Goal: Task Accomplishment & Management: Use online tool/utility

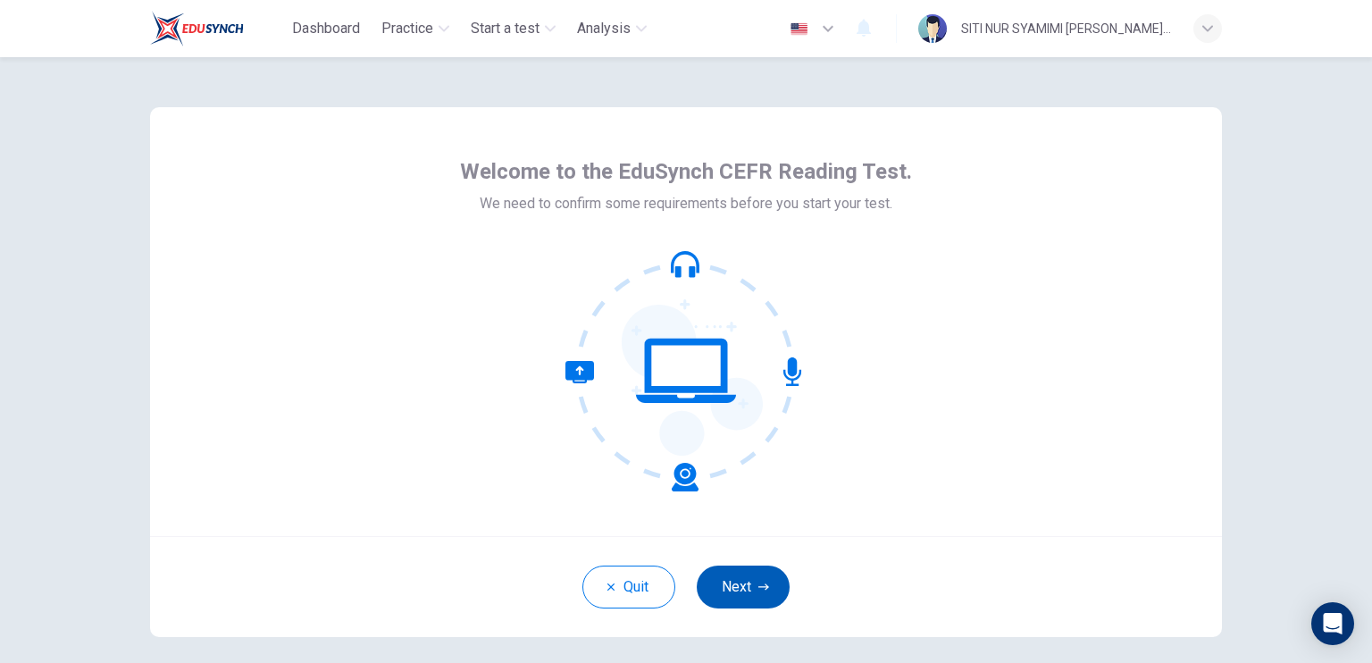
click at [738, 589] on button "Next" at bounding box center [743, 587] width 93 height 43
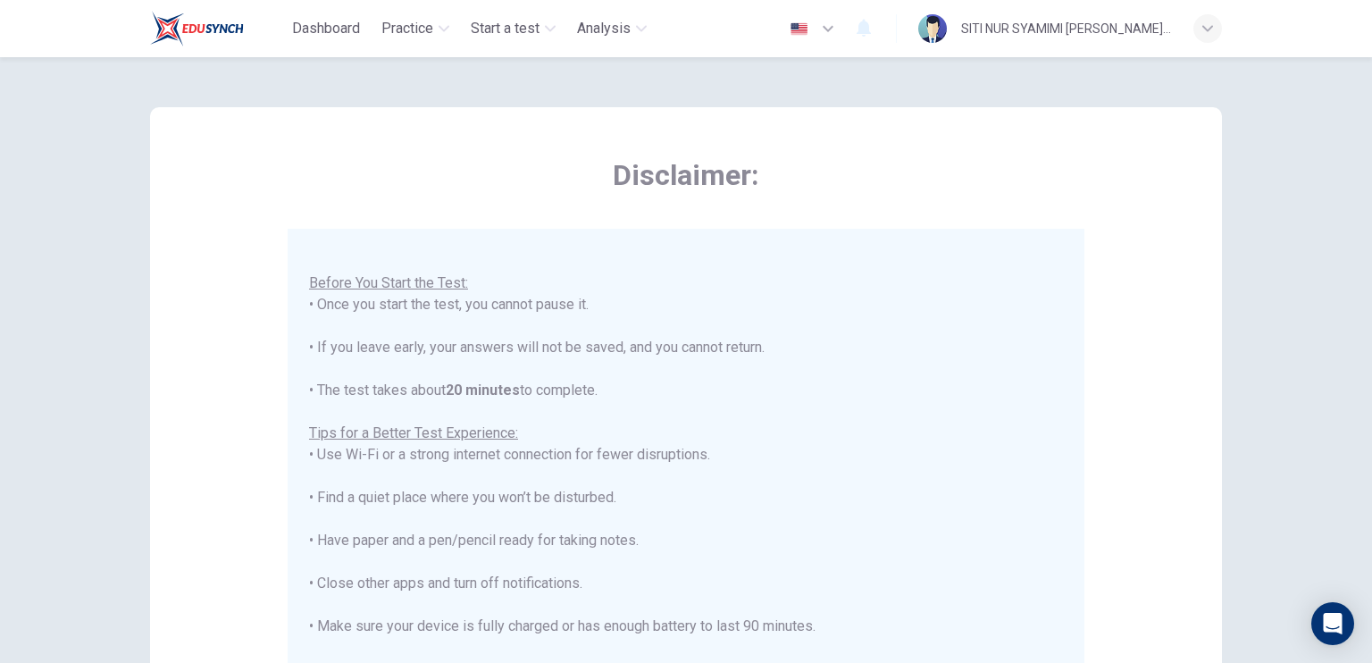
scroll to position [290, 0]
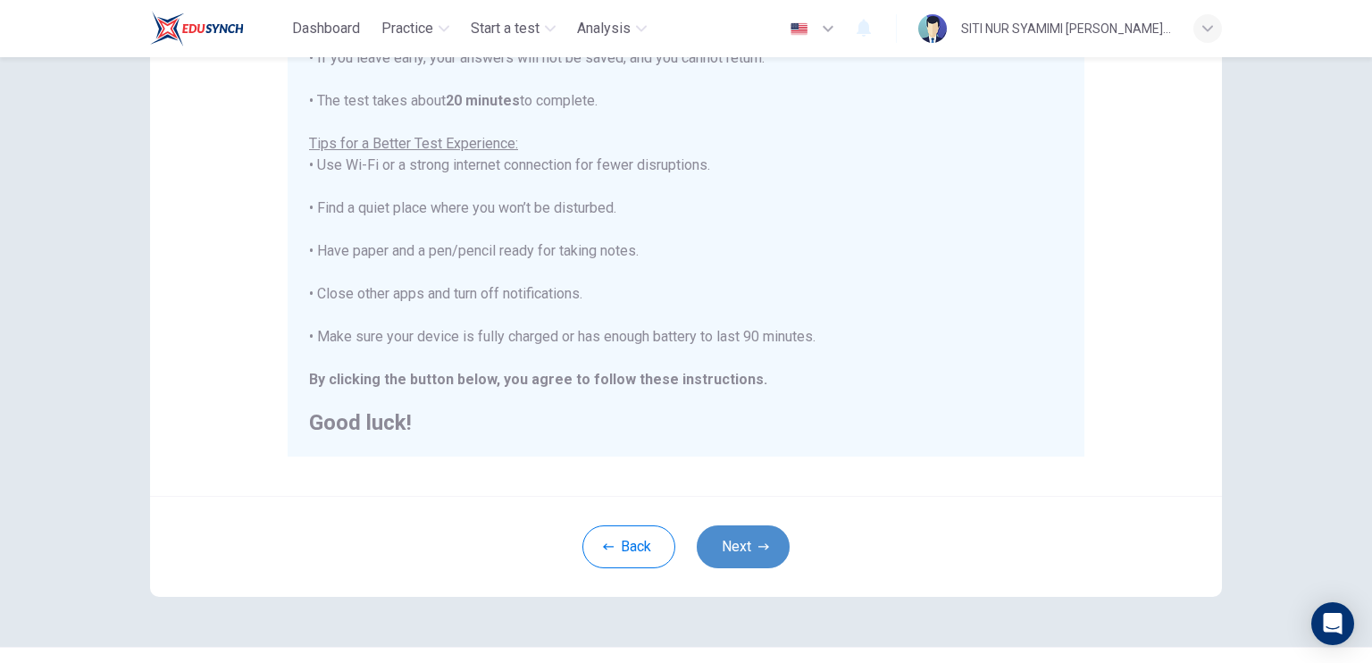
click at [741, 535] on button "Next" at bounding box center [743, 546] width 93 height 43
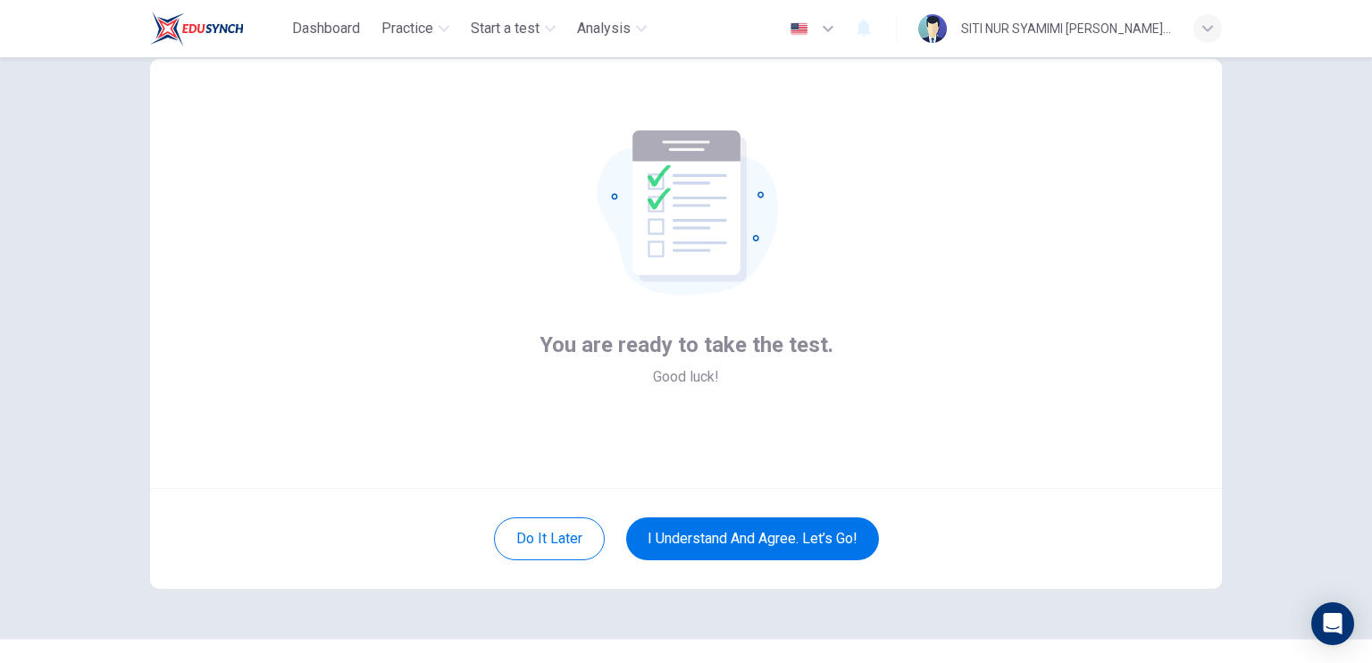
scroll to position [46, 0]
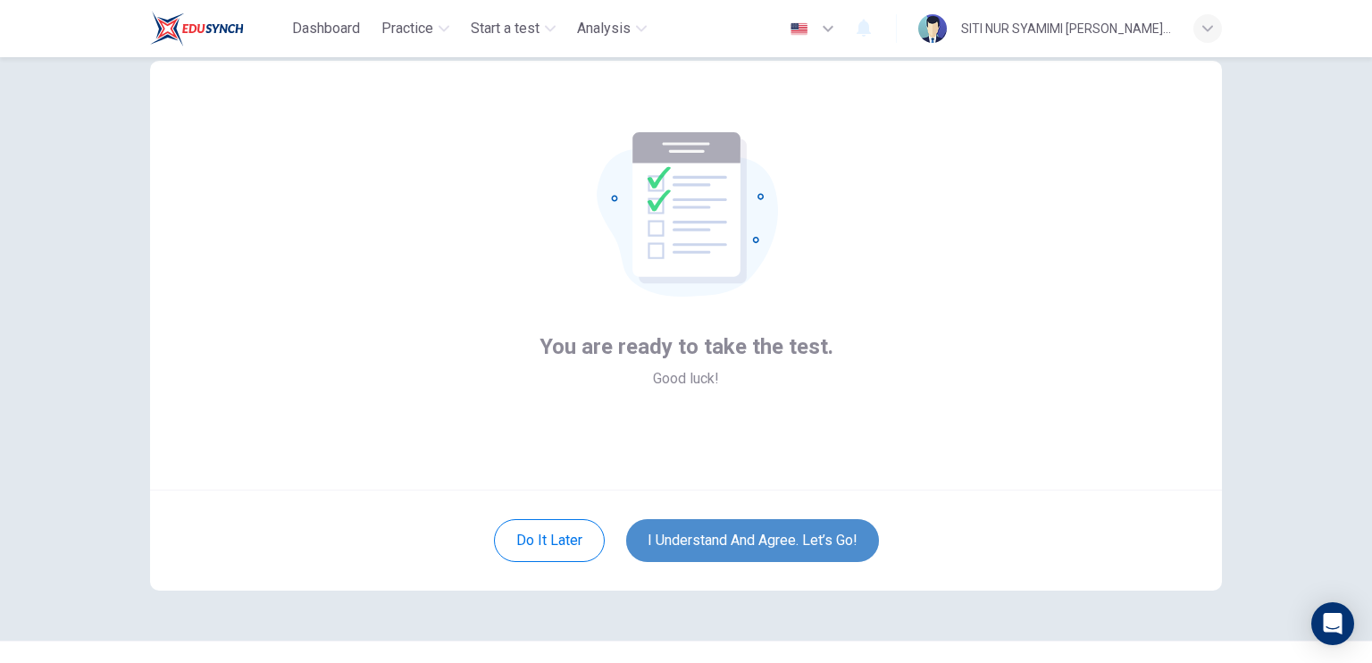
click at [702, 543] on button "I understand and agree. Let’s go!" at bounding box center [752, 540] width 253 height 43
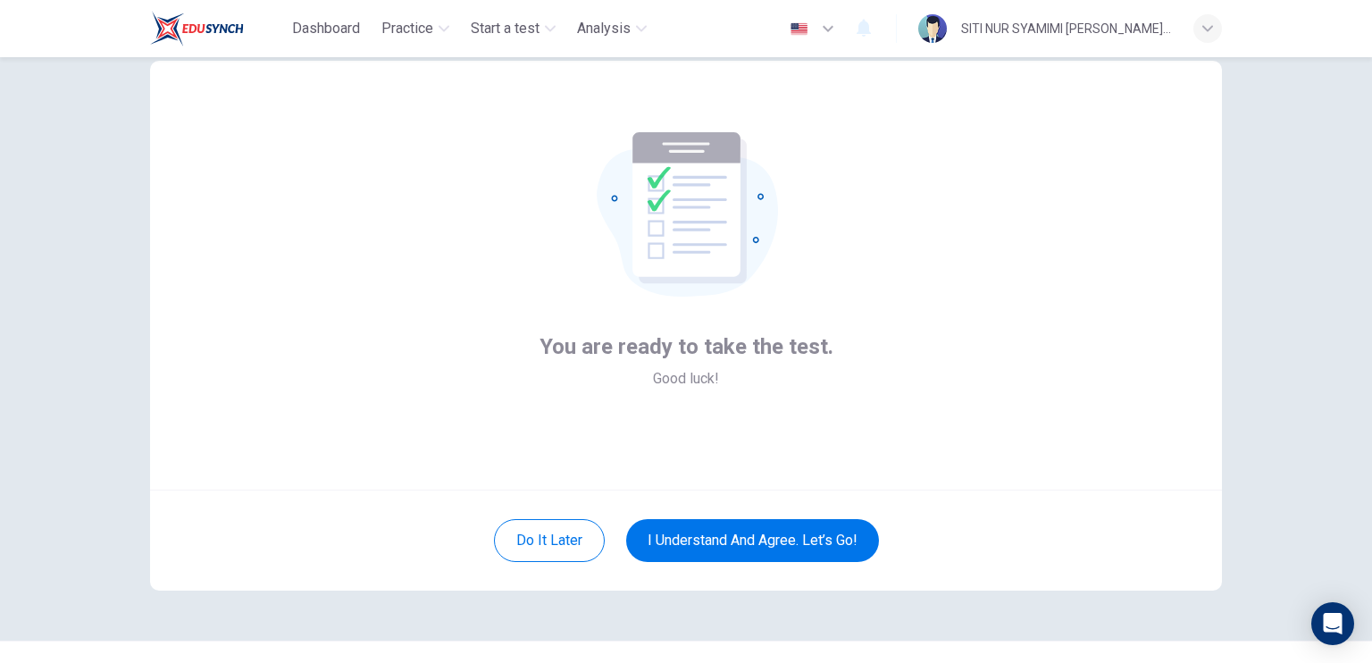
scroll to position [80, 0]
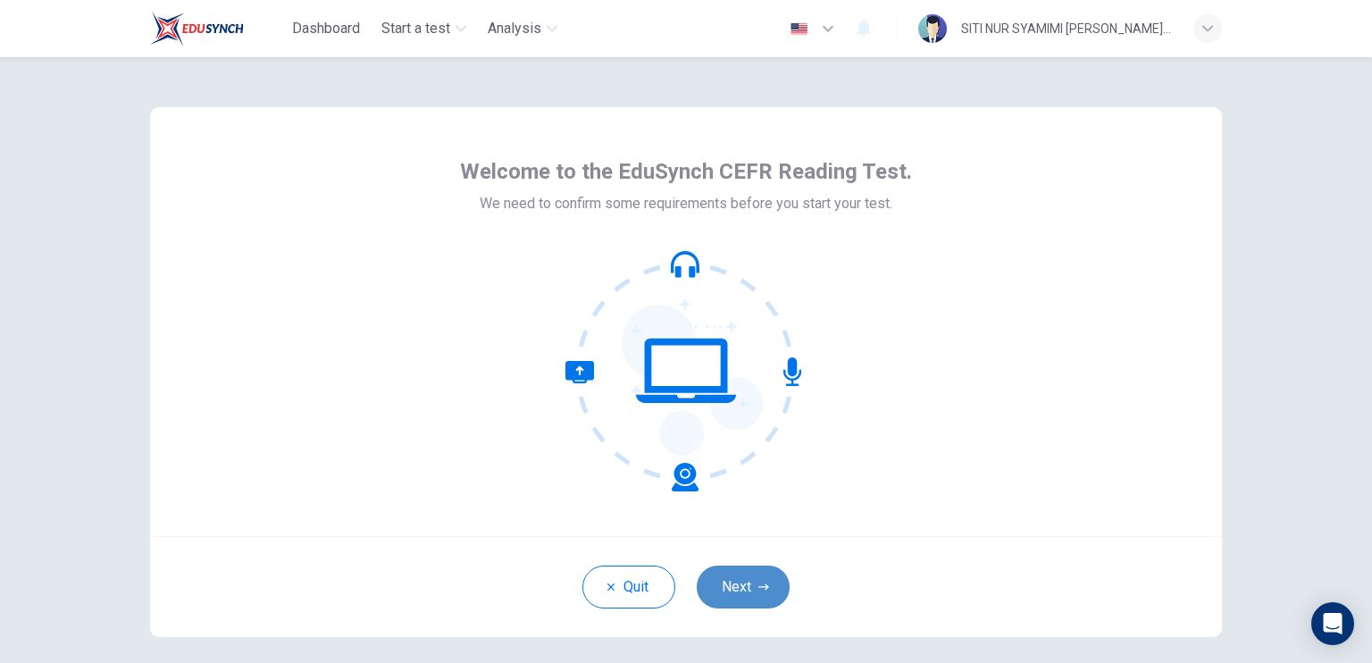
click at [733, 597] on button "Next" at bounding box center [743, 587] width 93 height 43
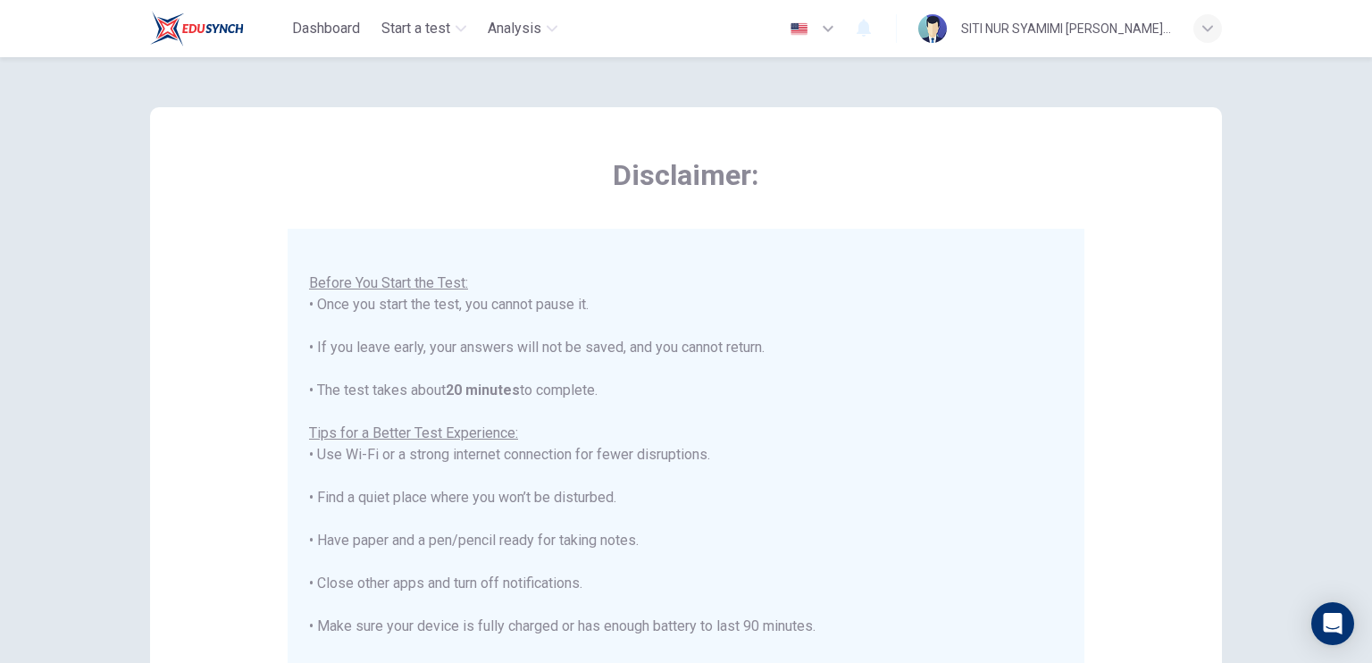
scroll to position [330, 0]
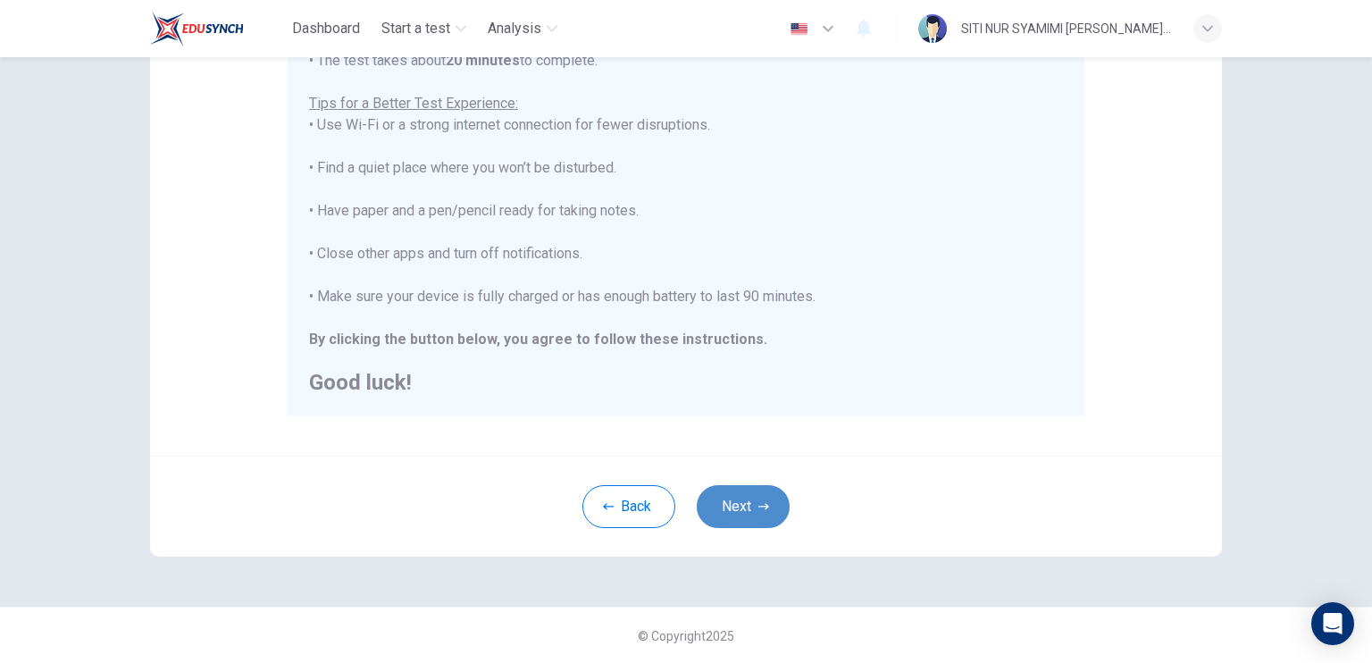
click at [763, 513] on button "Next" at bounding box center [743, 506] width 93 height 43
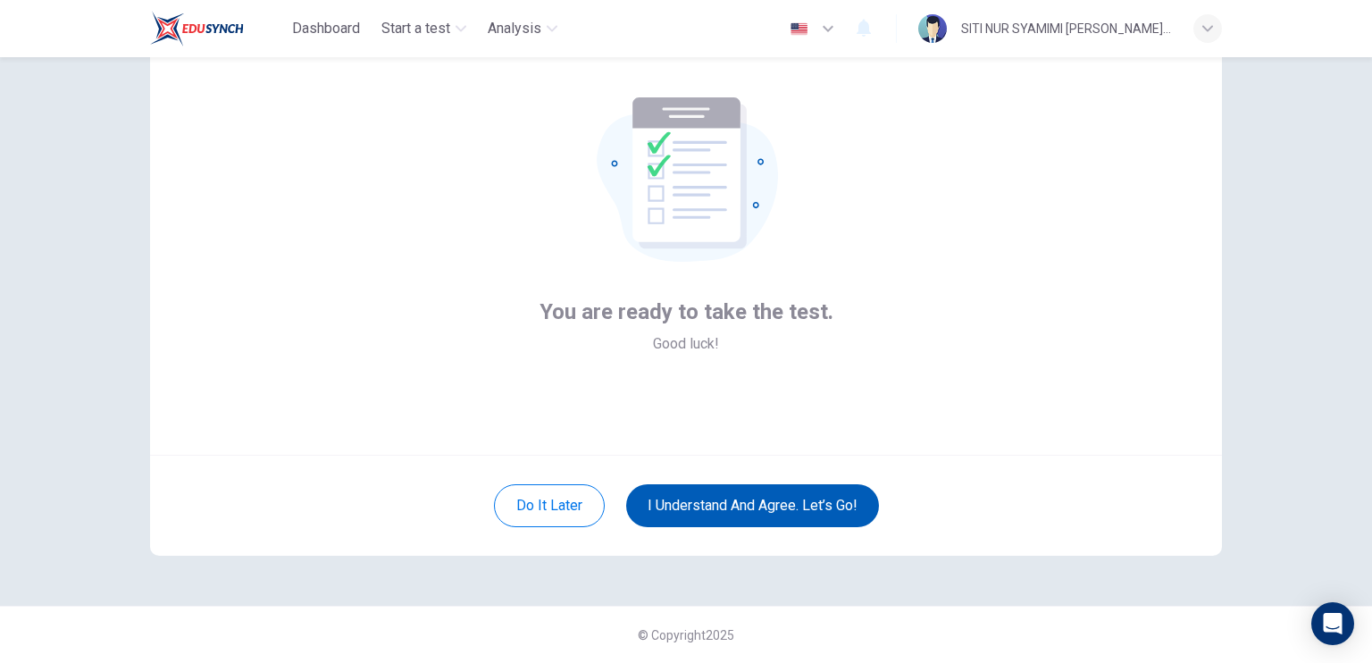
scroll to position [80, 0]
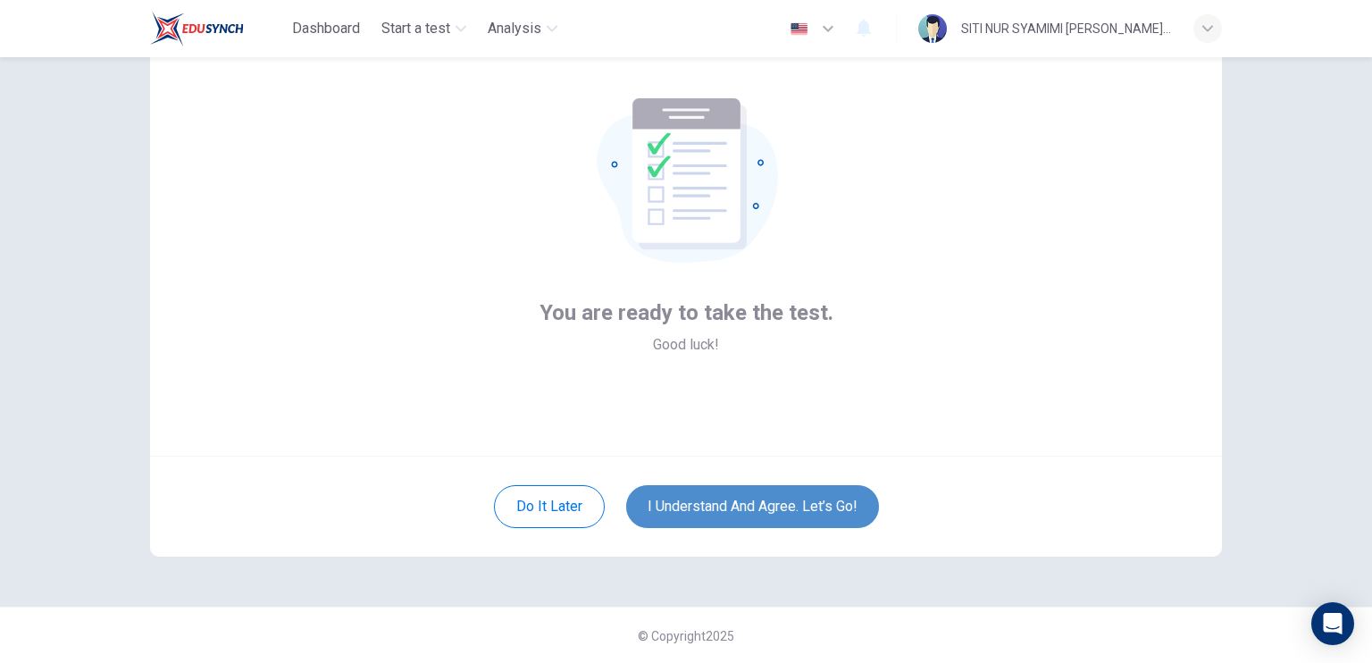
click at [708, 522] on button "I understand and agree. Let’s go!" at bounding box center [752, 506] width 253 height 43
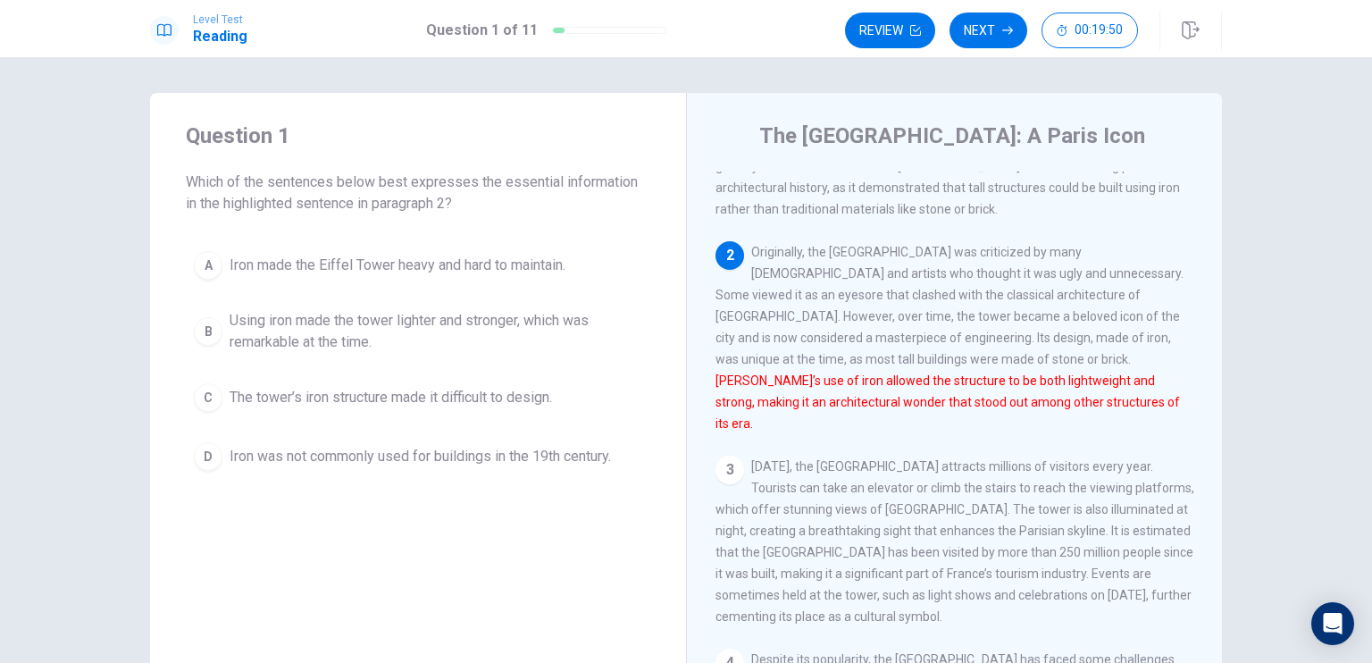
scroll to position [124, 0]
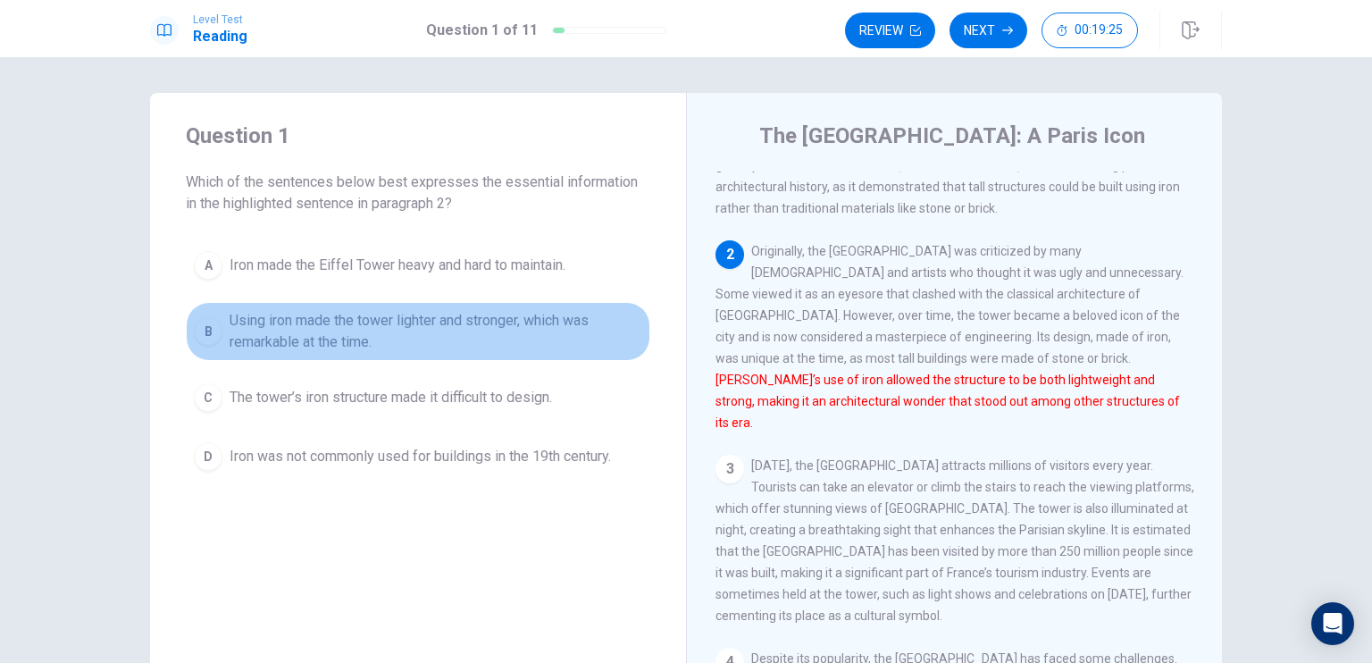
click at [256, 342] on span "Using iron made the tower lighter and stronger, which was remarkable at the tim…" at bounding box center [436, 331] width 413 height 43
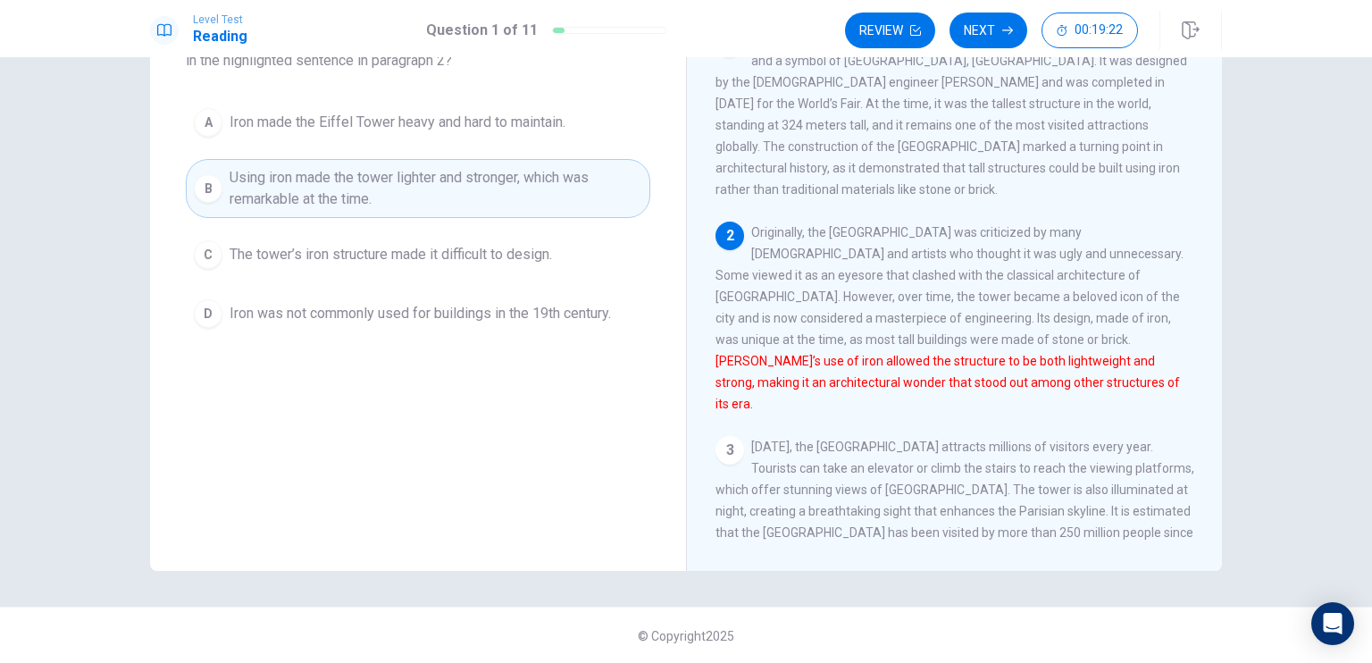
scroll to position [19, 0]
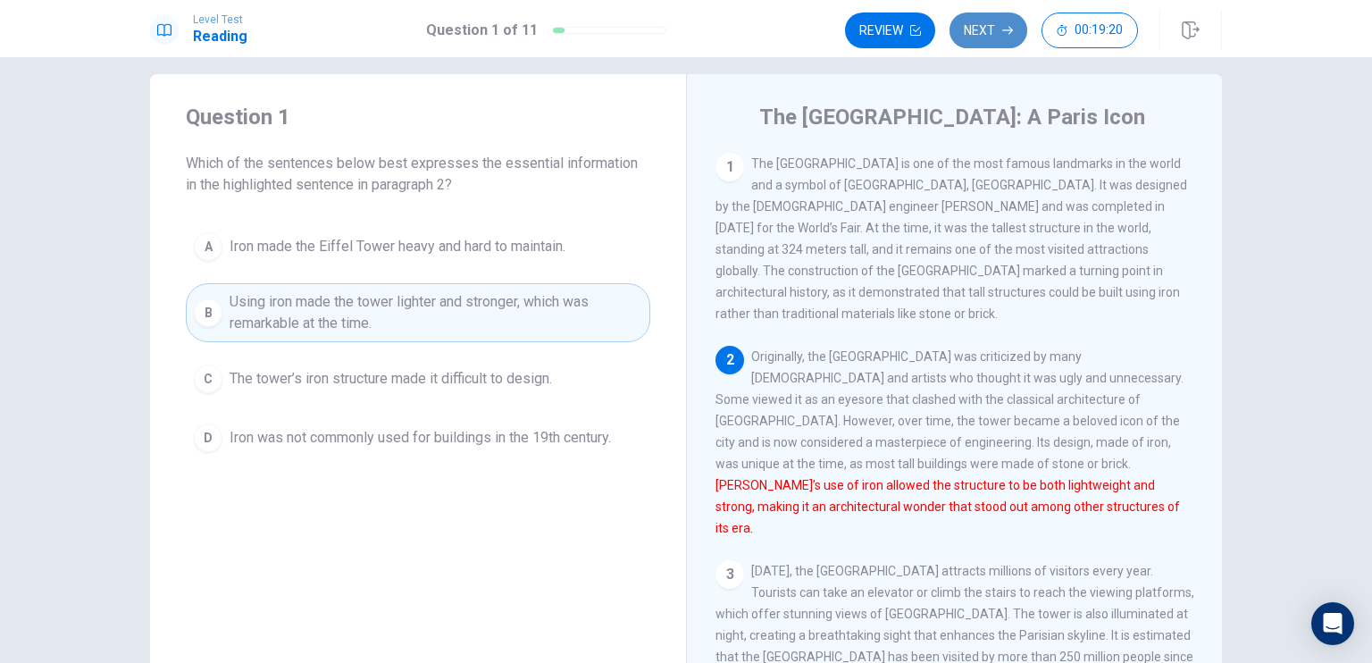
click at [983, 23] on button "Next" at bounding box center [989, 31] width 78 height 36
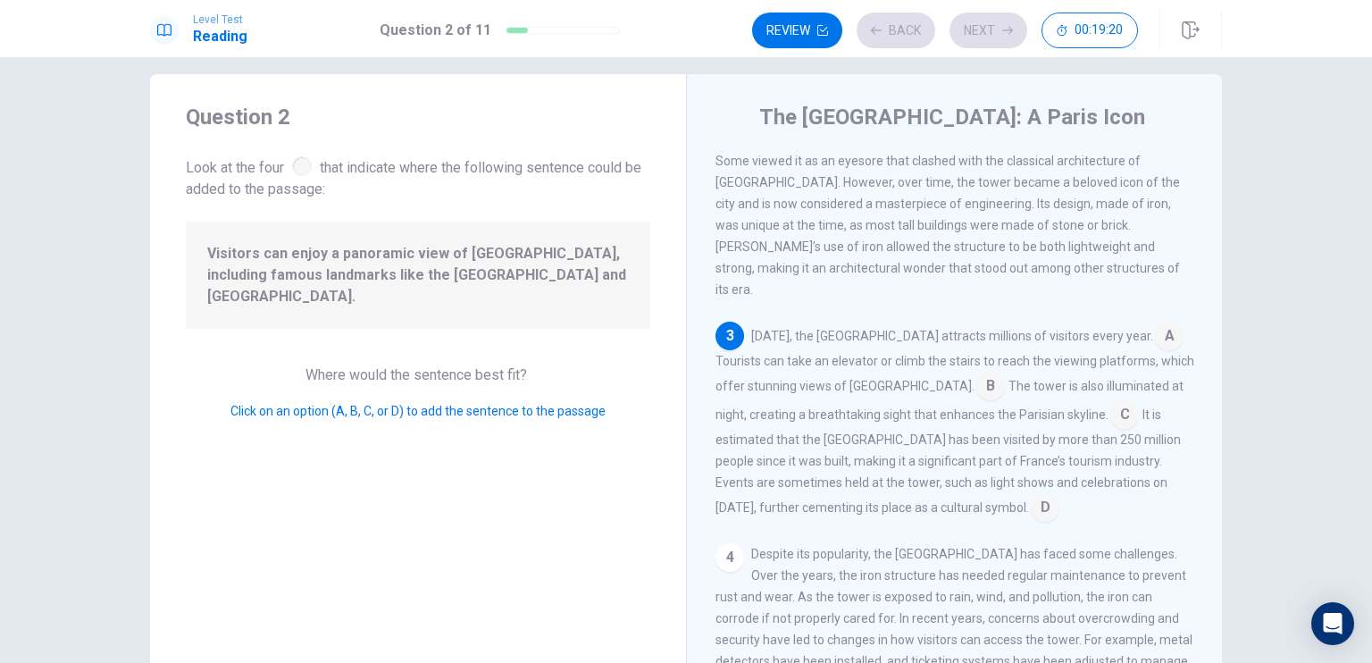
scroll to position [239, 0]
click at [1155, 323] on input at bounding box center [1169, 337] width 29 height 29
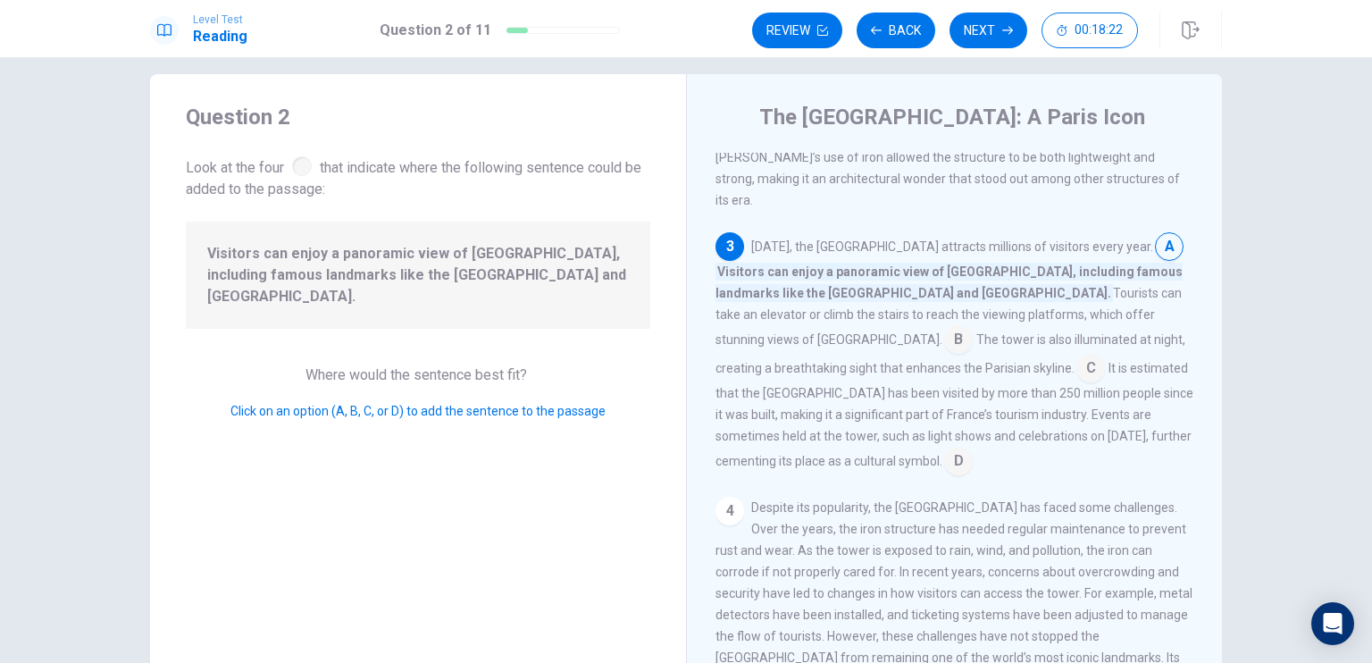
scroll to position [329, 0]
click at [973, 326] on input at bounding box center [958, 340] width 29 height 29
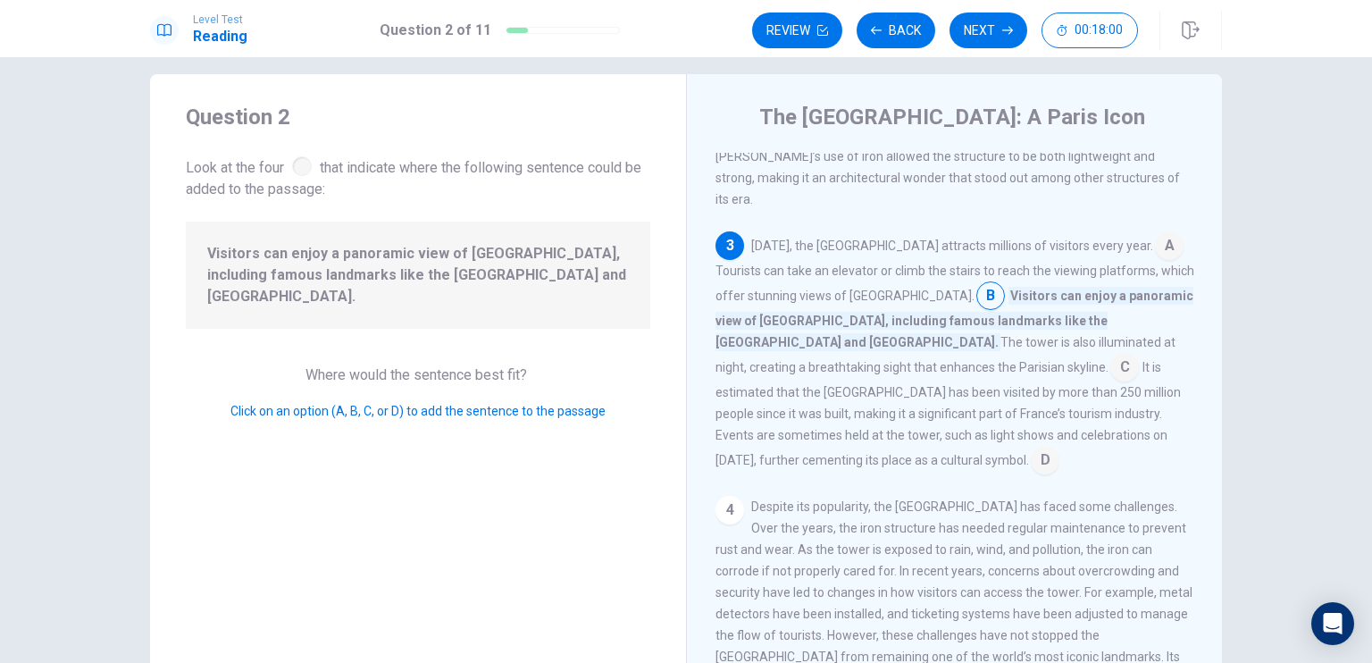
click at [1155, 233] on input at bounding box center [1169, 247] width 29 height 29
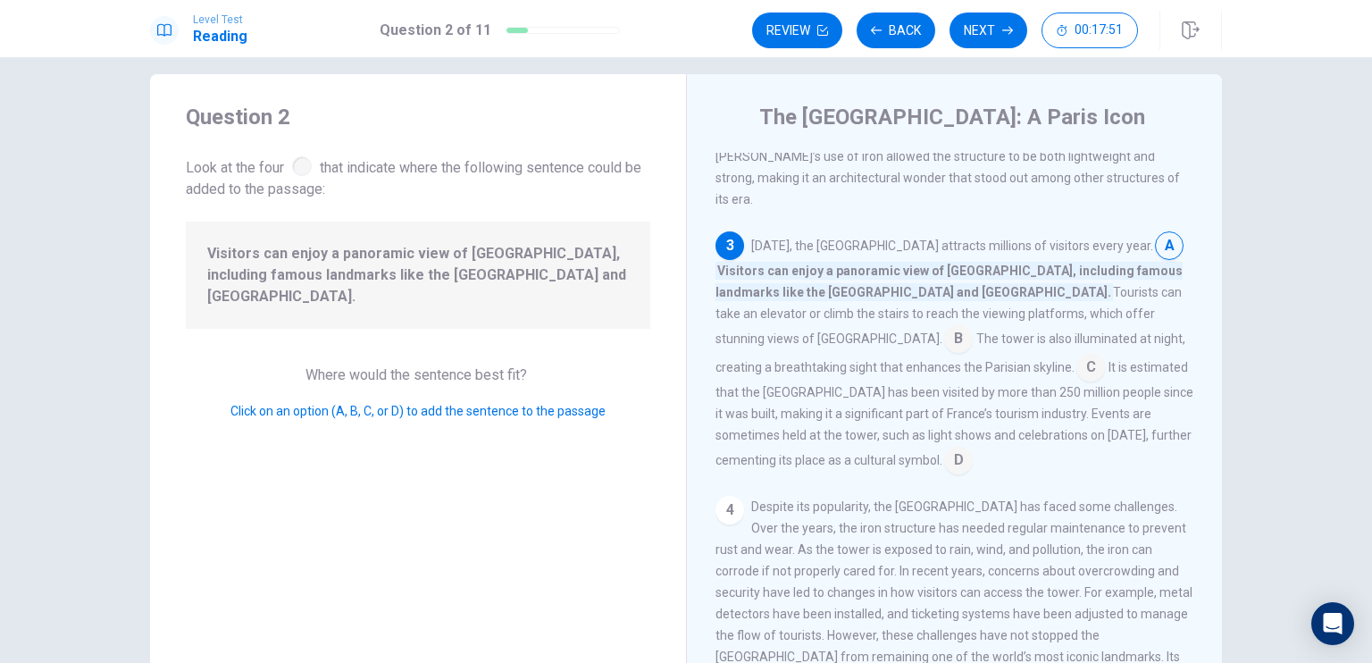
click at [973, 326] on input at bounding box center [958, 340] width 29 height 29
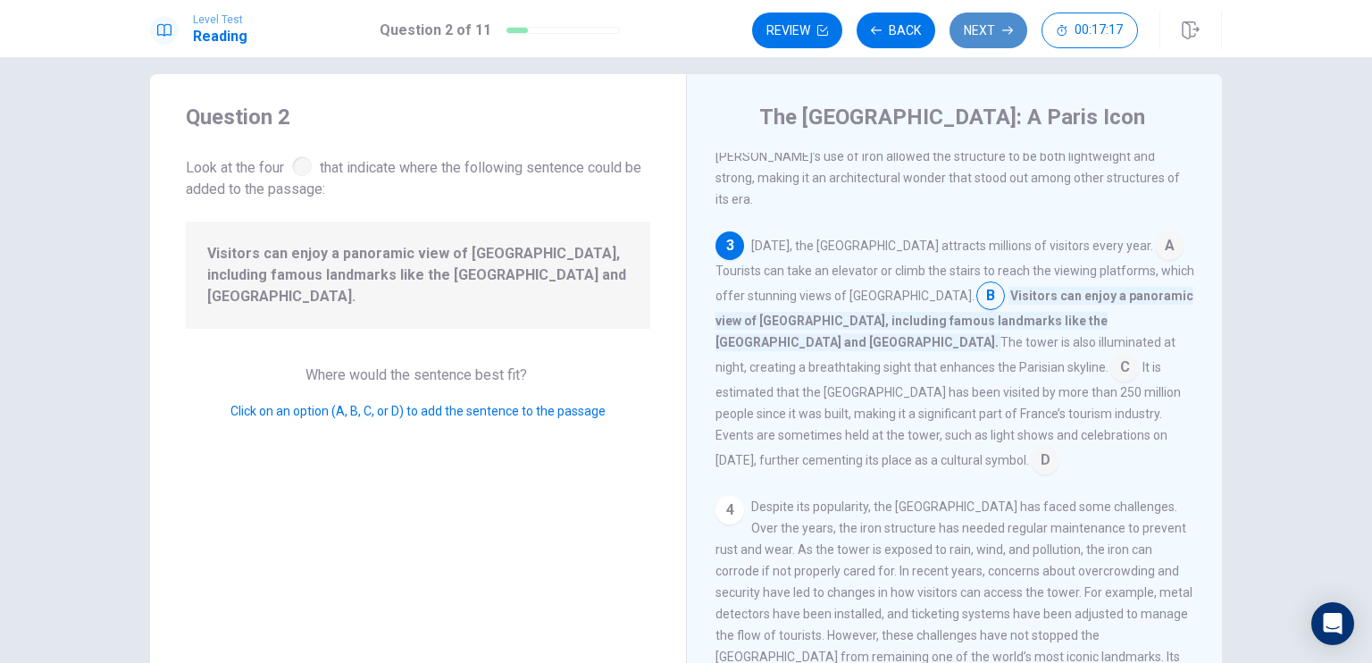
click at [979, 41] on button "Next" at bounding box center [989, 31] width 78 height 36
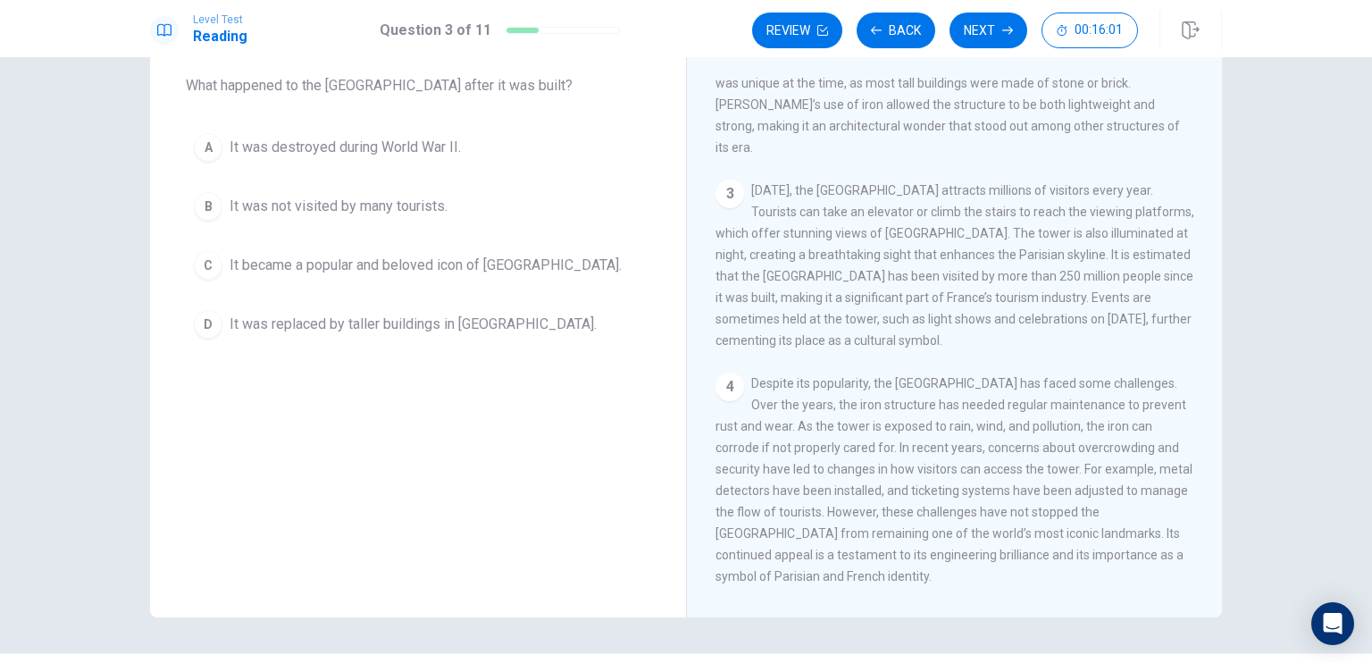
scroll to position [93, 0]
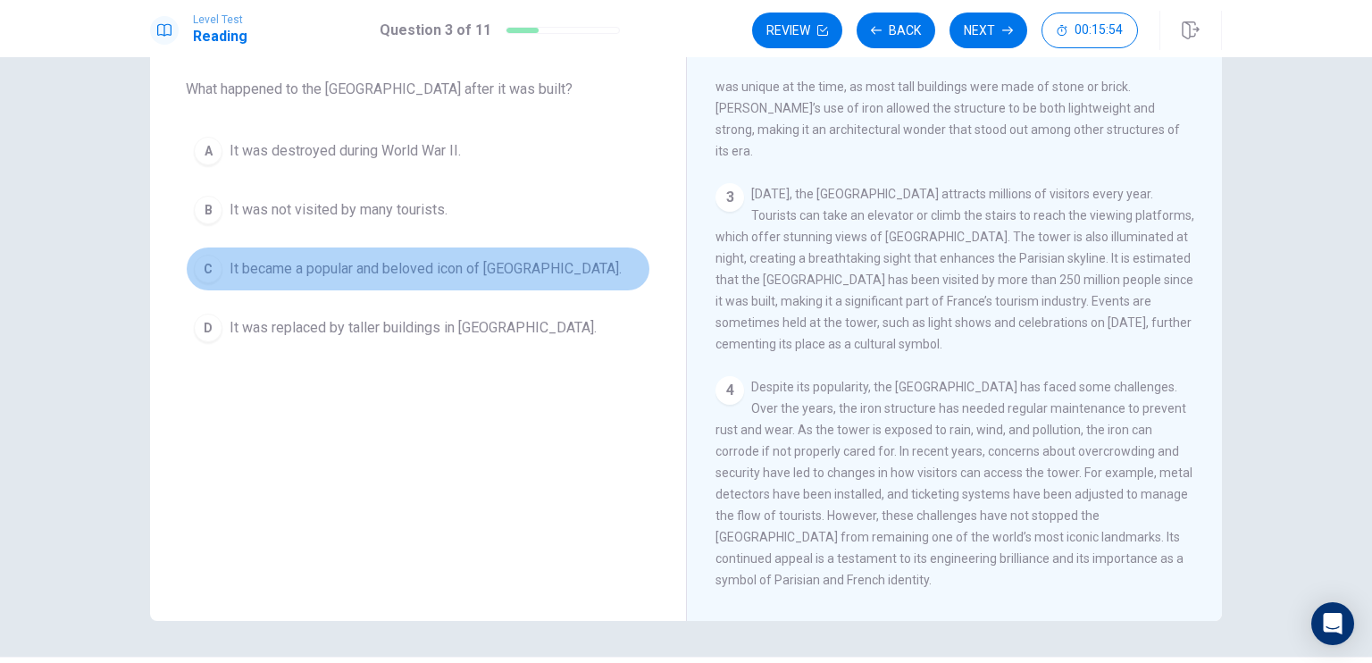
click at [213, 257] on div "C" at bounding box center [208, 269] width 29 height 29
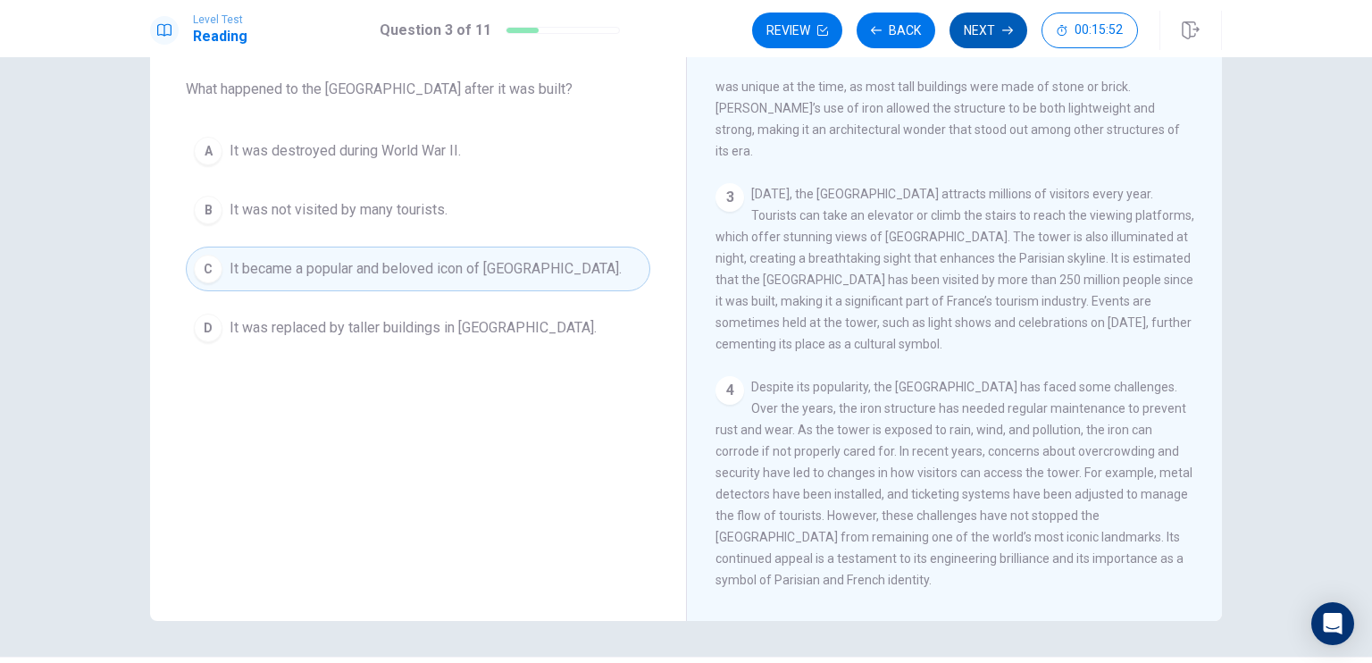
click at [986, 28] on button "Next" at bounding box center [989, 31] width 78 height 36
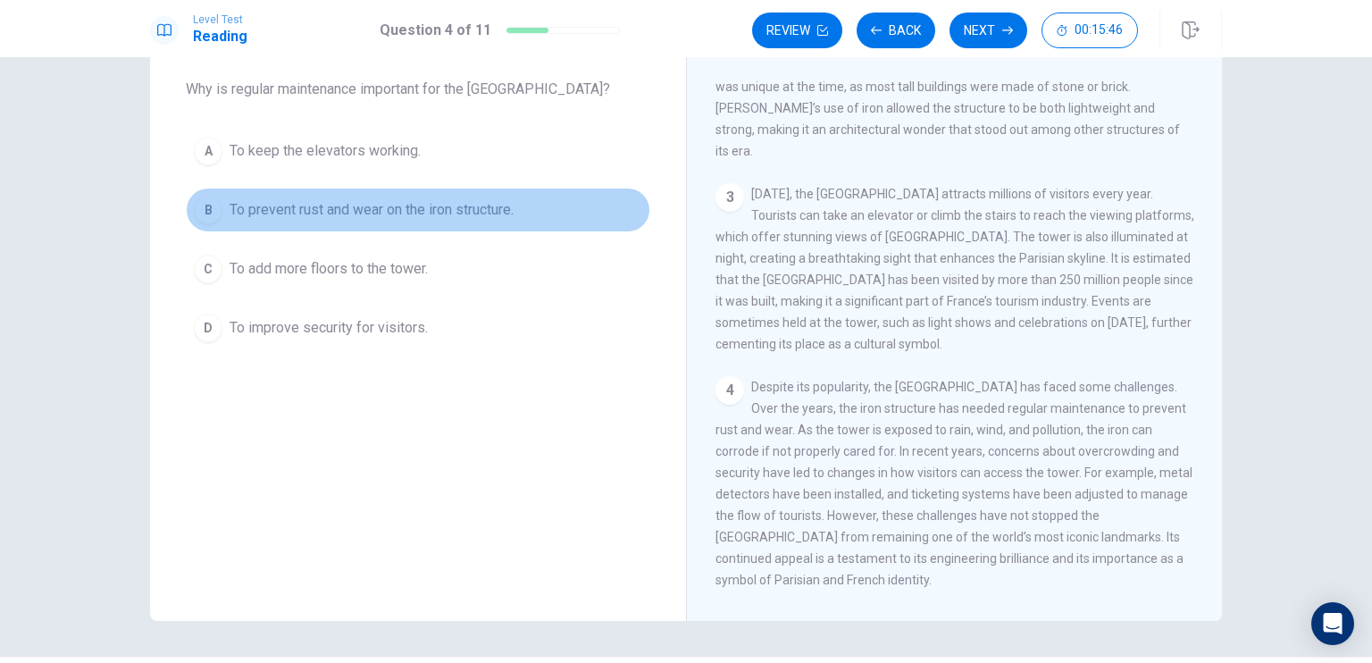
click at [230, 211] on span "To prevent rust and wear on the iron structure." at bounding box center [372, 209] width 284 height 21
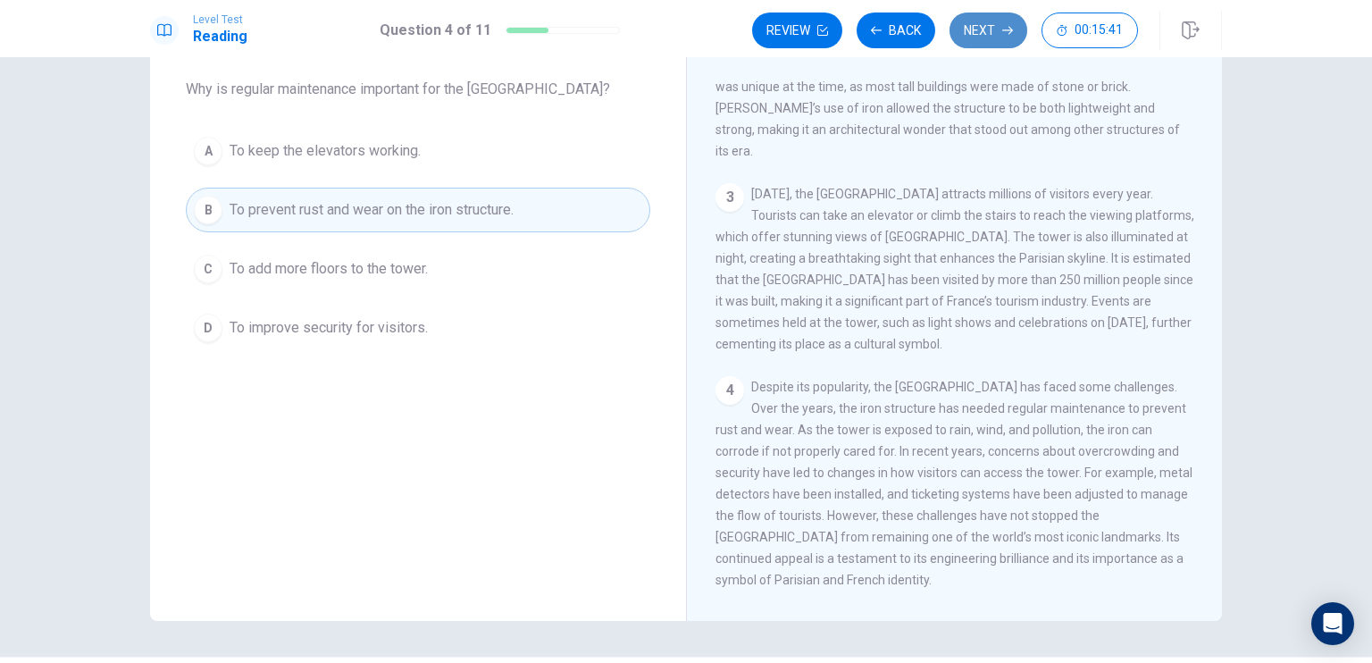
click at [974, 29] on button "Next" at bounding box center [989, 31] width 78 height 36
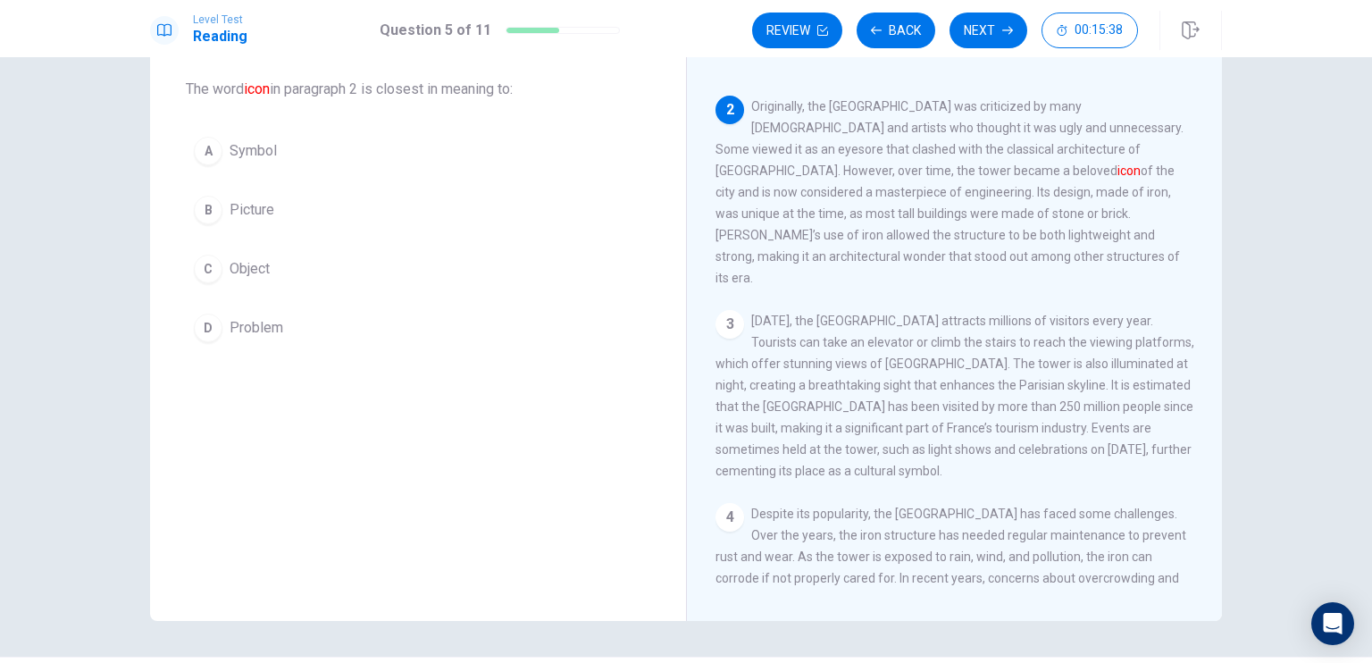
scroll to position [133, 0]
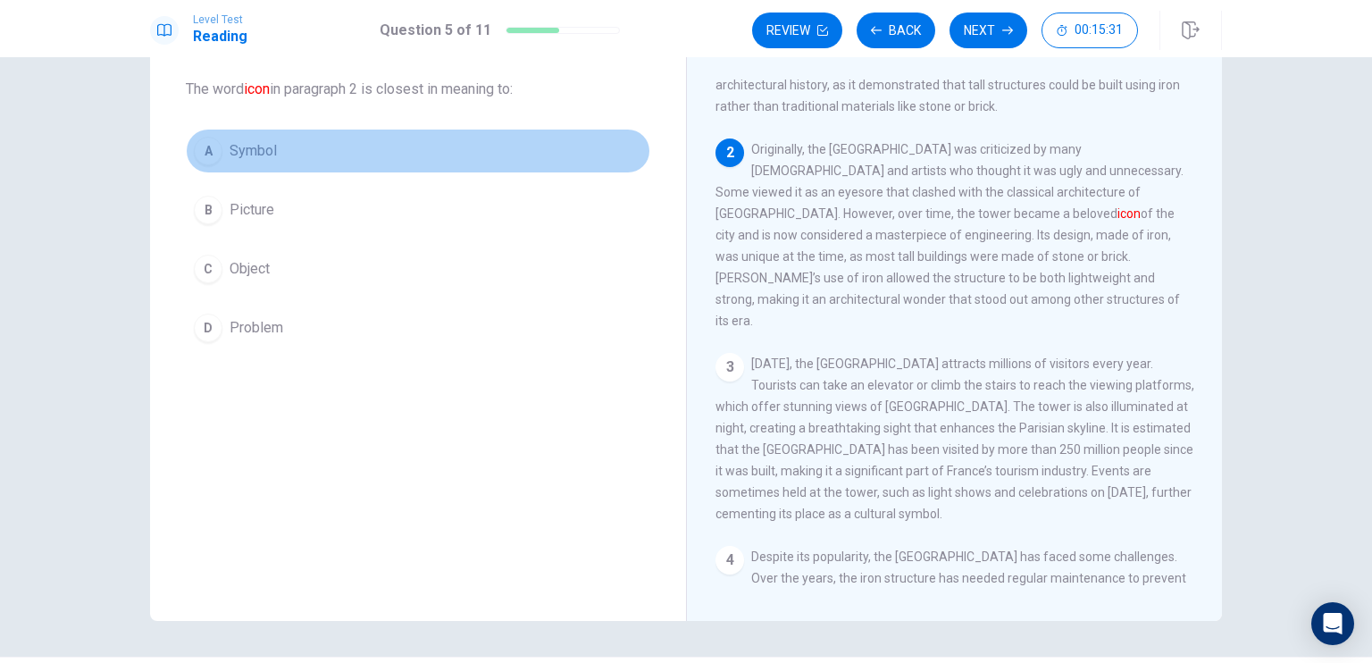
click at [237, 151] on span "Symbol" at bounding box center [253, 150] width 47 height 21
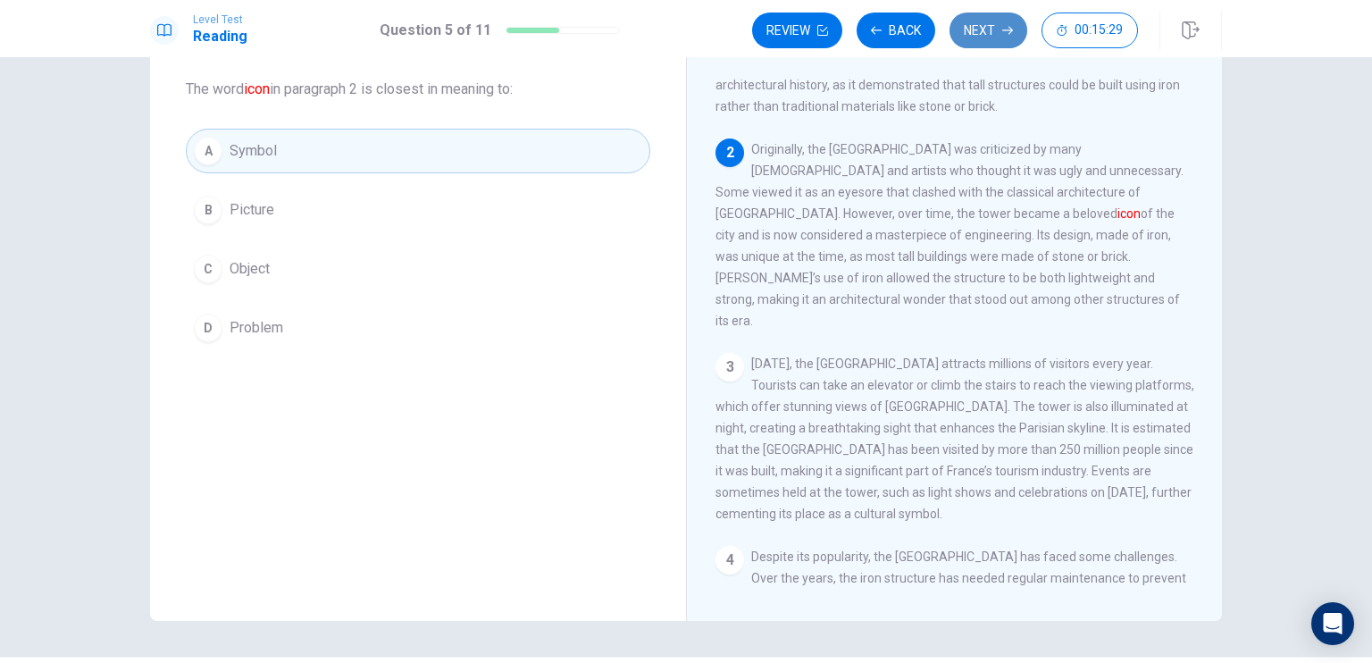
click at [980, 42] on button "Next" at bounding box center [989, 31] width 78 height 36
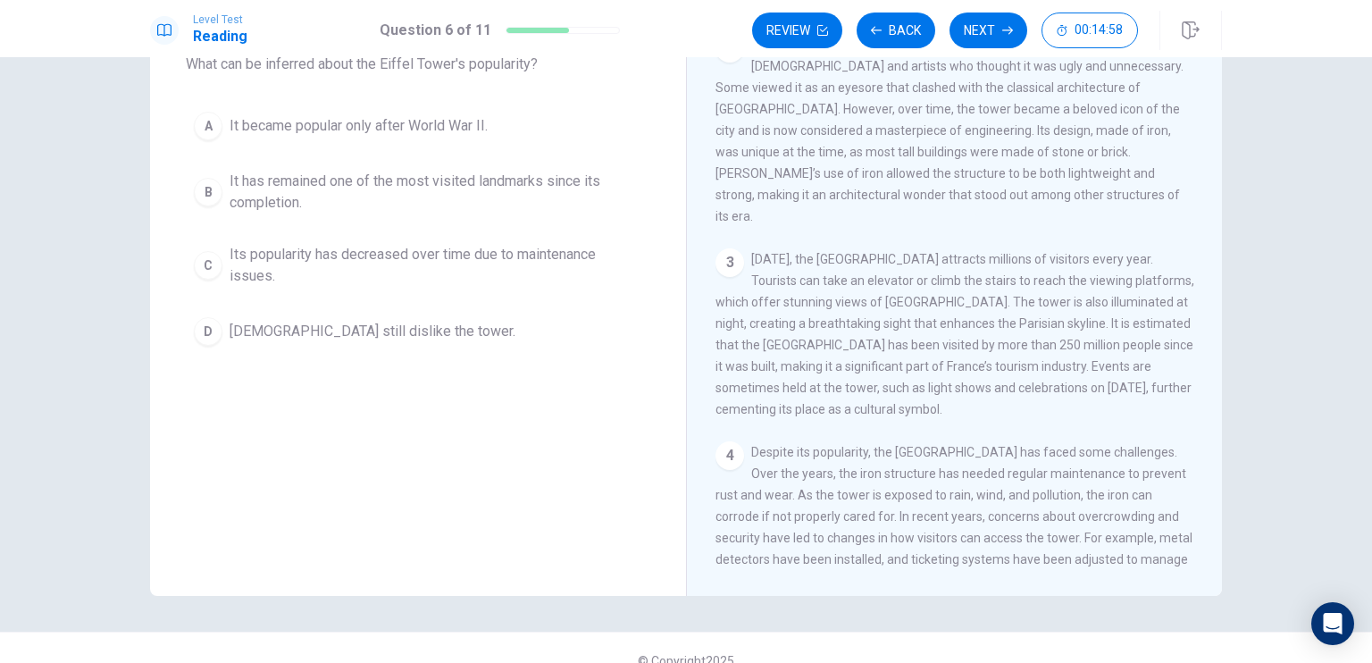
scroll to position [207, 0]
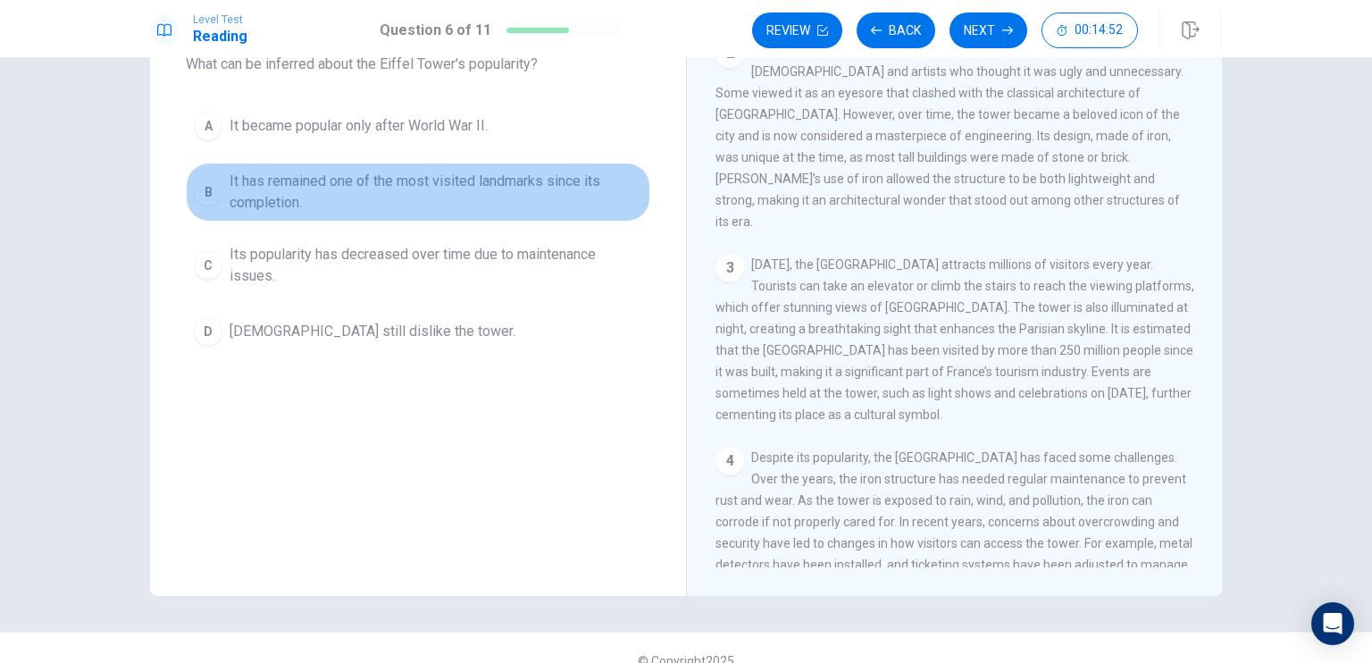
click at [237, 195] on span "It has remained one of the most visited landmarks since its completion." at bounding box center [436, 192] width 413 height 43
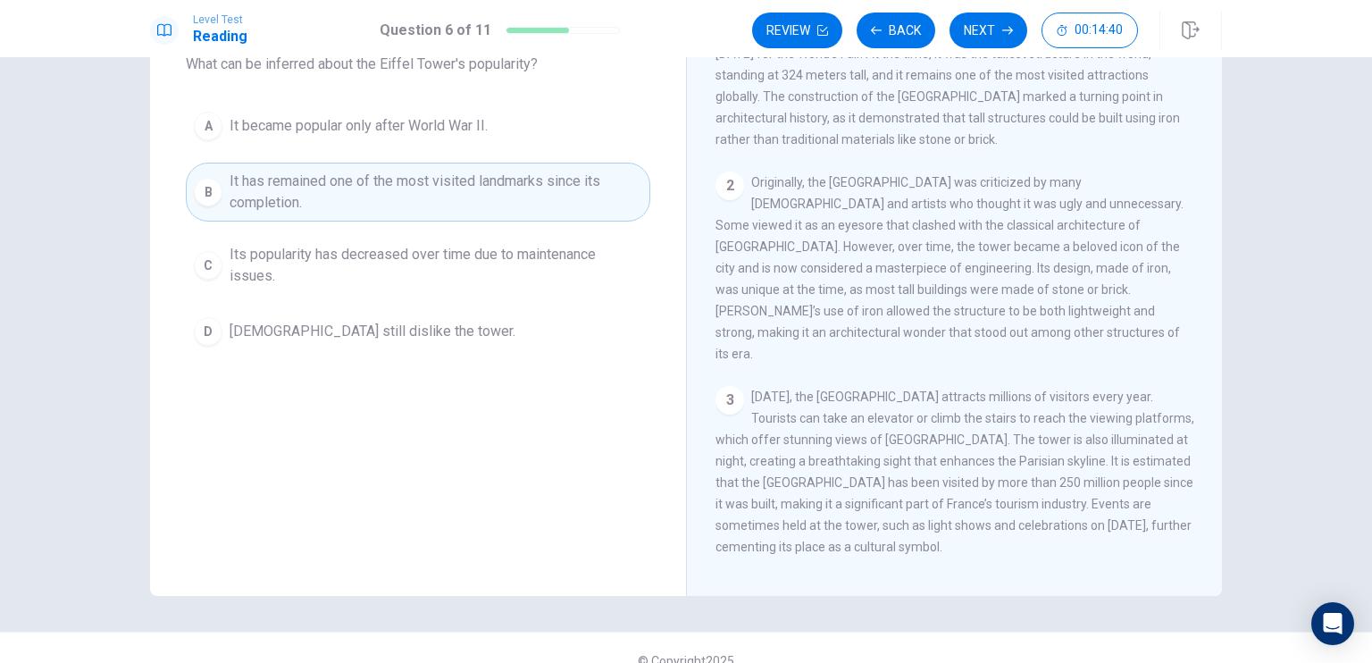
scroll to position [73, 0]
click at [986, 24] on button "Next" at bounding box center [989, 31] width 78 height 36
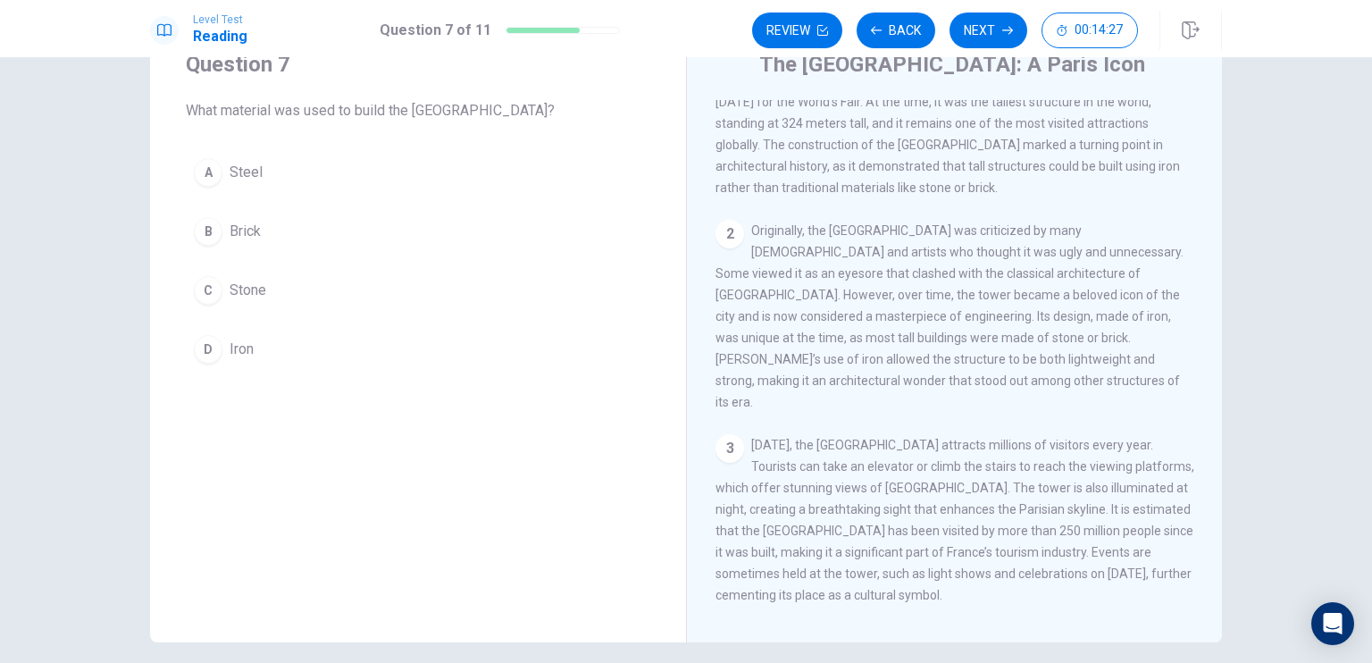
scroll to position [71, 0]
click at [233, 352] on span "Iron" at bounding box center [242, 349] width 24 height 21
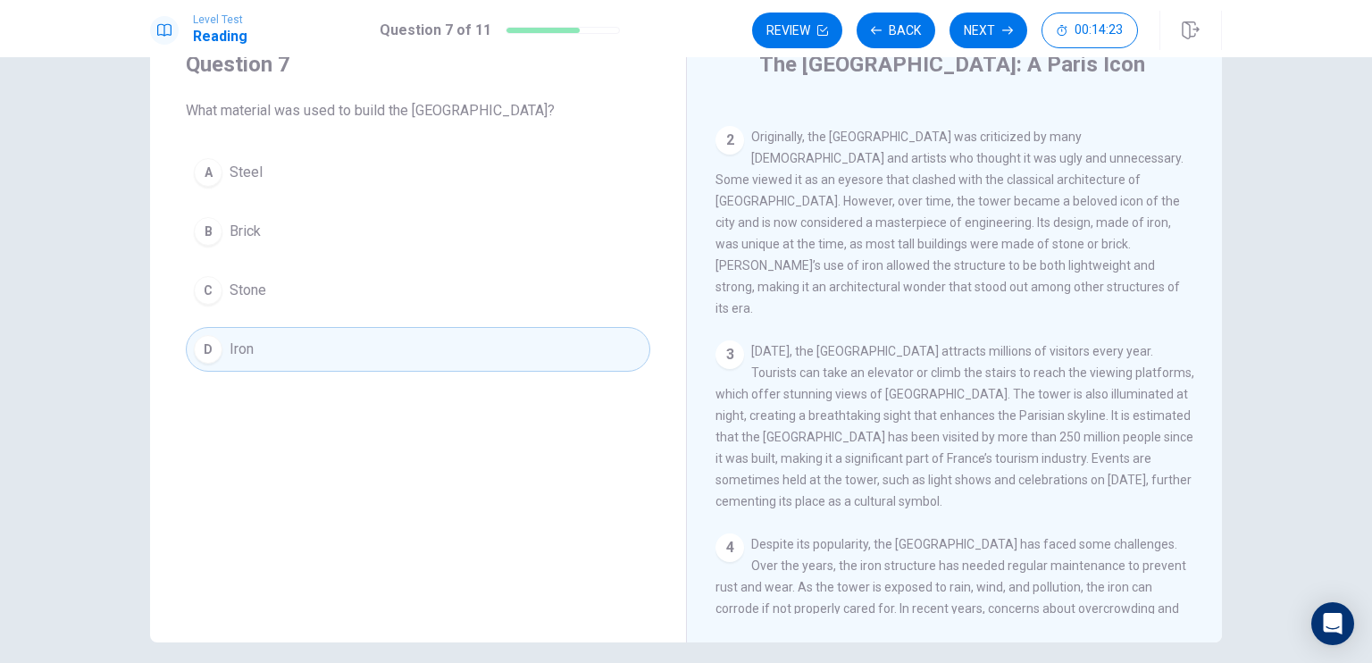
scroll to position [172, 0]
click at [985, 28] on button "Next" at bounding box center [989, 31] width 78 height 36
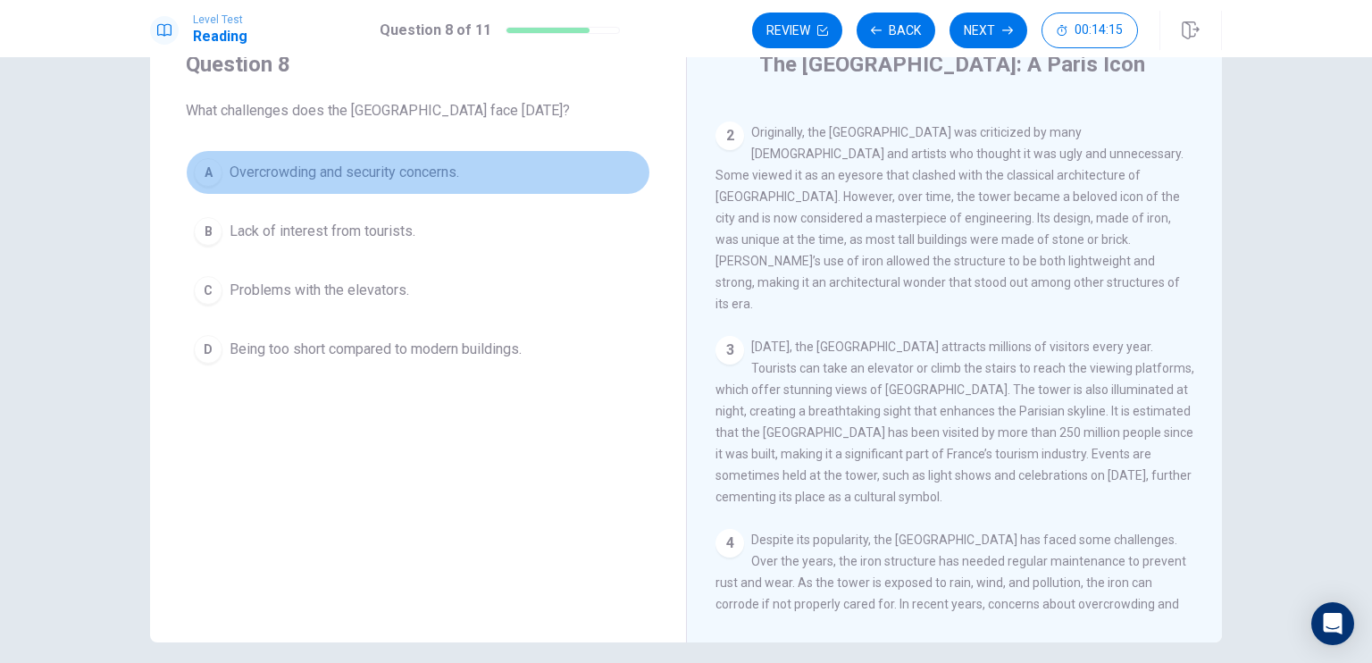
click at [292, 175] on span "Overcrowding and security concerns." at bounding box center [345, 172] width 230 height 21
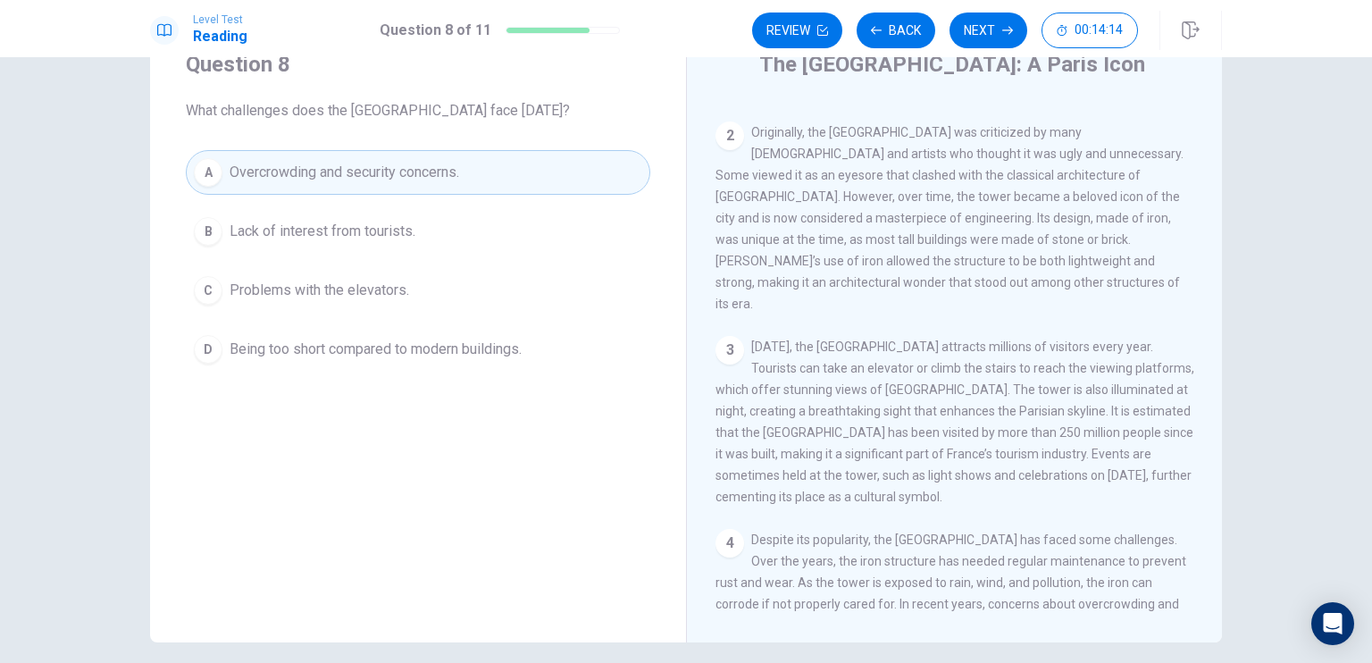
scroll to position [303, 0]
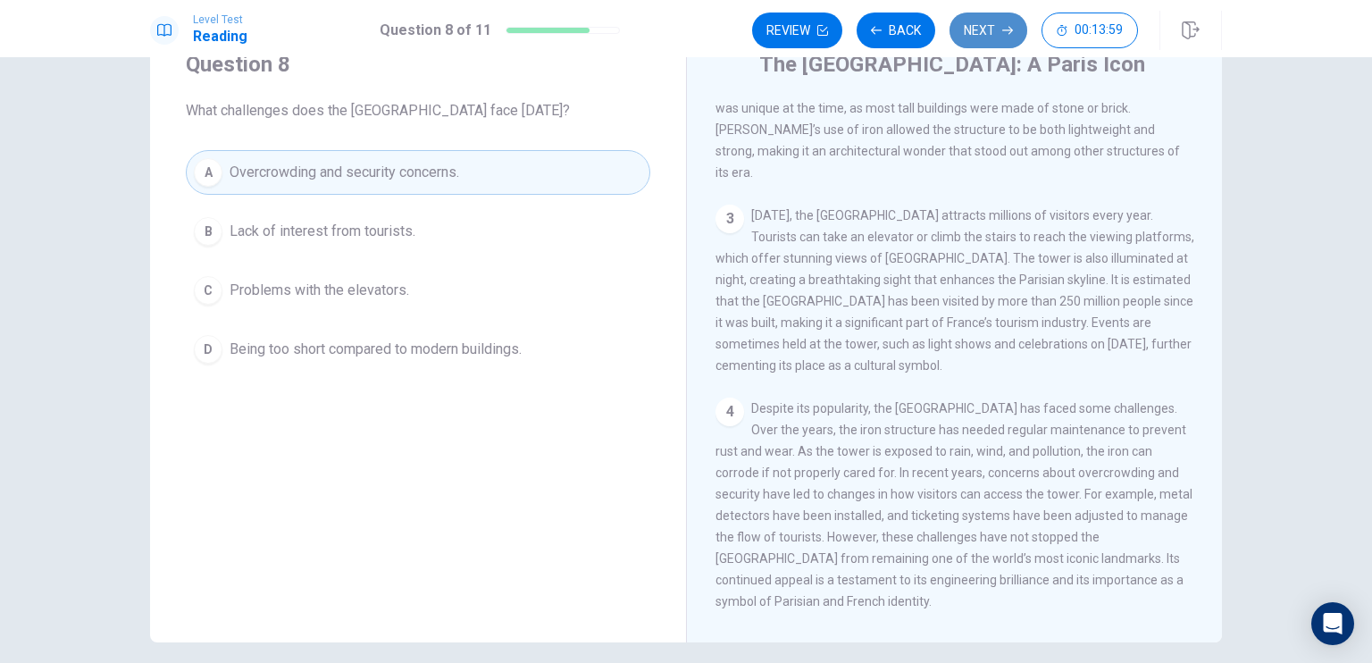
click at [978, 31] on button "Next" at bounding box center [989, 31] width 78 height 36
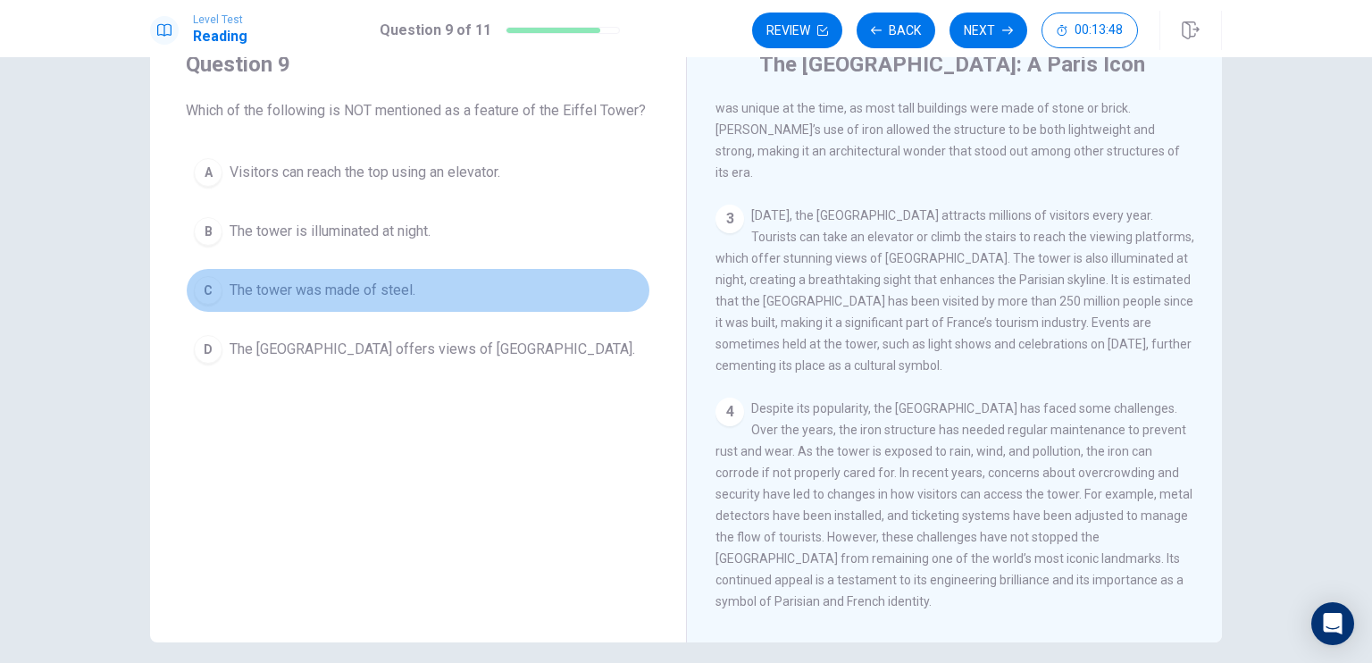
click at [281, 299] on span "The tower was made of steel." at bounding box center [323, 290] width 186 height 21
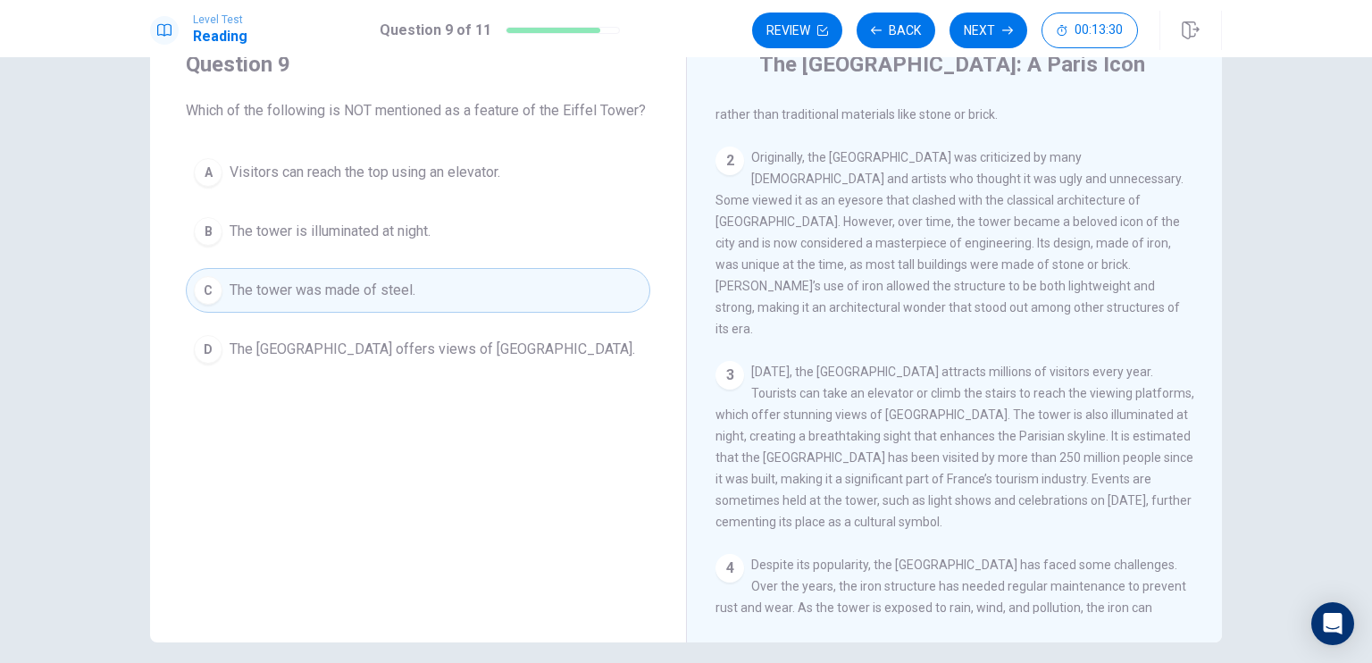
scroll to position [147, 0]
click at [983, 21] on button "Next" at bounding box center [989, 31] width 78 height 36
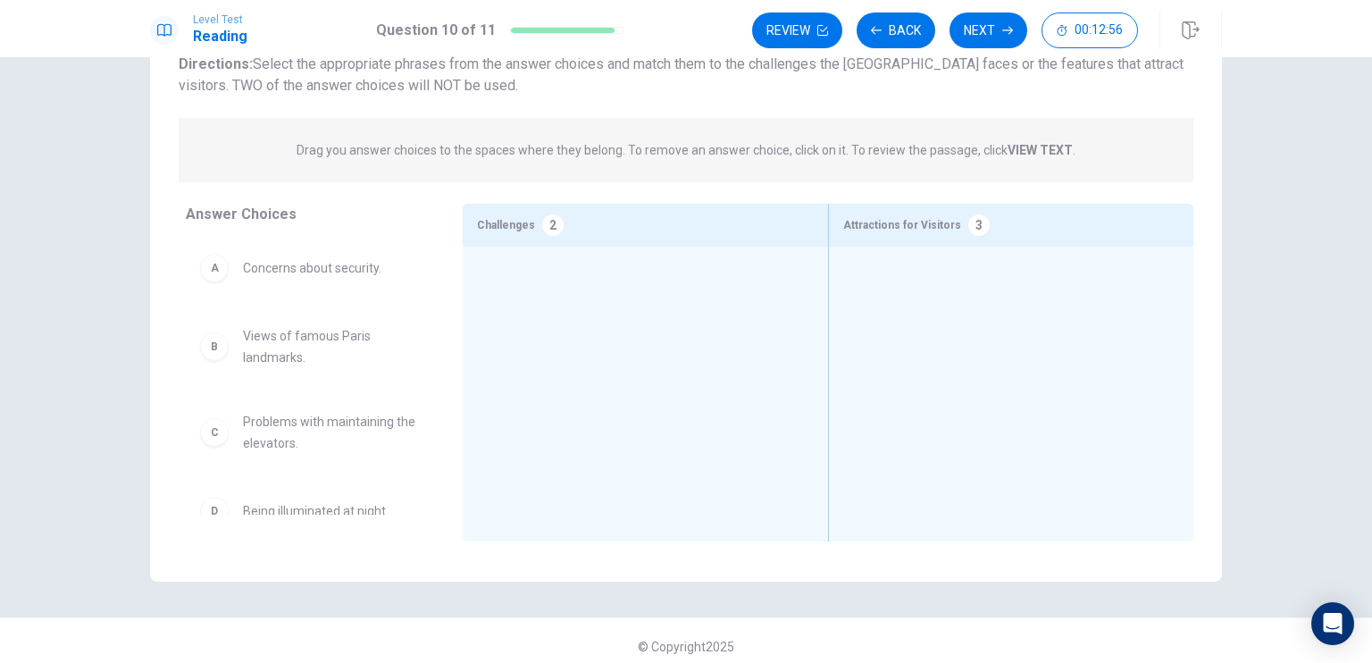
scroll to position [143, 0]
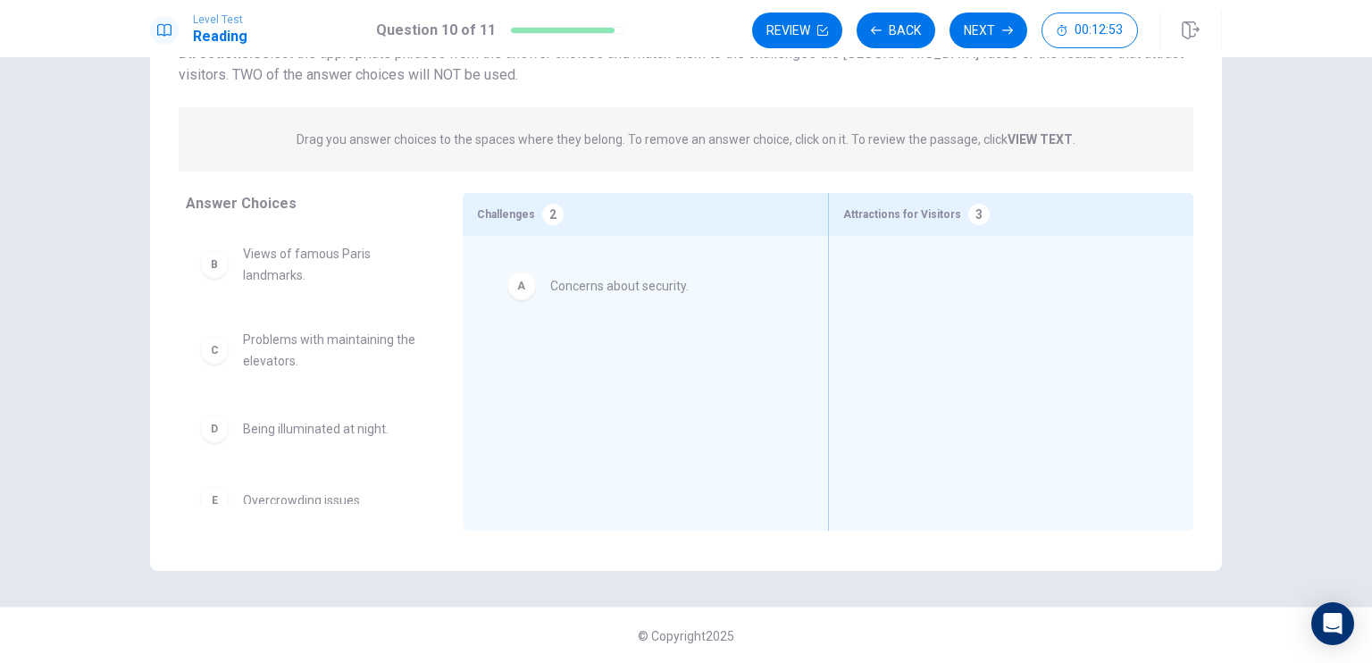
drag, startPoint x: 313, startPoint y: 264, endPoint x: 658, endPoint y: 292, distance: 346.0
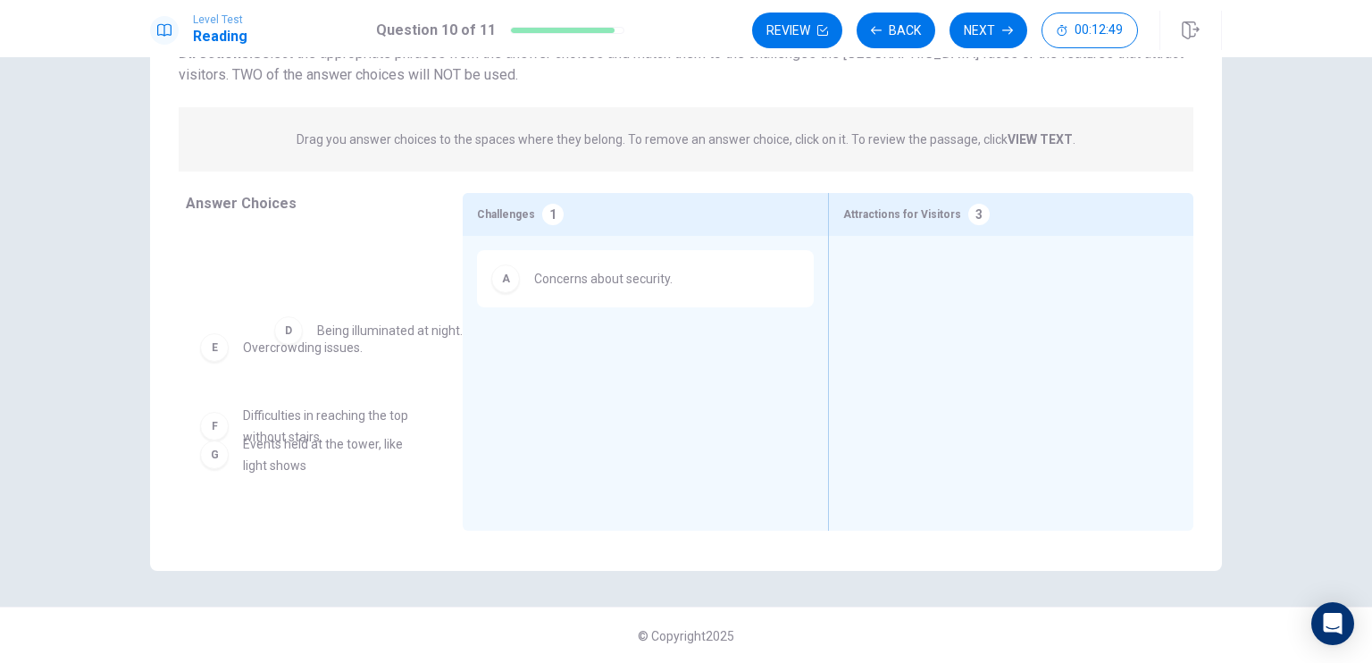
scroll to position [138, 0]
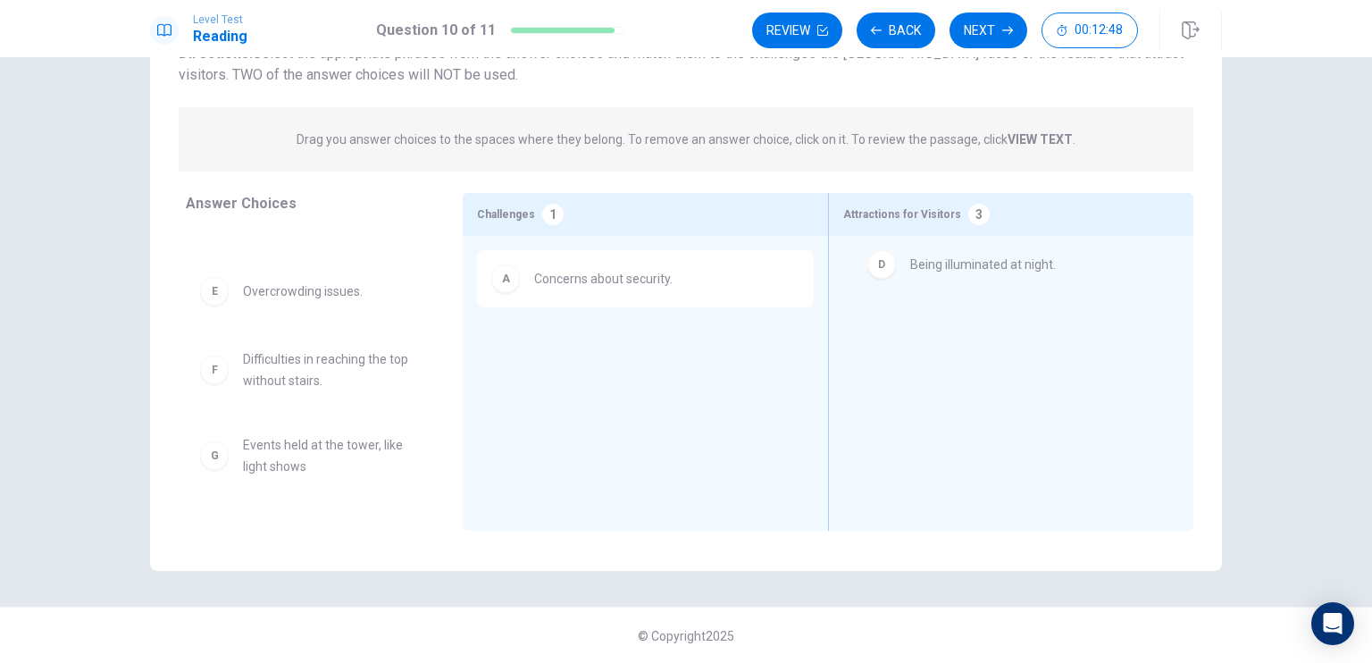
drag, startPoint x: 295, startPoint y: 283, endPoint x: 978, endPoint y: 264, distance: 683.0
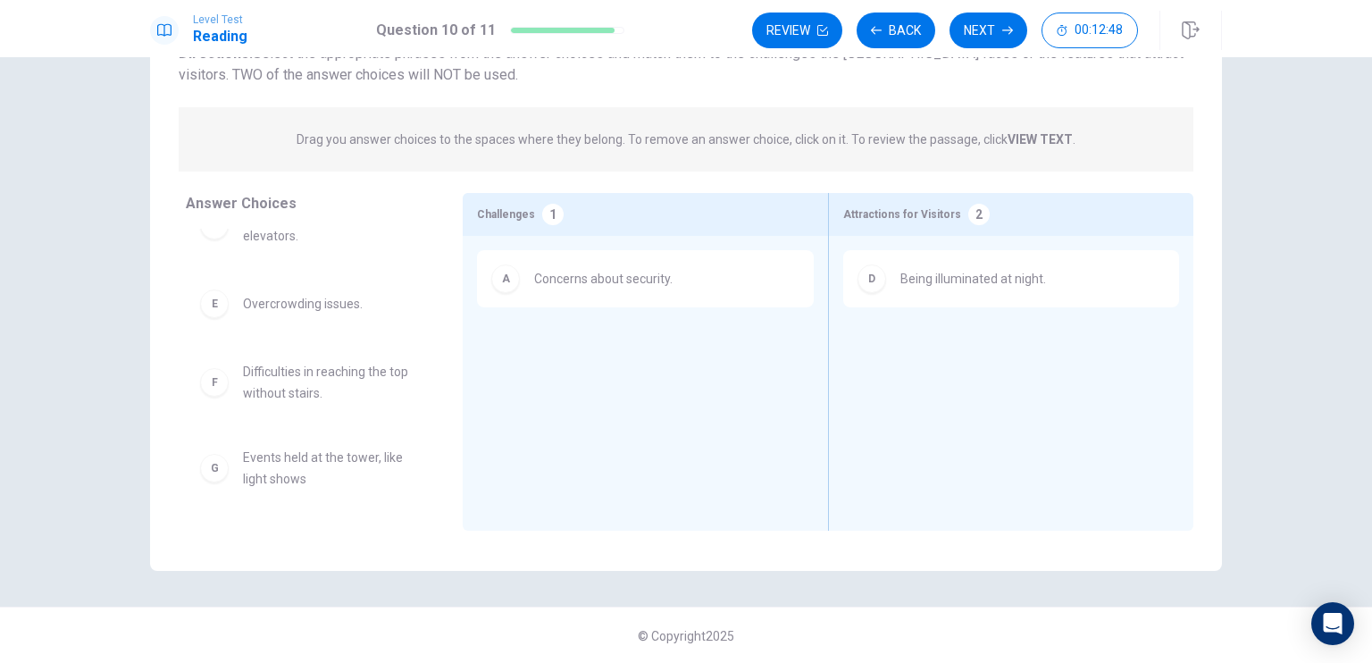
scroll to position [125, 0]
drag, startPoint x: 282, startPoint y: 301, endPoint x: 608, endPoint y: 339, distance: 327.4
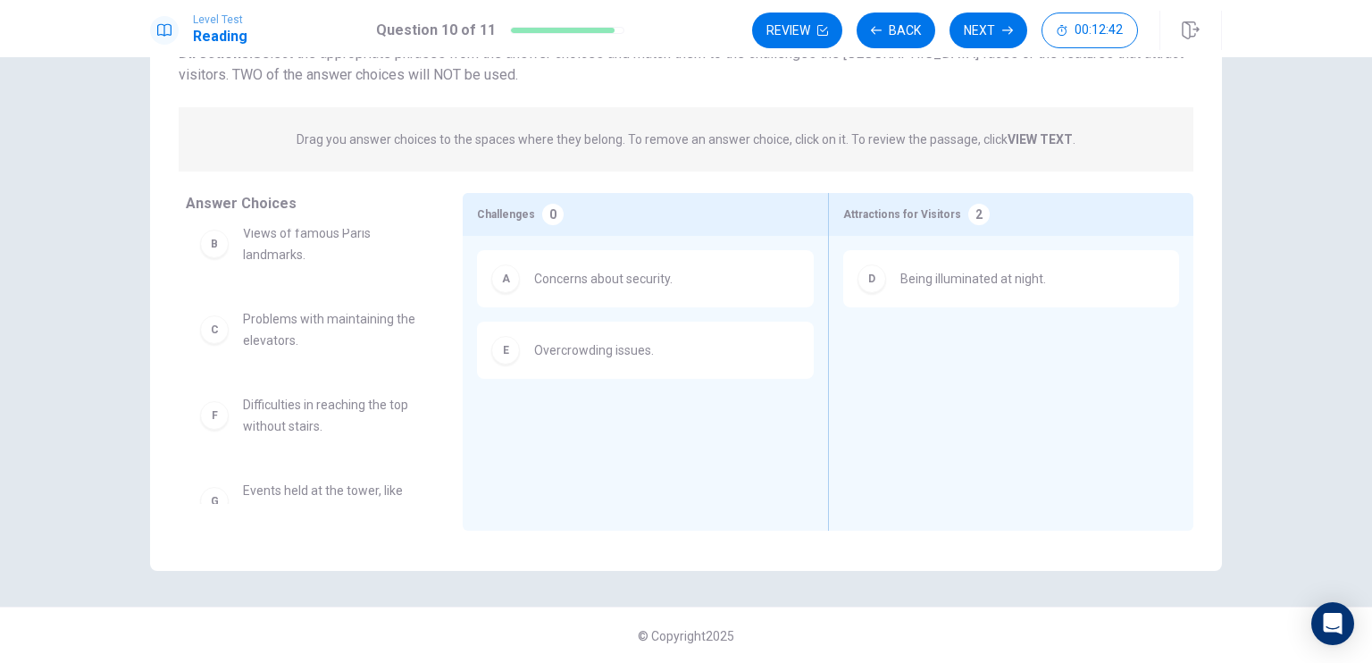
scroll to position [0, 0]
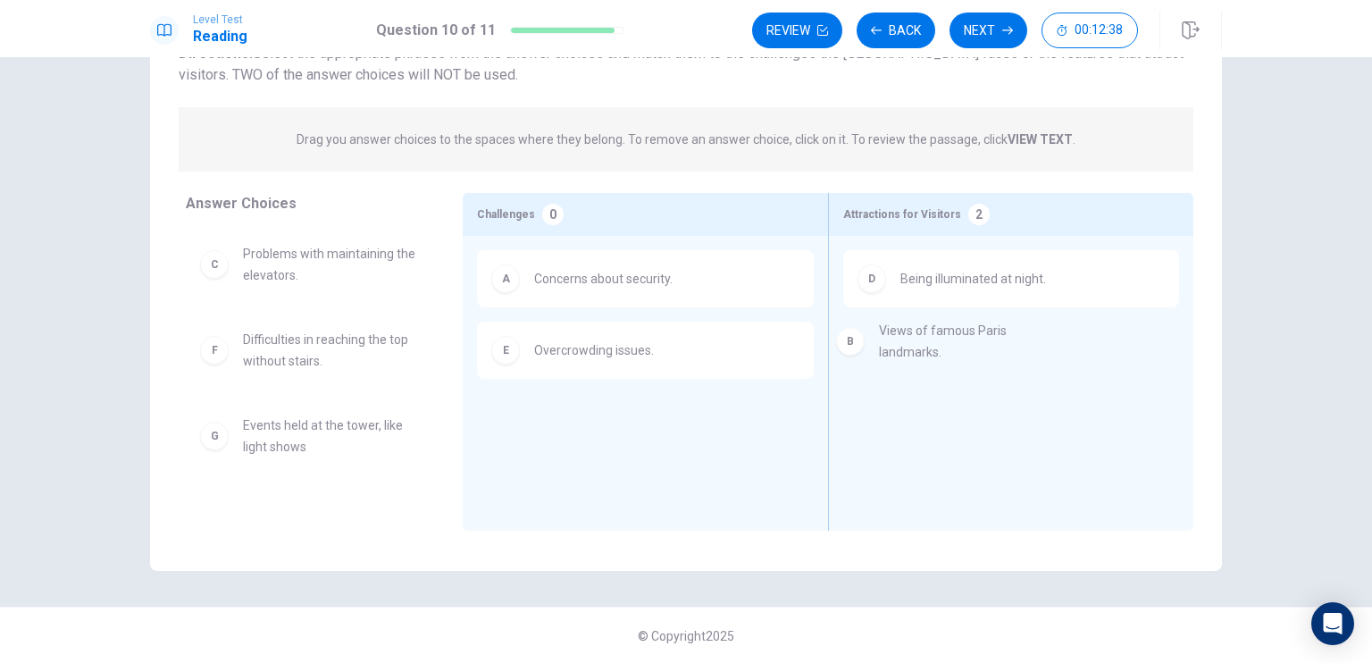
drag, startPoint x: 258, startPoint y: 273, endPoint x: 929, endPoint y: 353, distance: 675.7
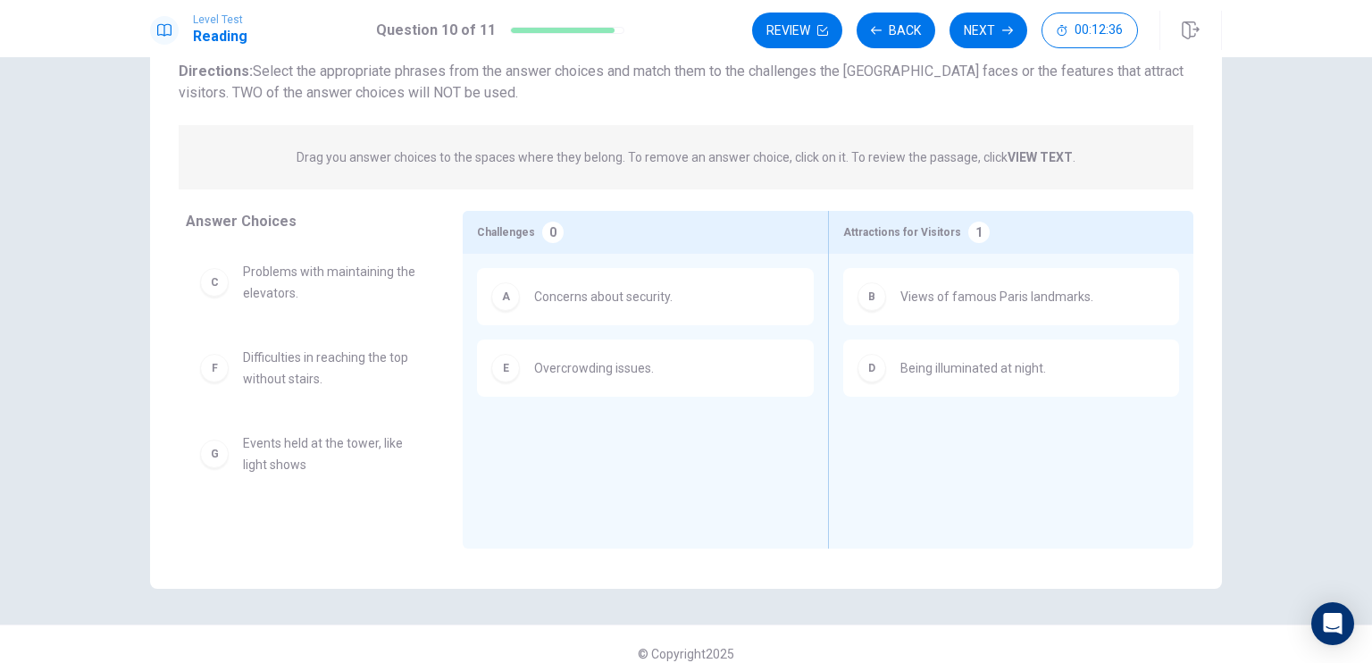
scroll to position [125, 0]
drag, startPoint x: 274, startPoint y: 458, endPoint x: 985, endPoint y: 427, distance: 711.1
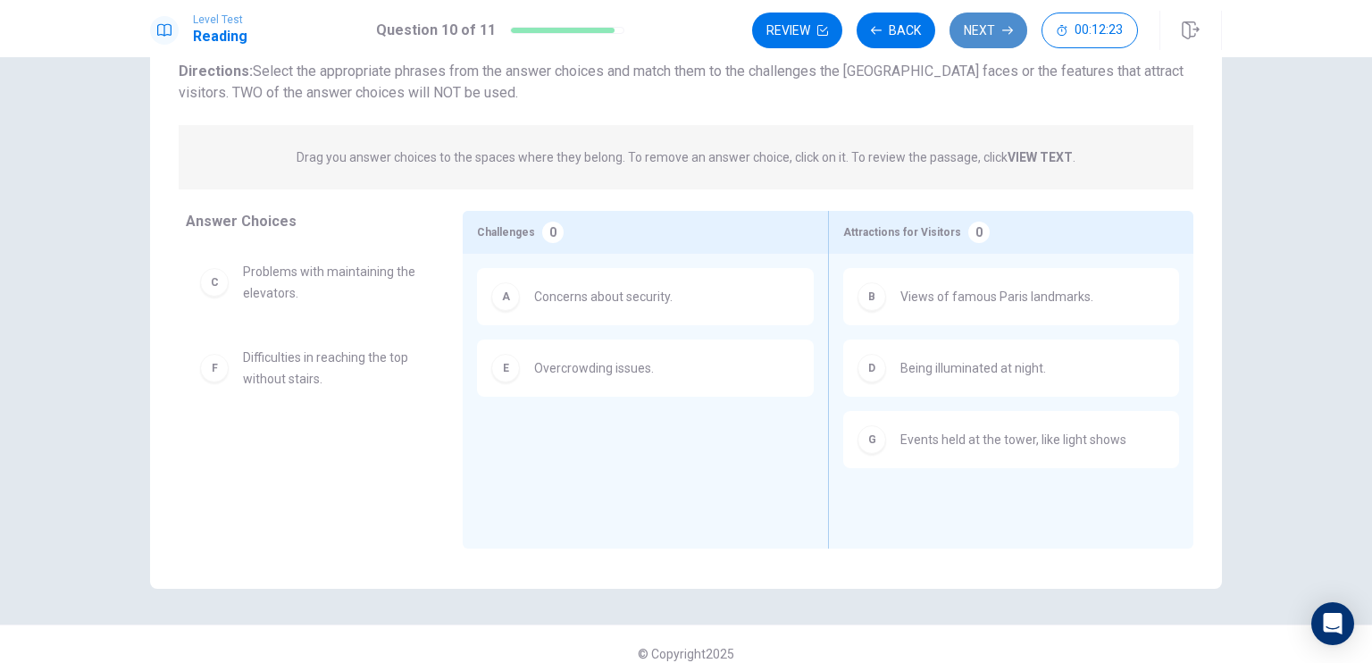
click at [974, 35] on button "Next" at bounding box center [989, 31] width 78 height 36
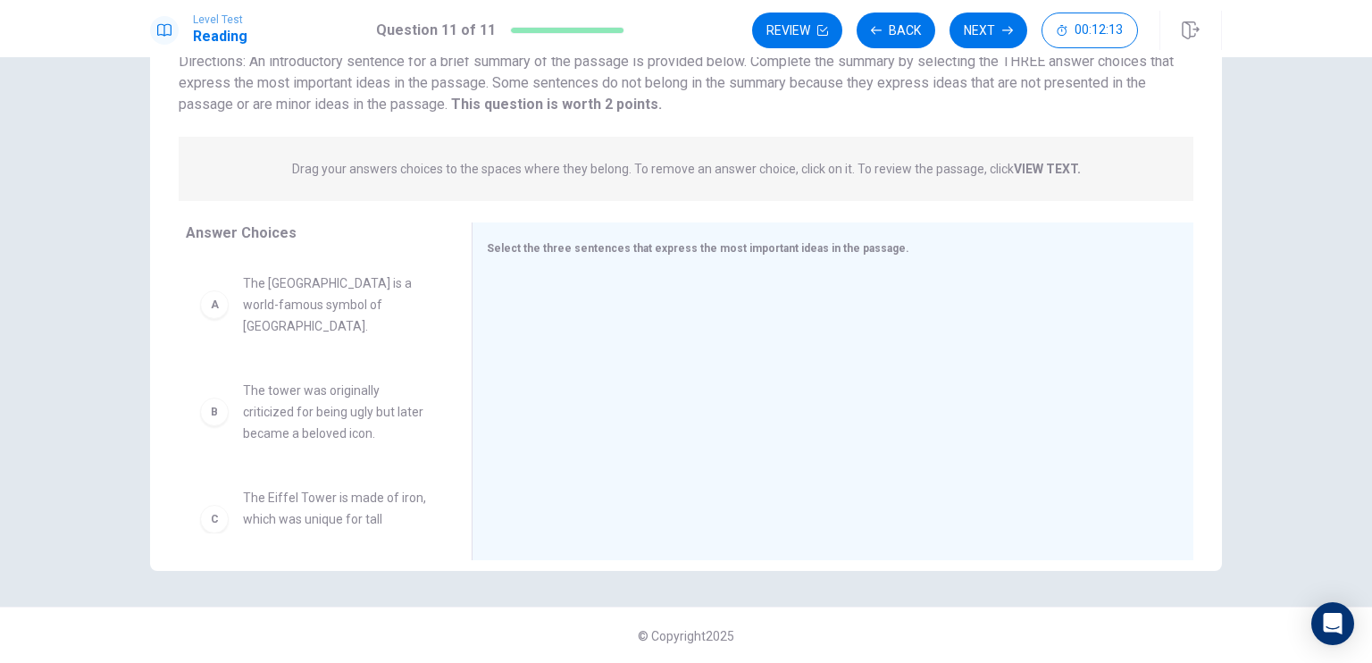
scroll to position [143, 0]
drag, startPoint x: 285, startPoint y: 300, endPoint x: 762, endPoint y: 292, distance: 477.2
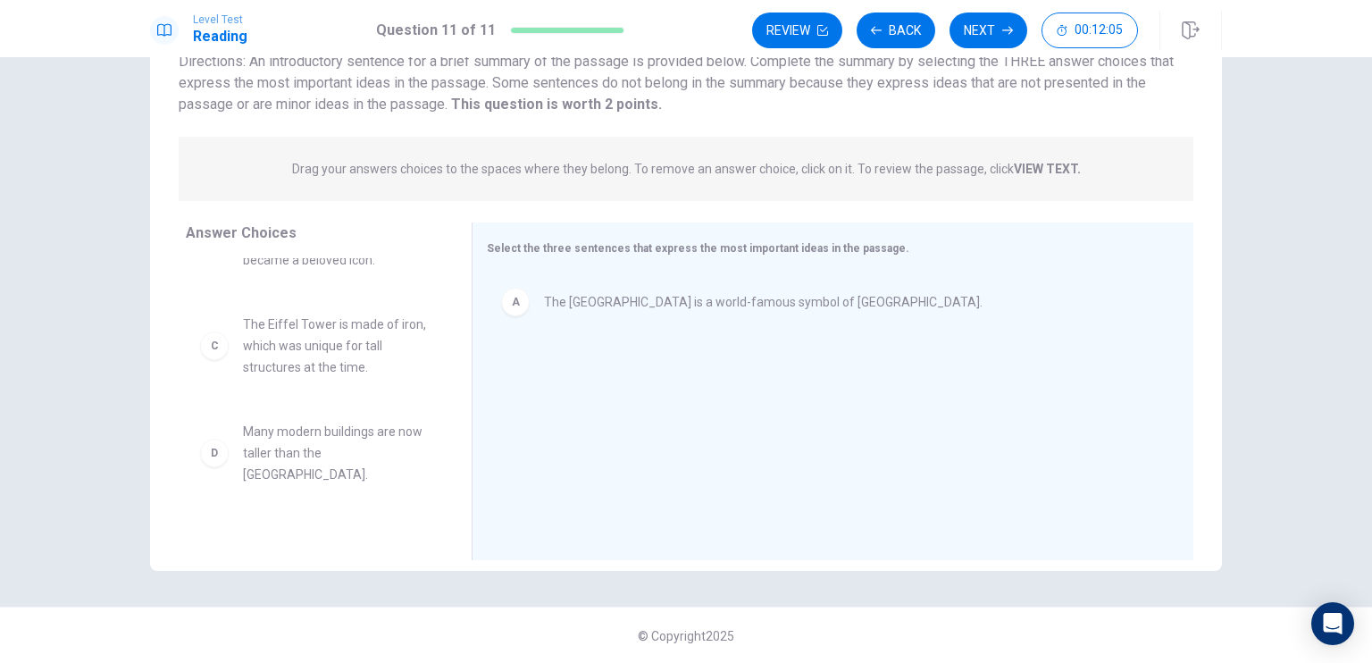
scroll to position [57, 0]
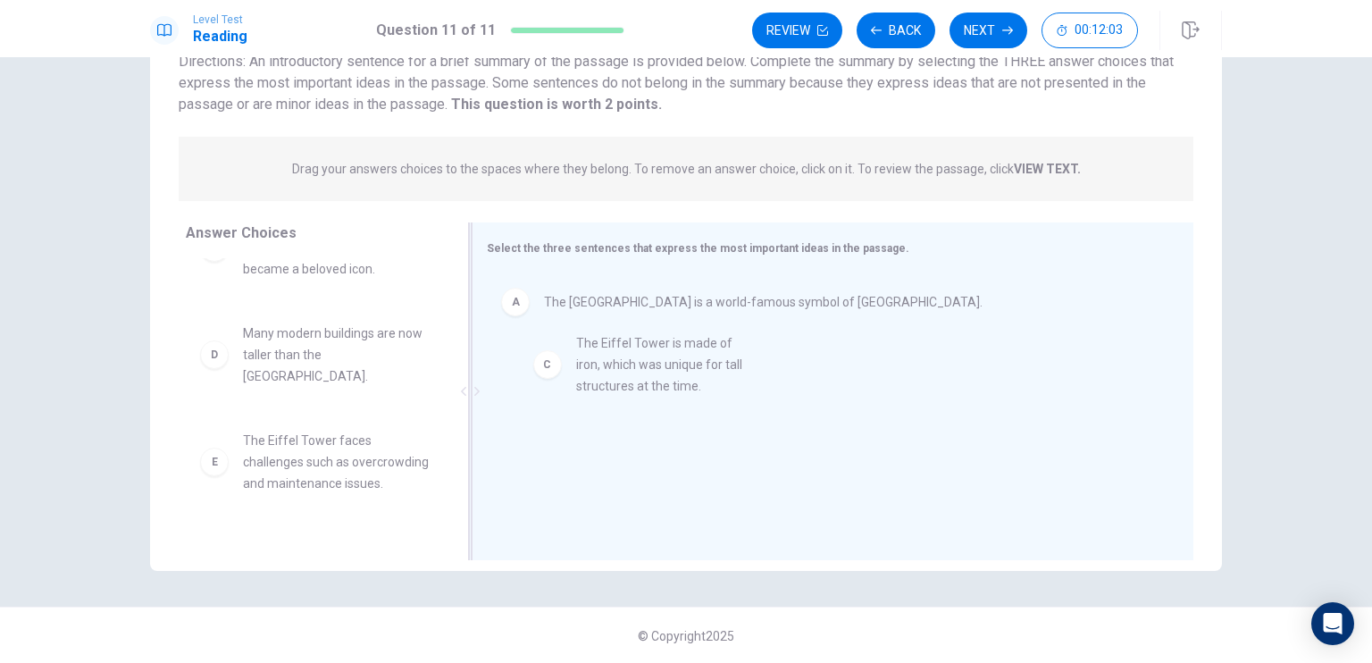
drag, startPoint x: 265, startPoint y: 369, endPoint x: 641, endPoint y: 390, distance: 375.9
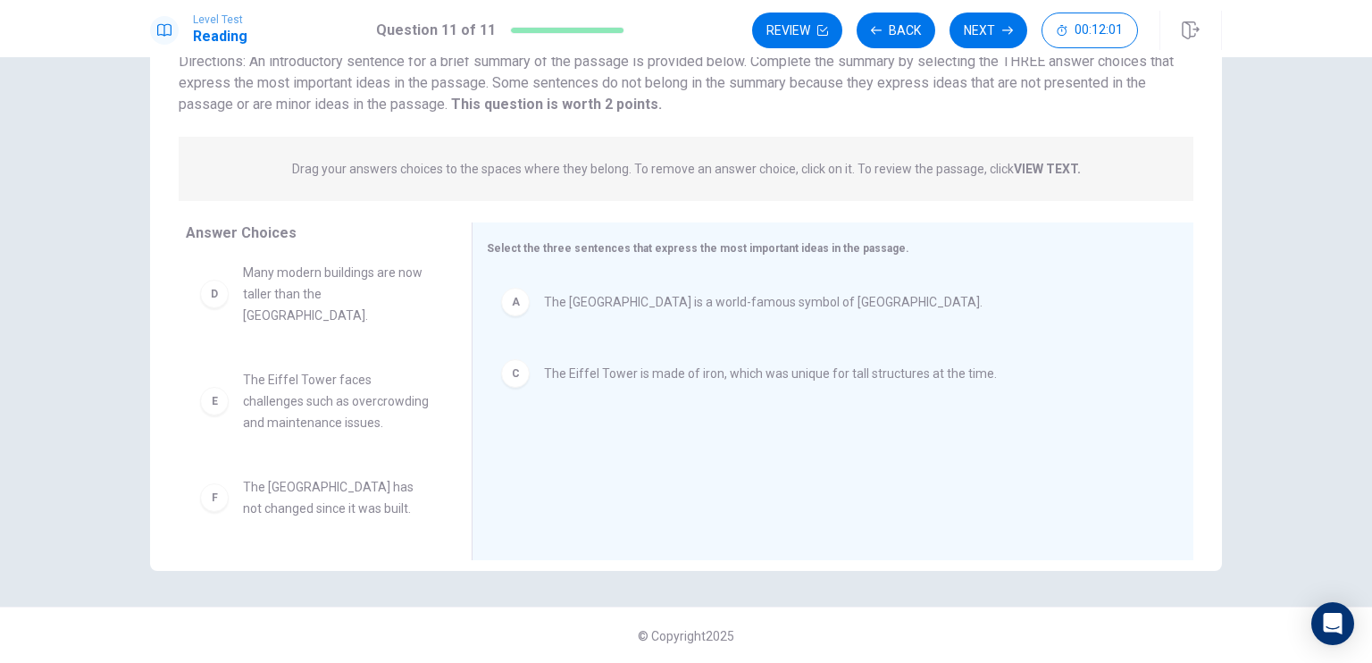
scroll to position [117, 0]
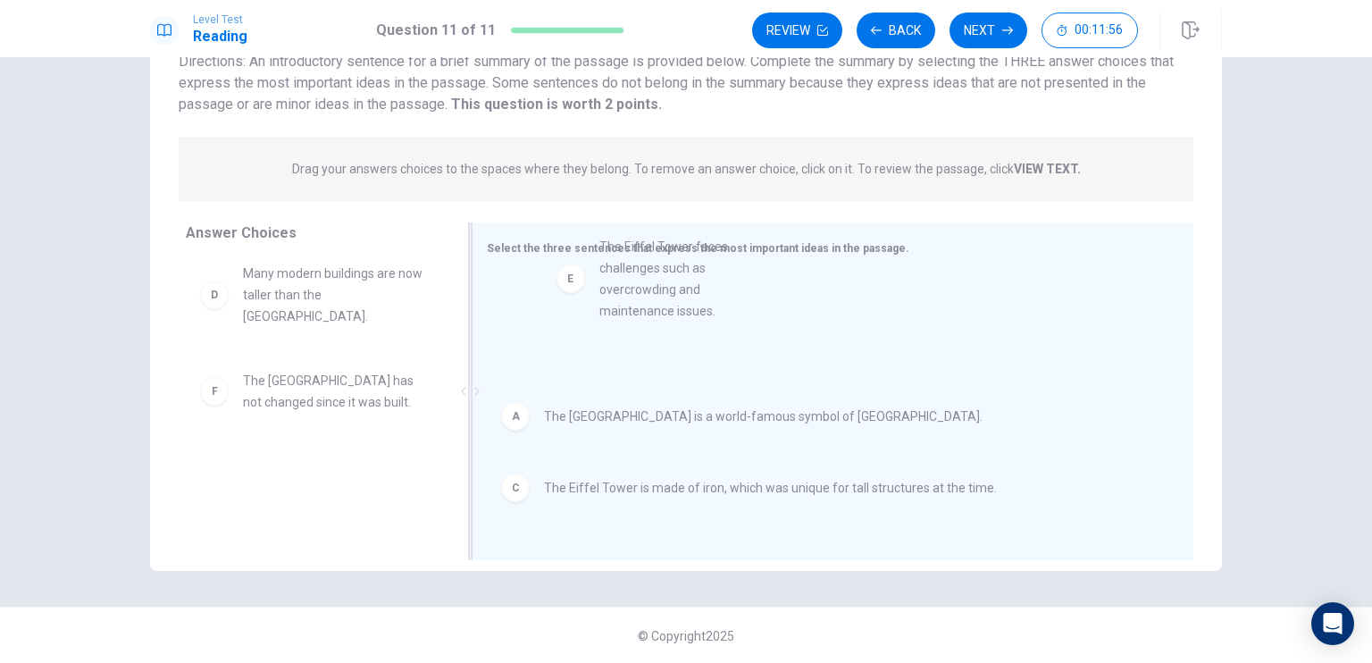
drag, startPoint x: 268, startPoint y: 396, endPoint x: 600, endPoint y: 290, distance: 348.7
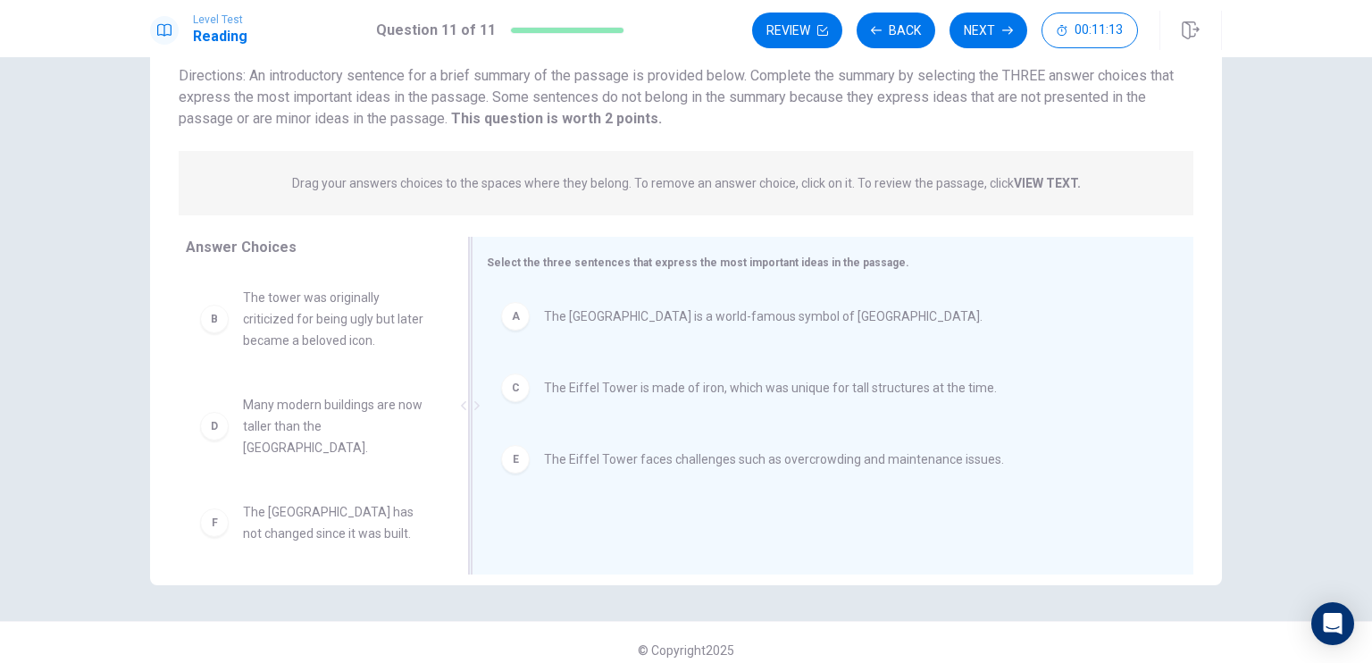
scroll to position [143, 0]
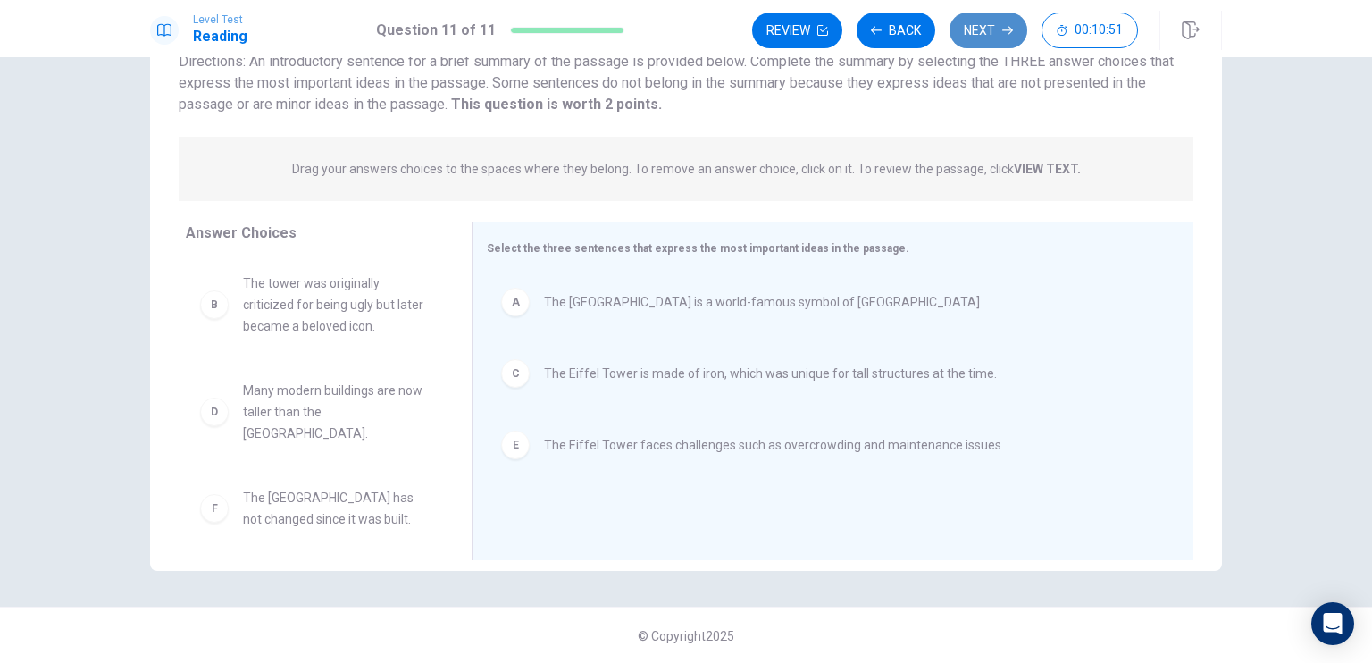
click at [973, 38] on button "Next" at bounding box center [989, 31] width 78 height 36
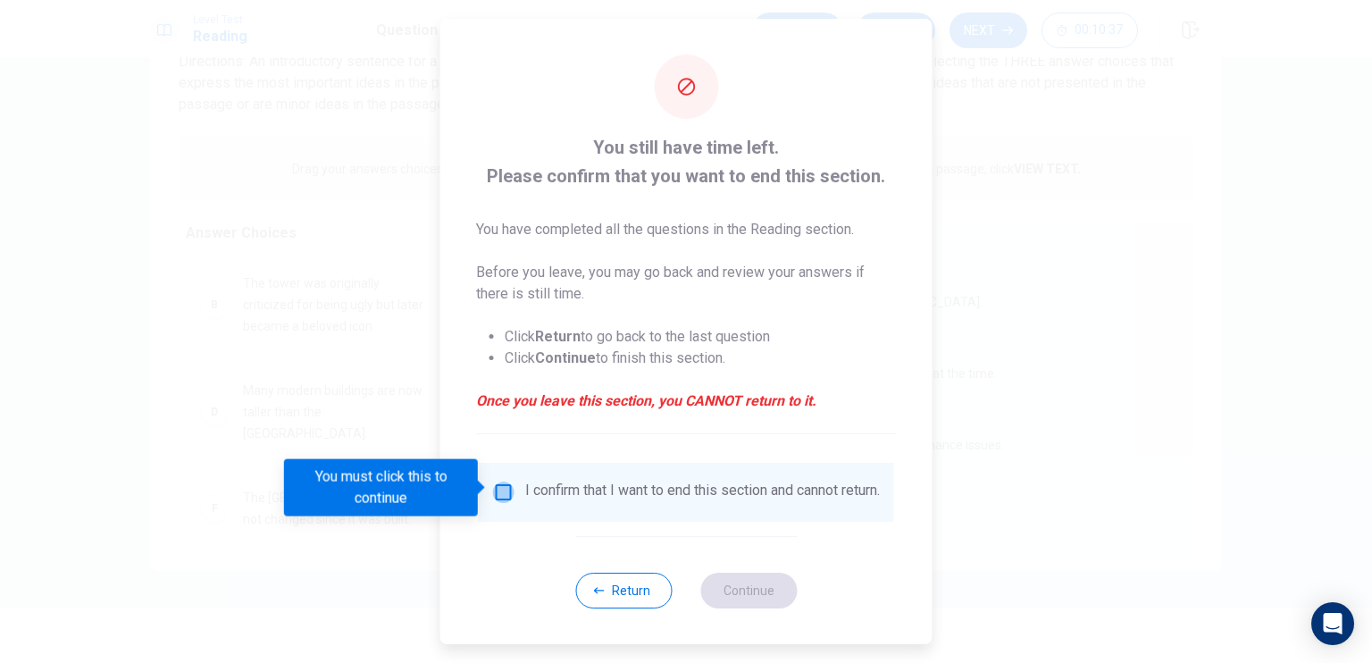
click at [500, 488] on input "You must click this to continue" at bounding box center [503, 492] width 21 height 21
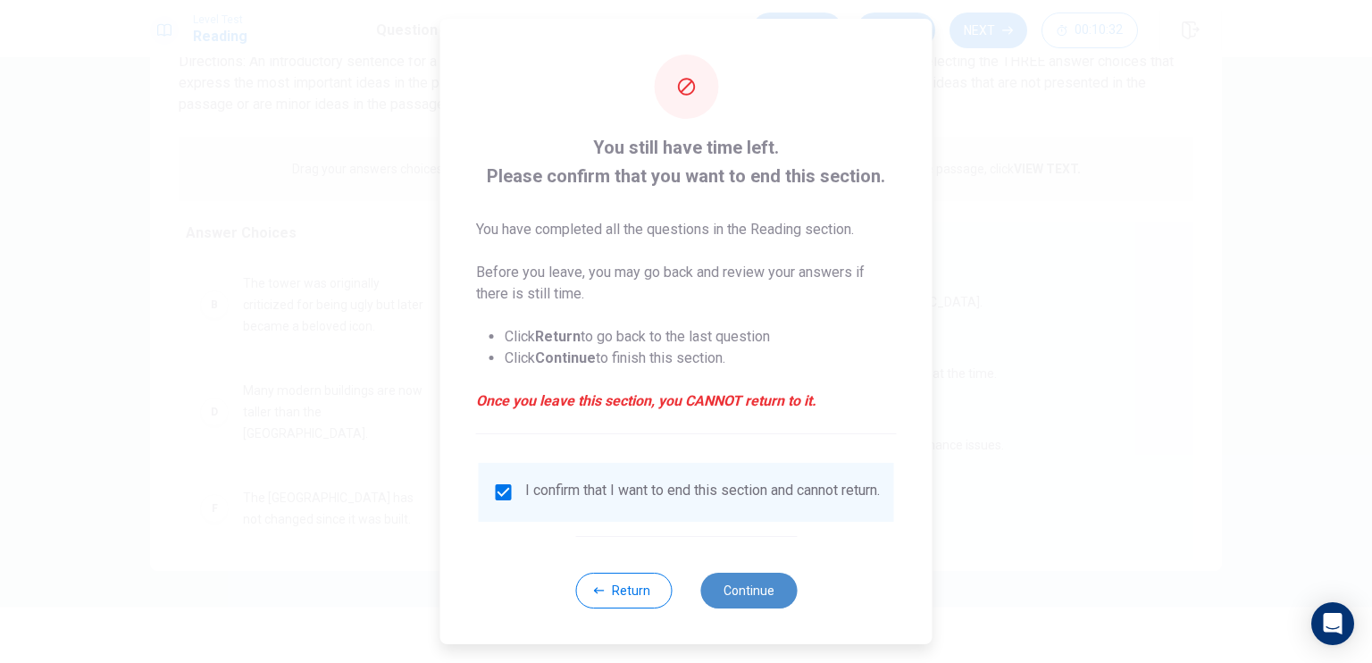
click at [753, 602] on button "Continue" at bounding box center [749, 591] width 97 height 36
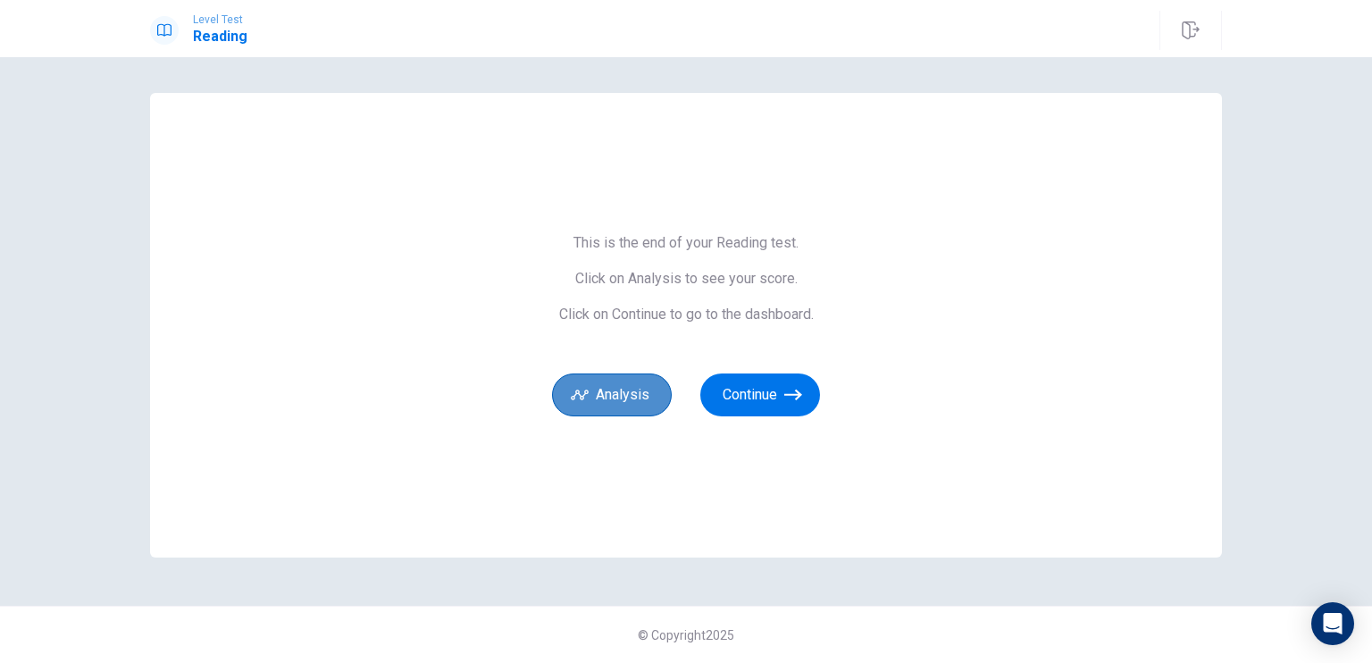
click at [608, 388] on button "Analysis" at bounding box center [612, 395] width 120 height 43
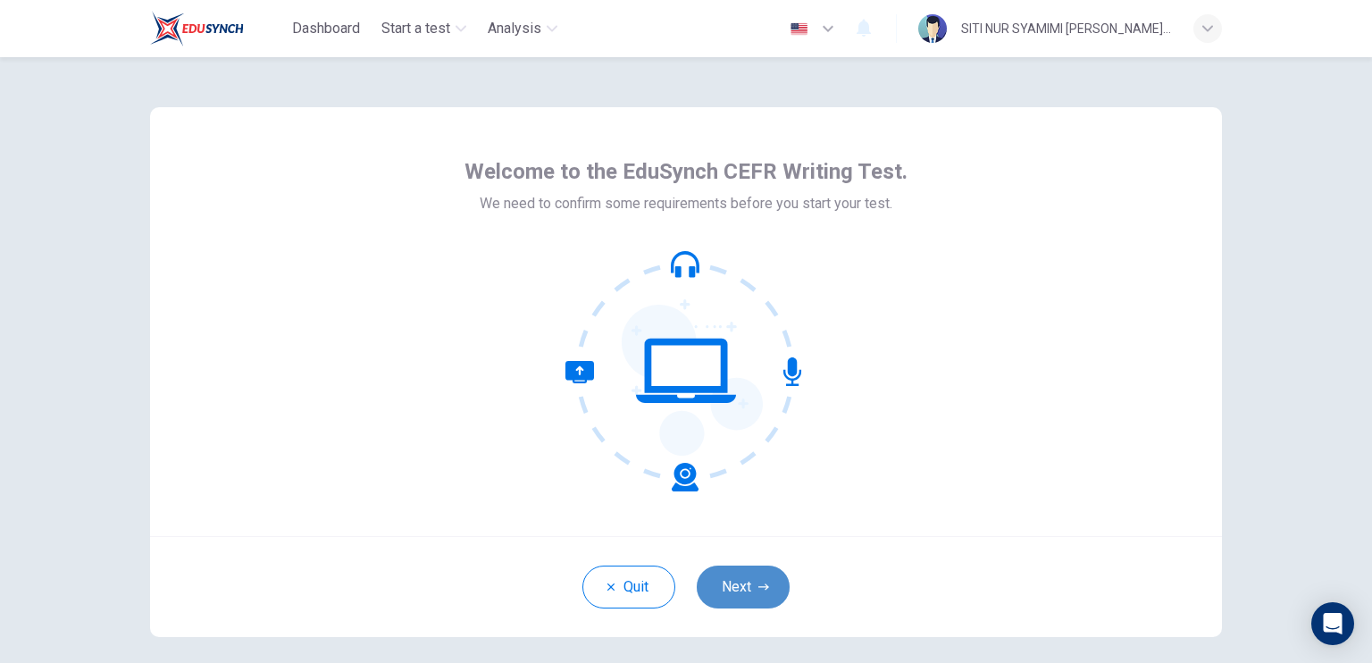
click at [739, 592] on button "Next" at bounding box center [743, 587] width 93 height 43
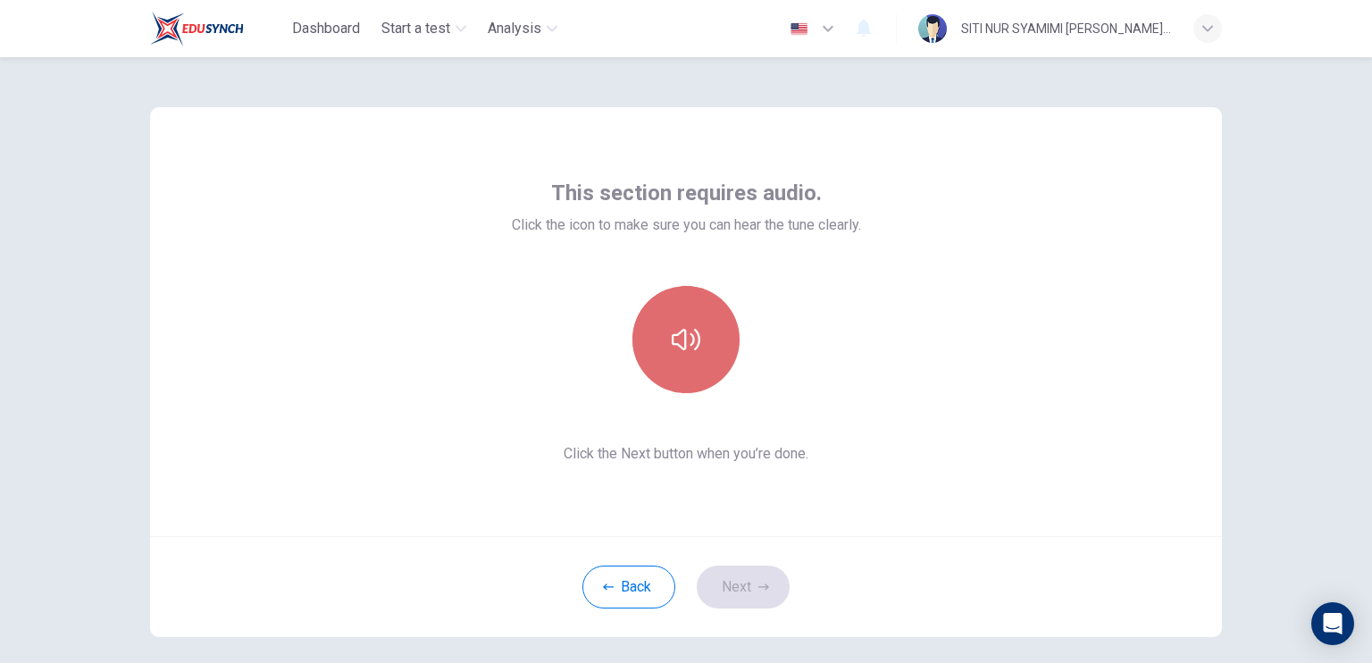
click at [665, 349] on button "button" at bounding box center [686, 339] width 107 height 107
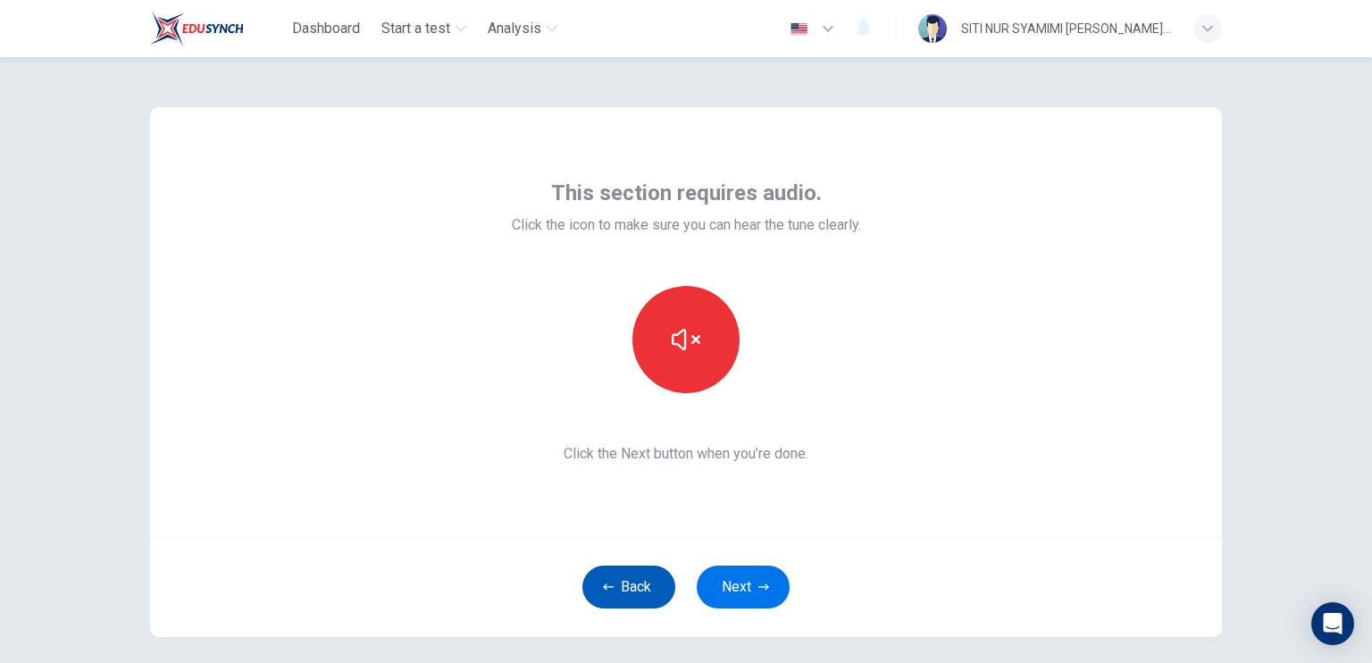
click at [615, 583] on button "Back" at bounding box center [629, 587] width 93 height 43
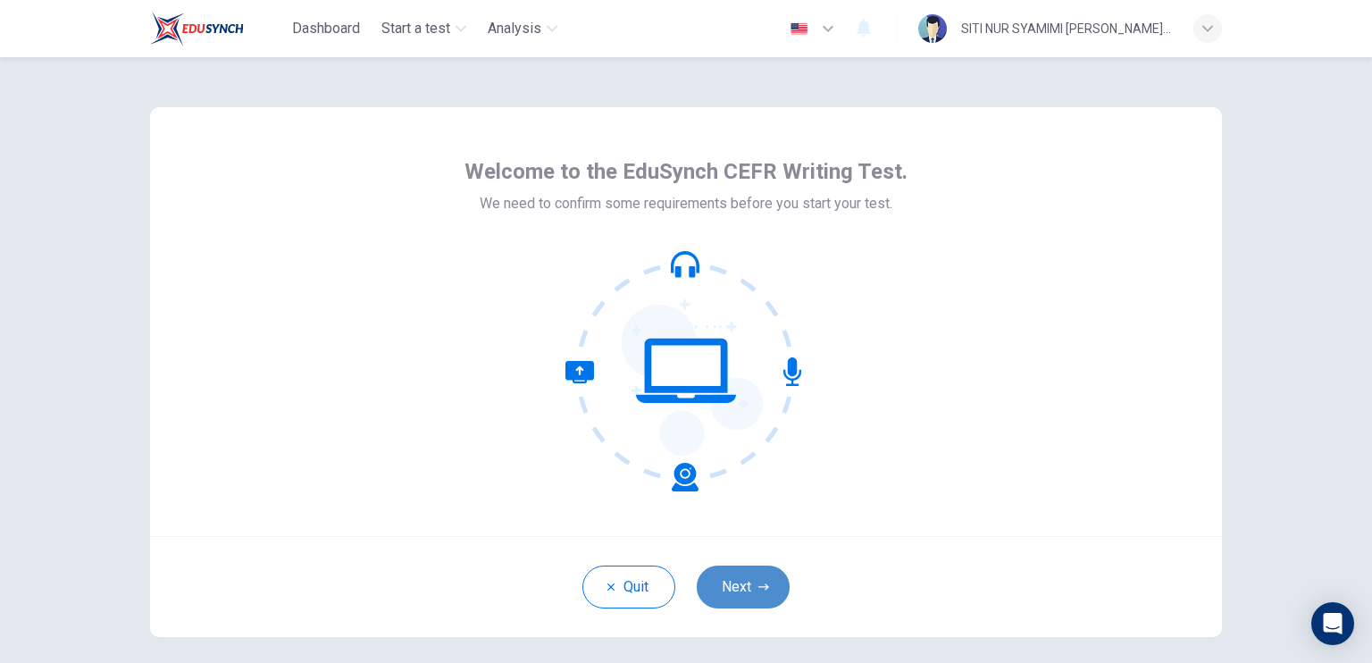
click at [740, 597] on button "Next" at bounding box center [743, 587] width 93 height 43
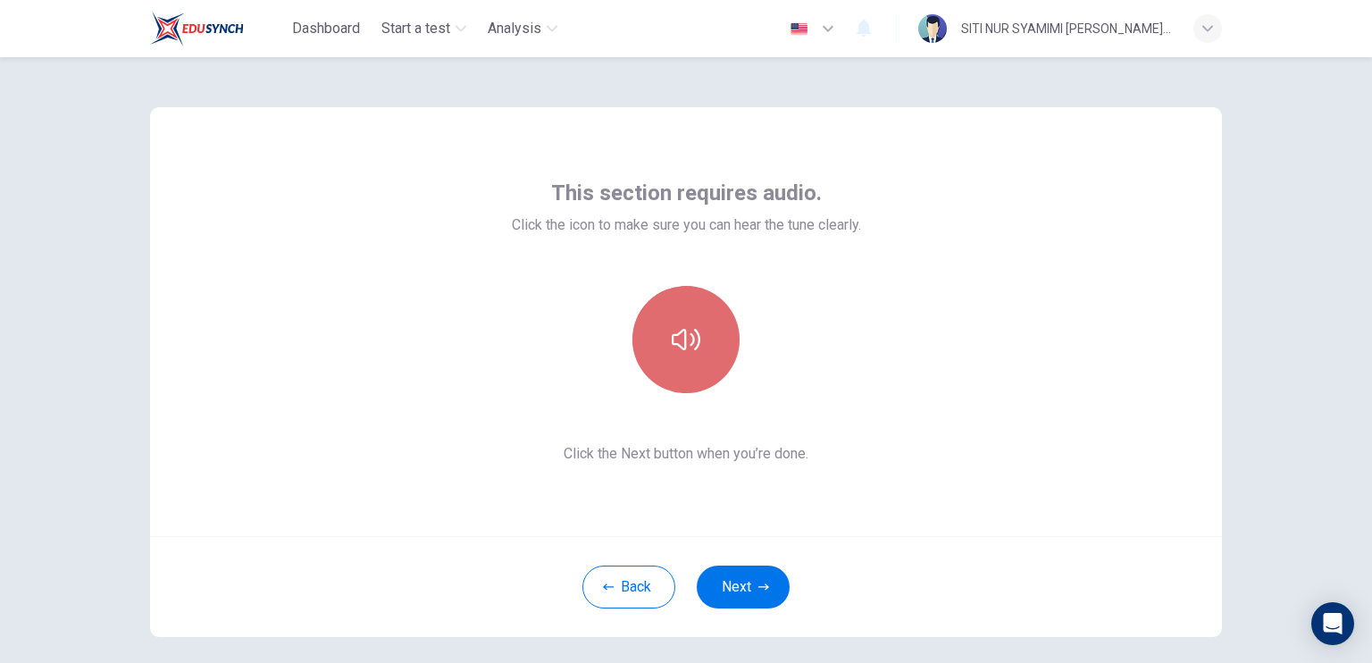
click at [665, 336] on button "button" at bounding box center [686, 339] width 107 height 107
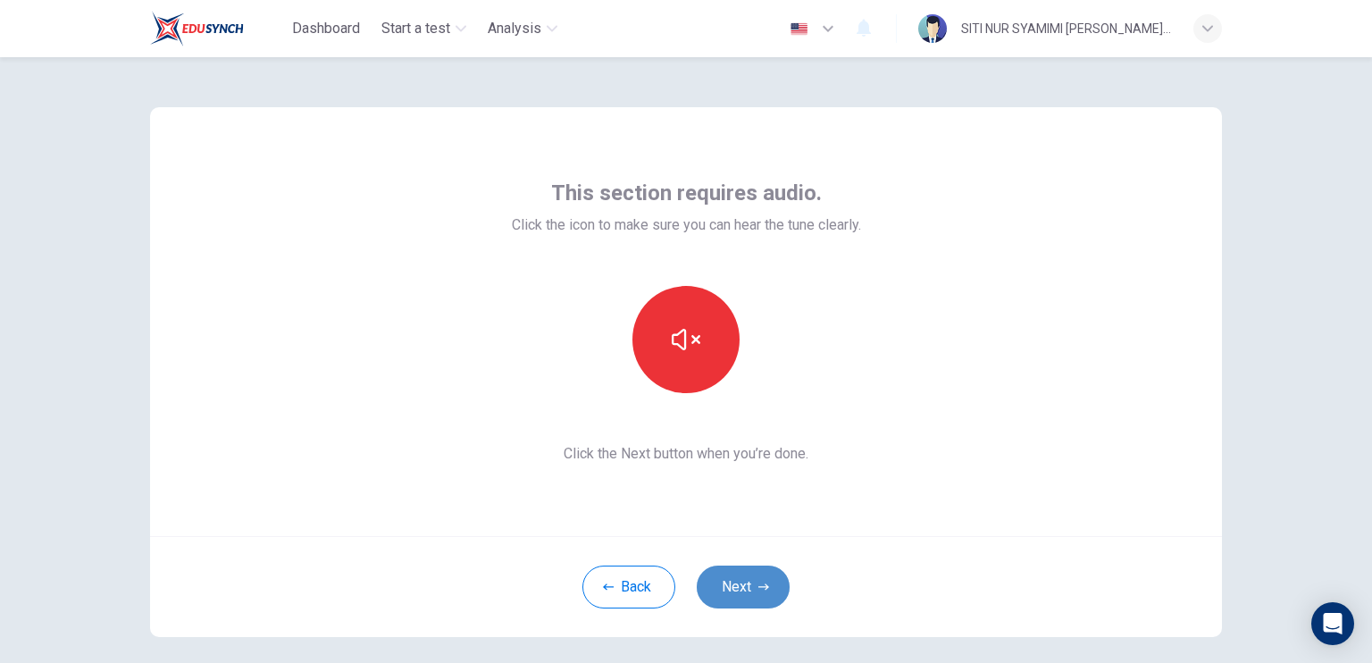
click at [724, 595] on button "Next" at bounding box center [743, 587] width 93 height 43
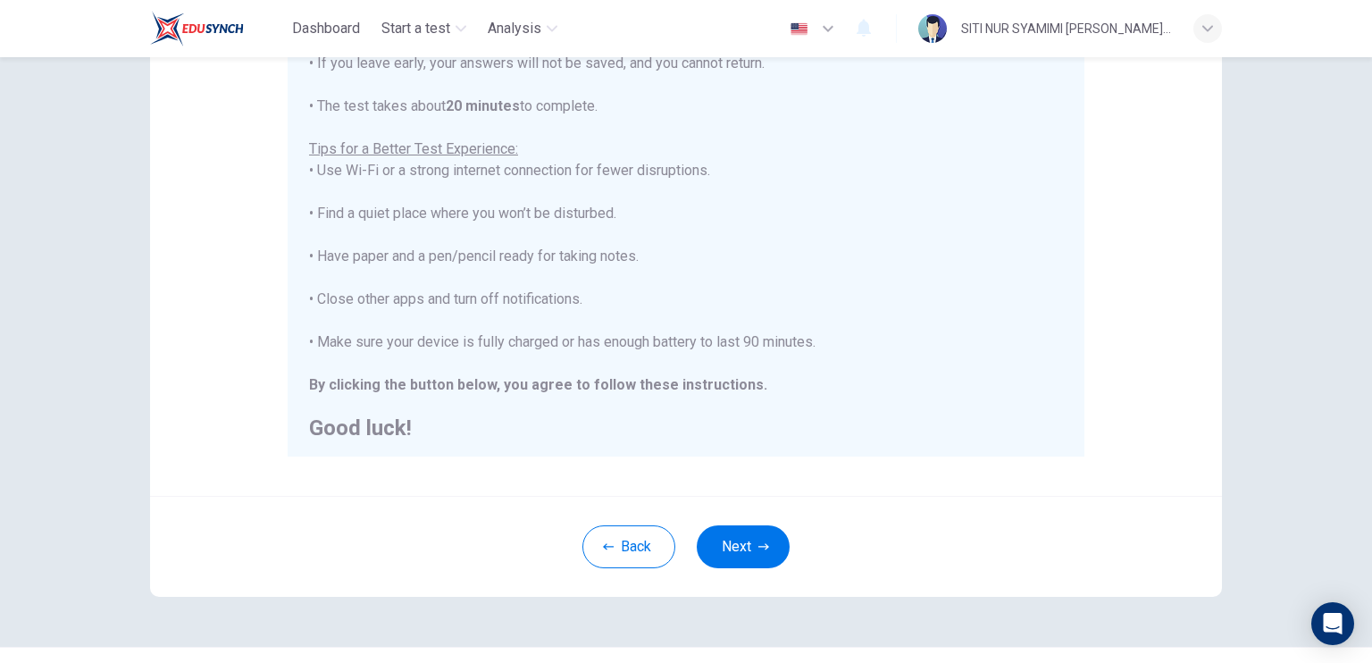
scroll to position [21, 0]
click at [729, 542] on button "Next" at bounding box center [743, 546] width 93 height 43
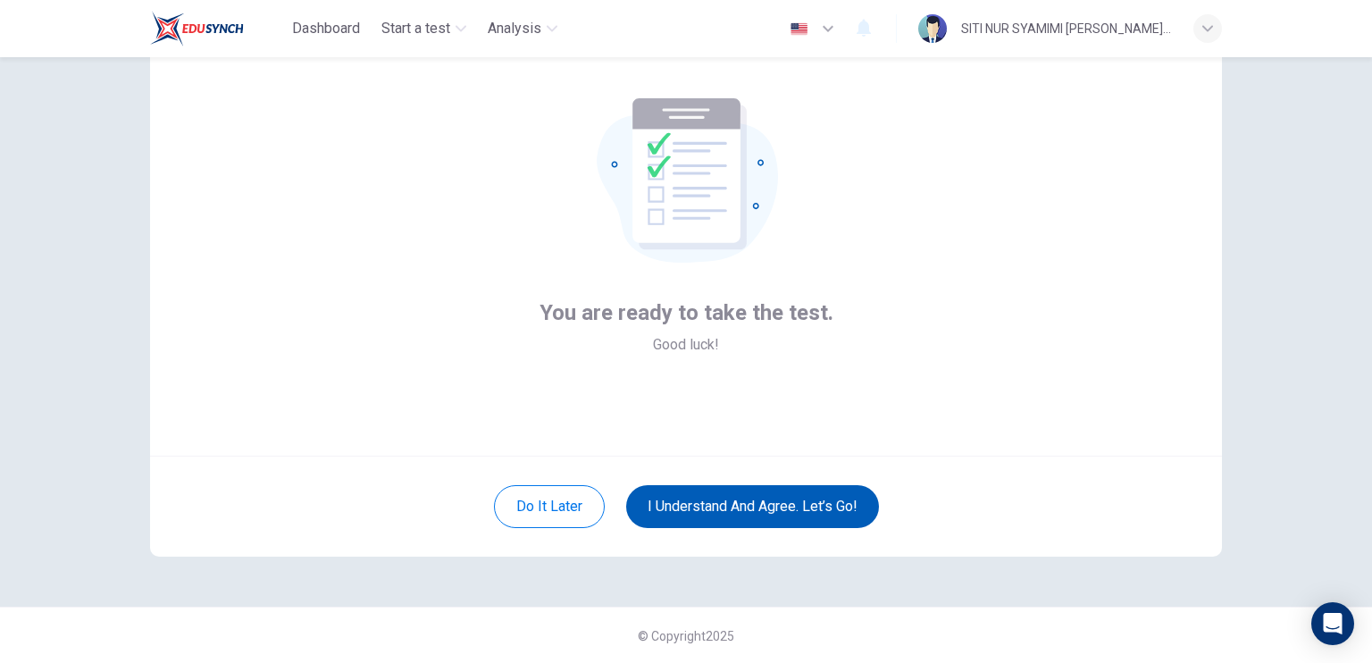
click at [676, 510] on button "I understand and agree. Let’s go!" at bounding box center [752, 506] width 253 height 43
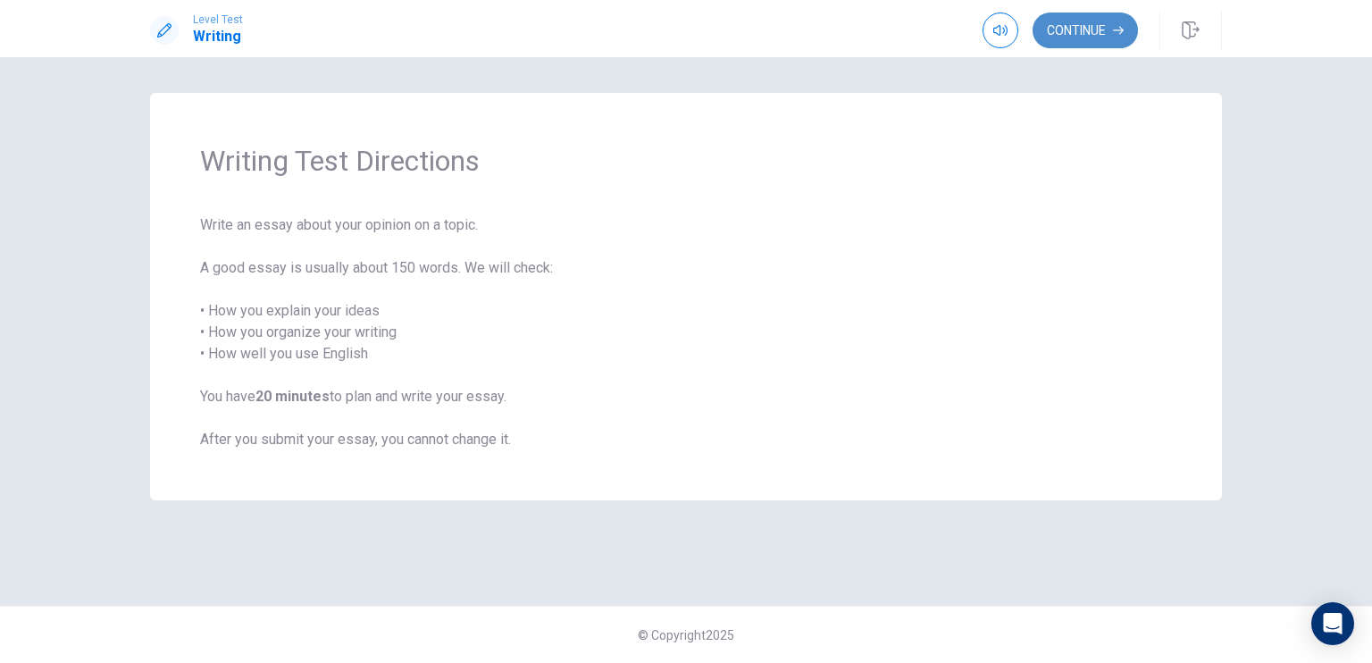
click at [1079, 39] on button "Continue" at bounding box center [1085, 31] width 105 height 36
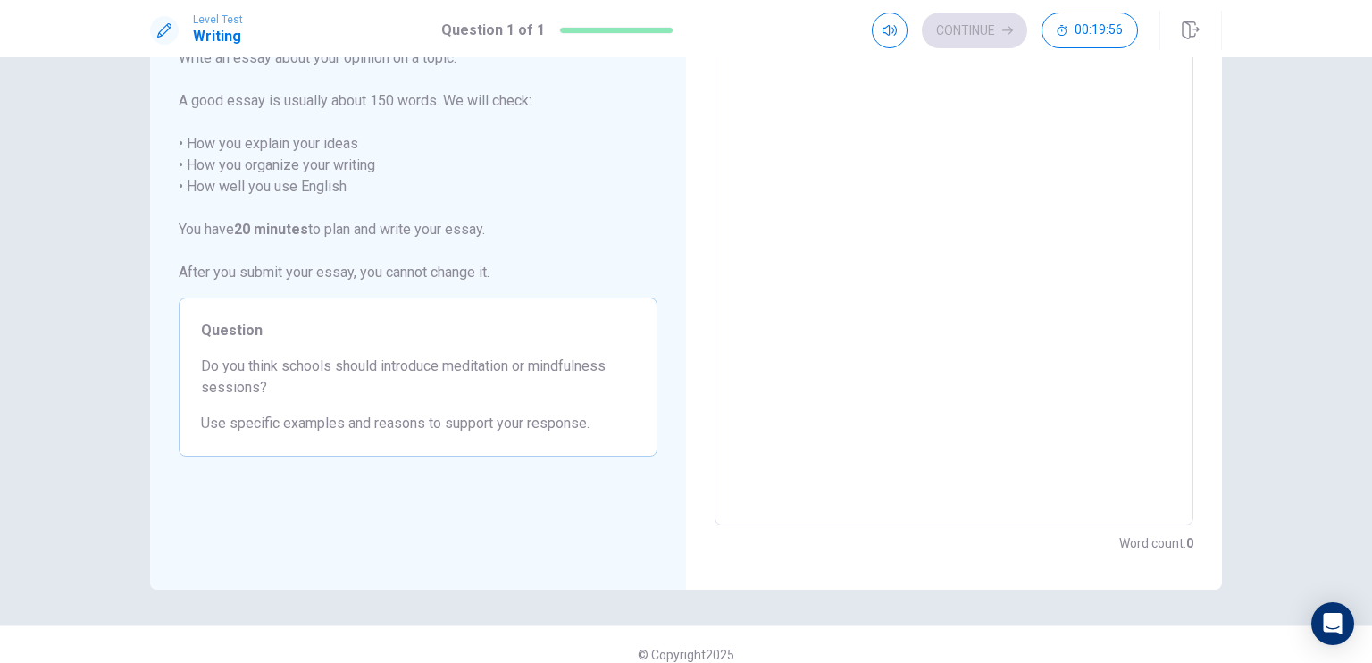
scroll to position [143, 0]
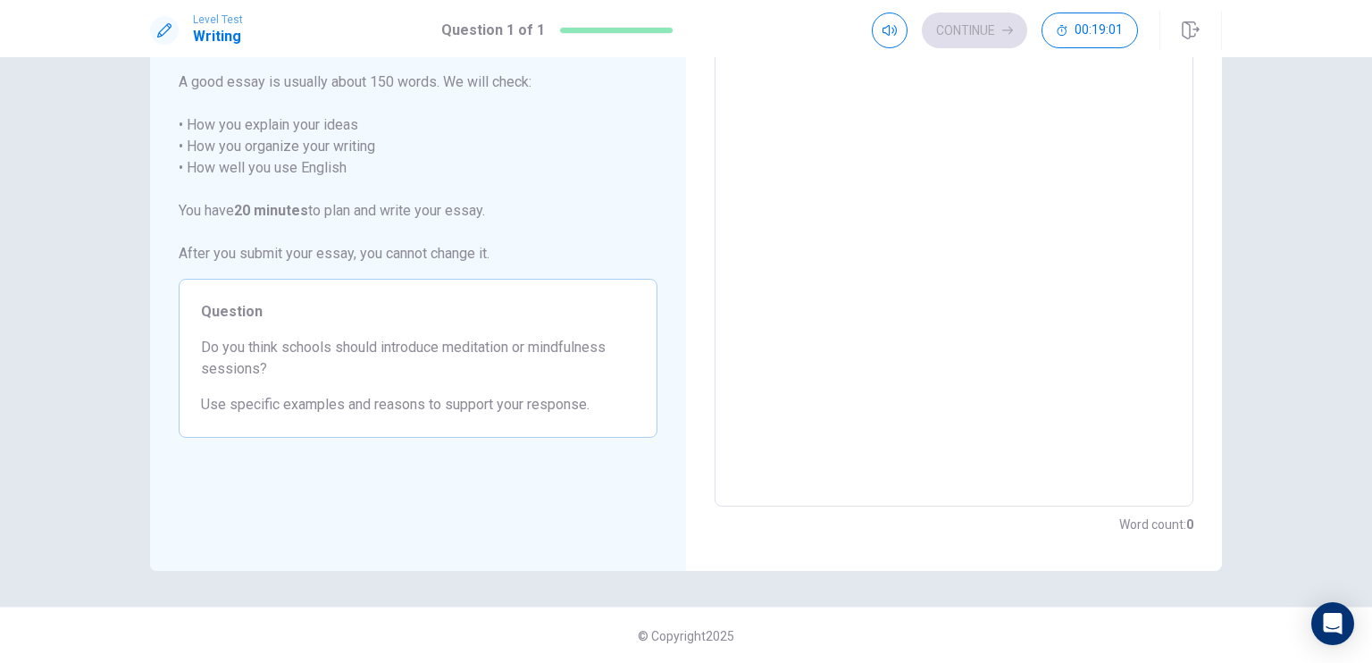
drag, startPoint x: 531, startPoint y: 378, endPoint x: 577, endPoint y: 314, distance: 79.4
click at [577, 314] on div "Question Do you think schools should introduce meditation or mindfulness sessio…" at bounding box center [418, 358] width 479 height 159
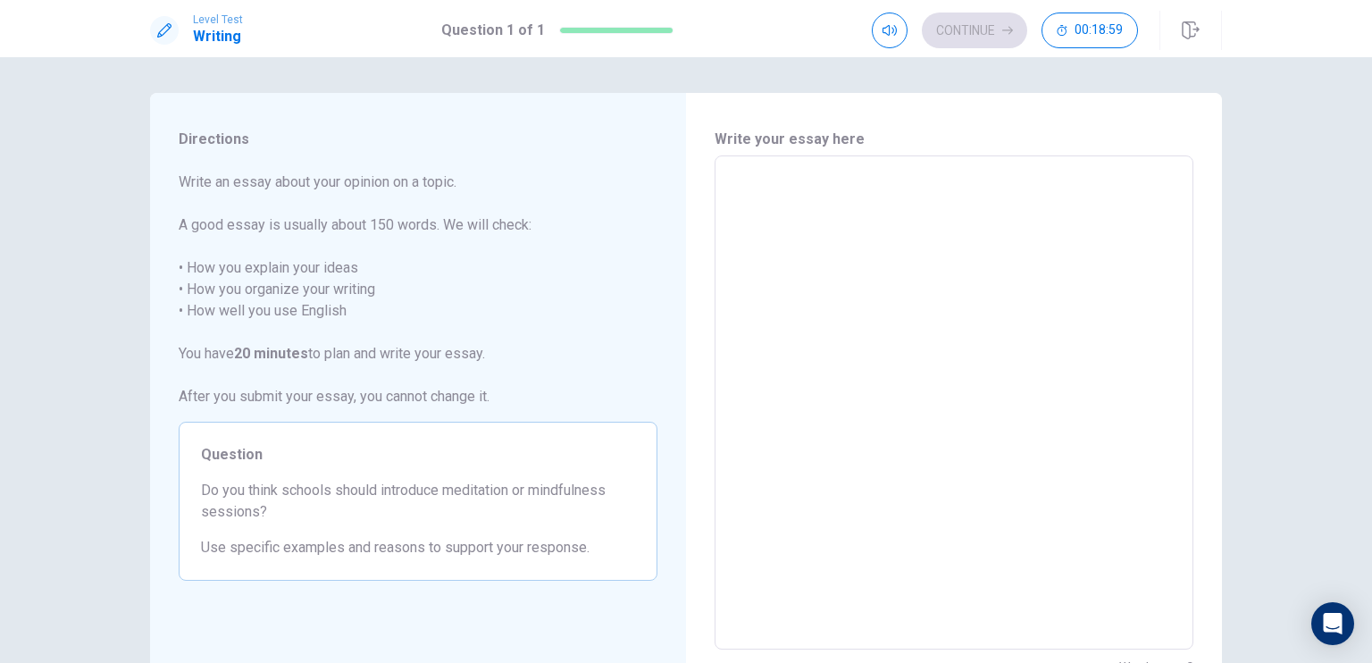
click at [740, 163] on div "x ​" at bounding box center [954, 402] width 479 height 494
type textarea "T"
type textarea "x"
type textarea "Th"
type textarea "x"
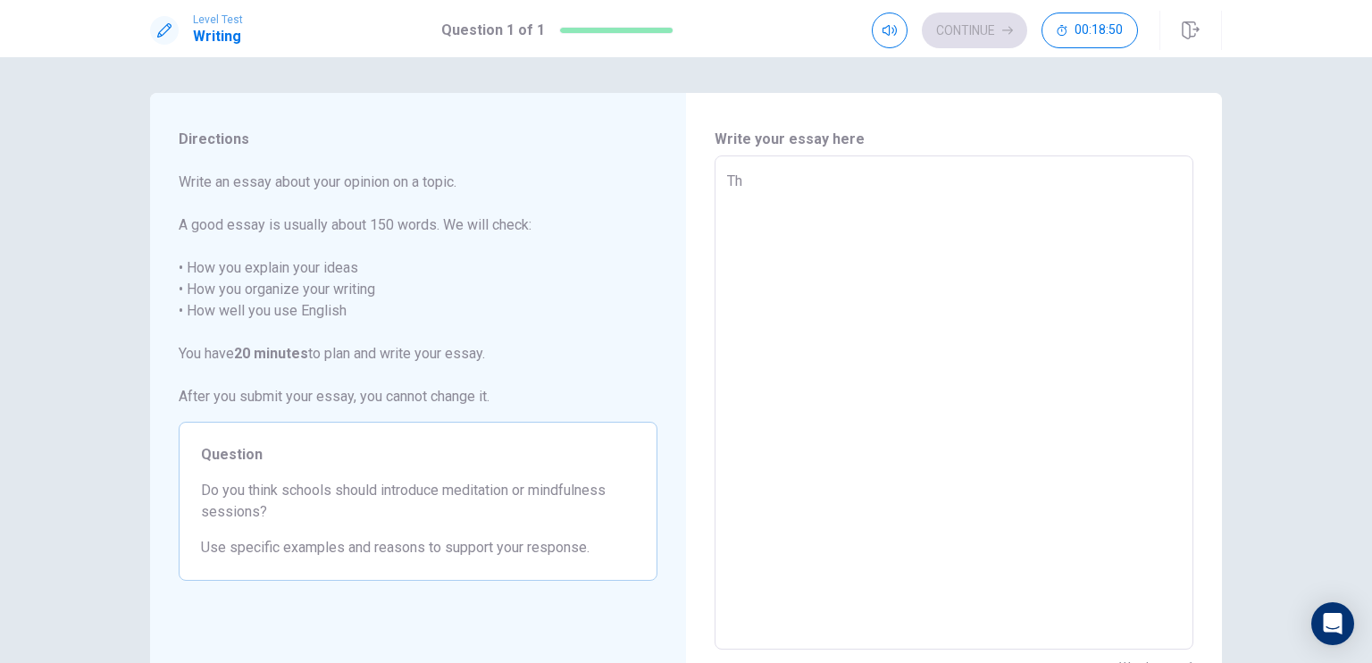
type textarea "The"
type textarea "x"
type textarea "The"
type textarea "x"
type textarea "The r"
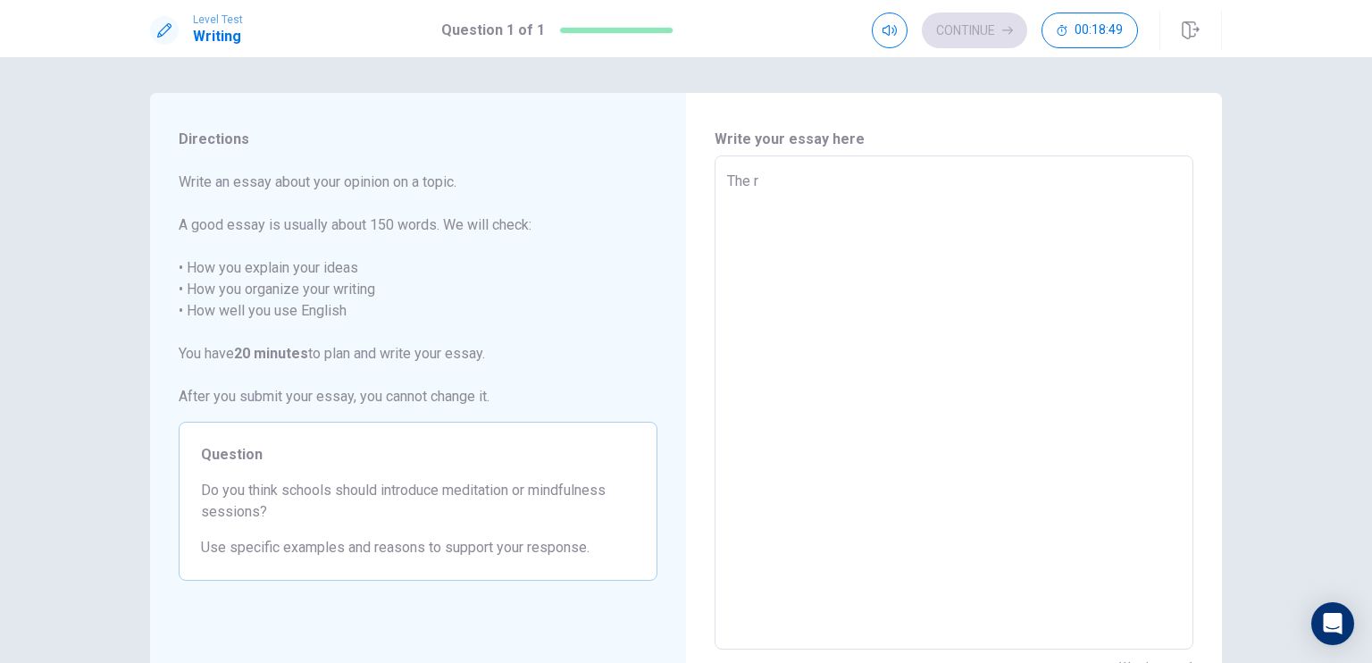
type textarea "x"
type textarea "The ri"
type textarea "x"
type textarea "The ris"
type textarea "x"
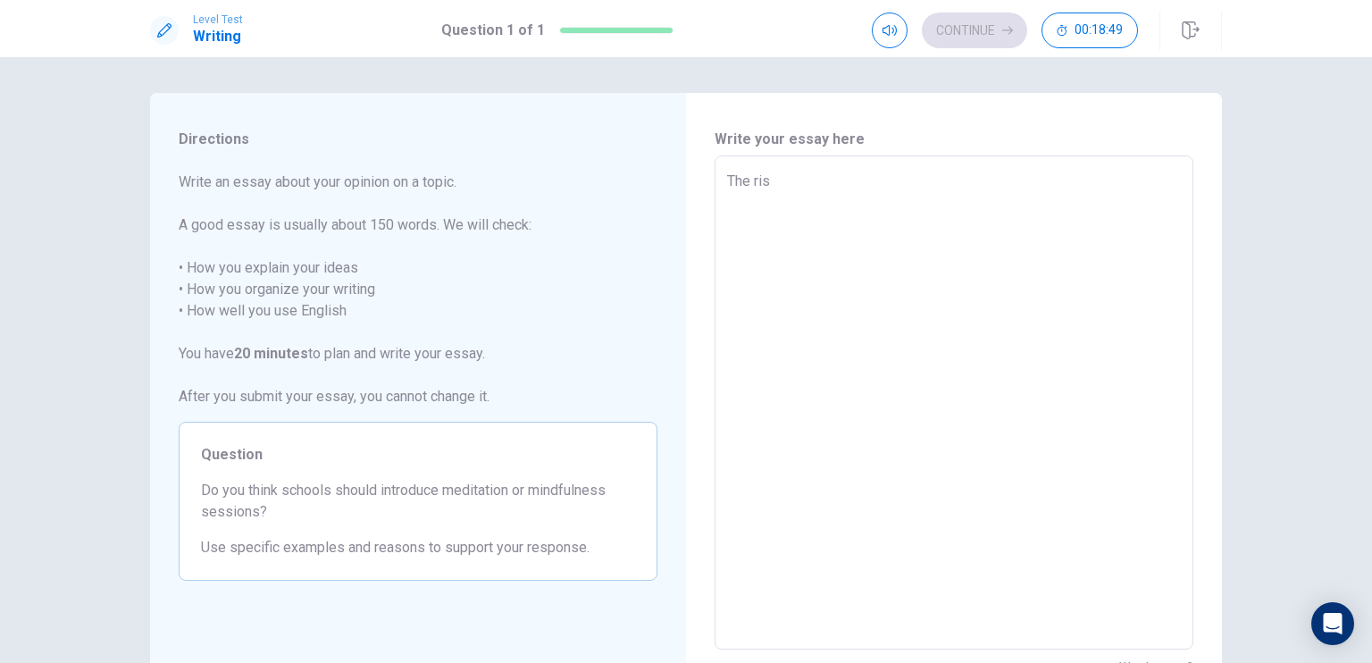
type textarea "The rise"
type textarea "x"
type textarea "The rise"
type textarea "x"
type textarea "The rise o"
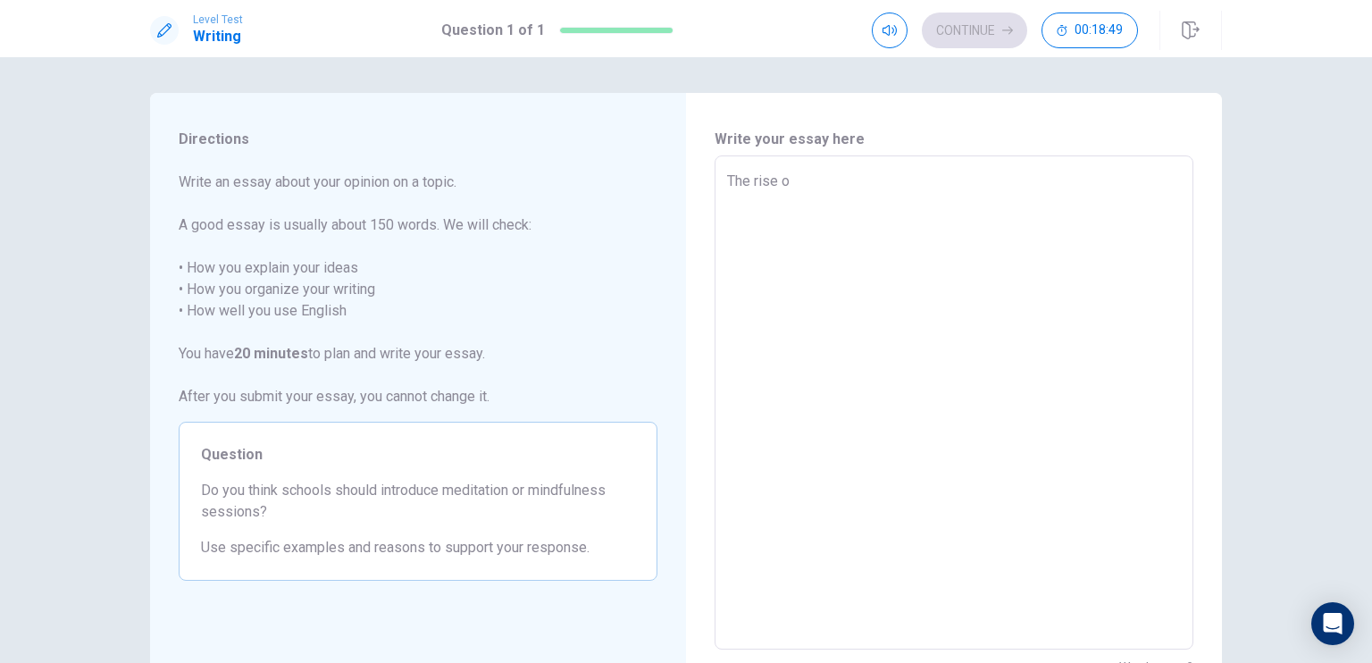
type textarea "x"
type textarea "The rise of"
type textarea "x"
type textarea "The rise of"
type textarea "x"
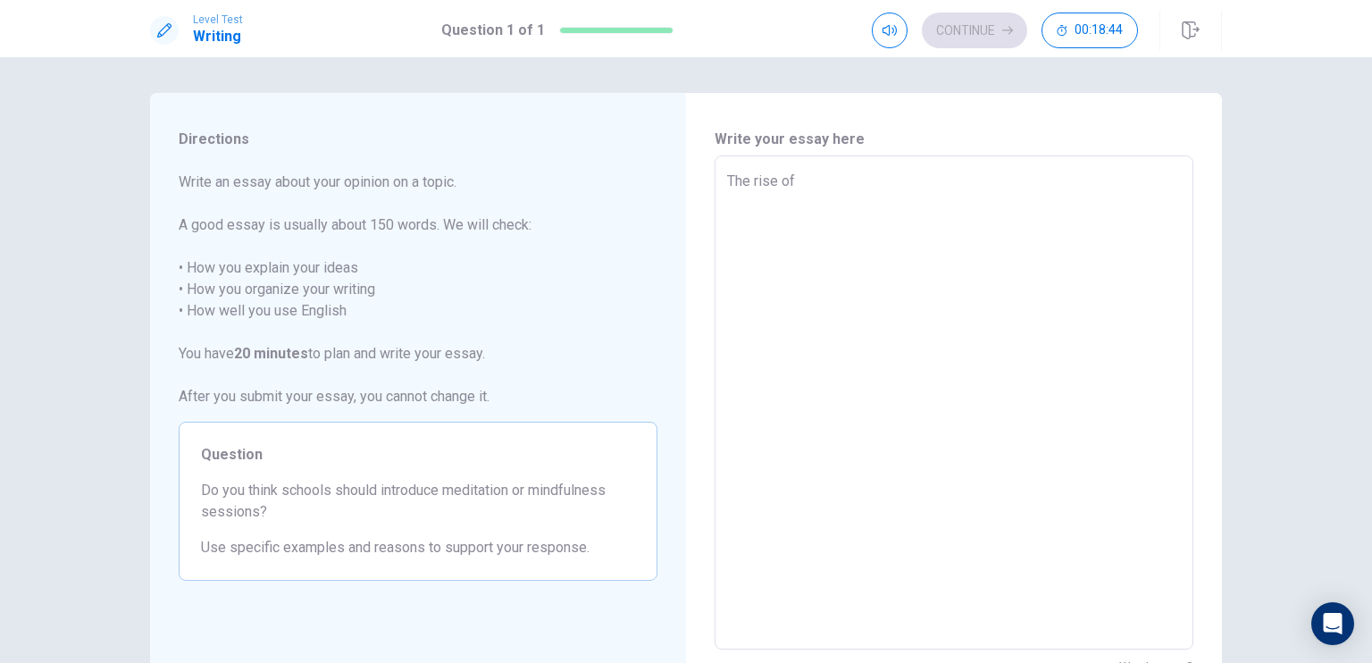
type textarea "The rise of m"
type textarea "x"
type textarea "The rise of me"
type textarea "x"
type textarea "The rise of men"
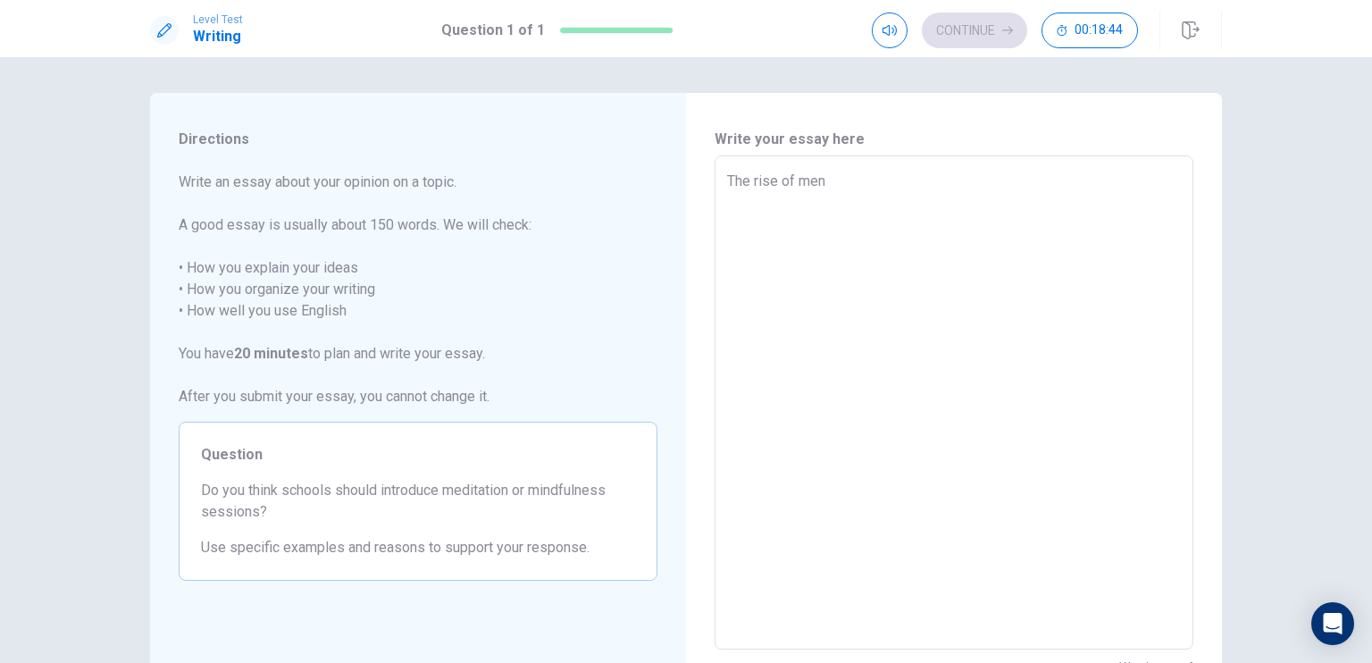
type textarea "x"
type textarea "The rise of ment"
type textarea "x"
type textarea "The rise of menta"
type textarea "x"
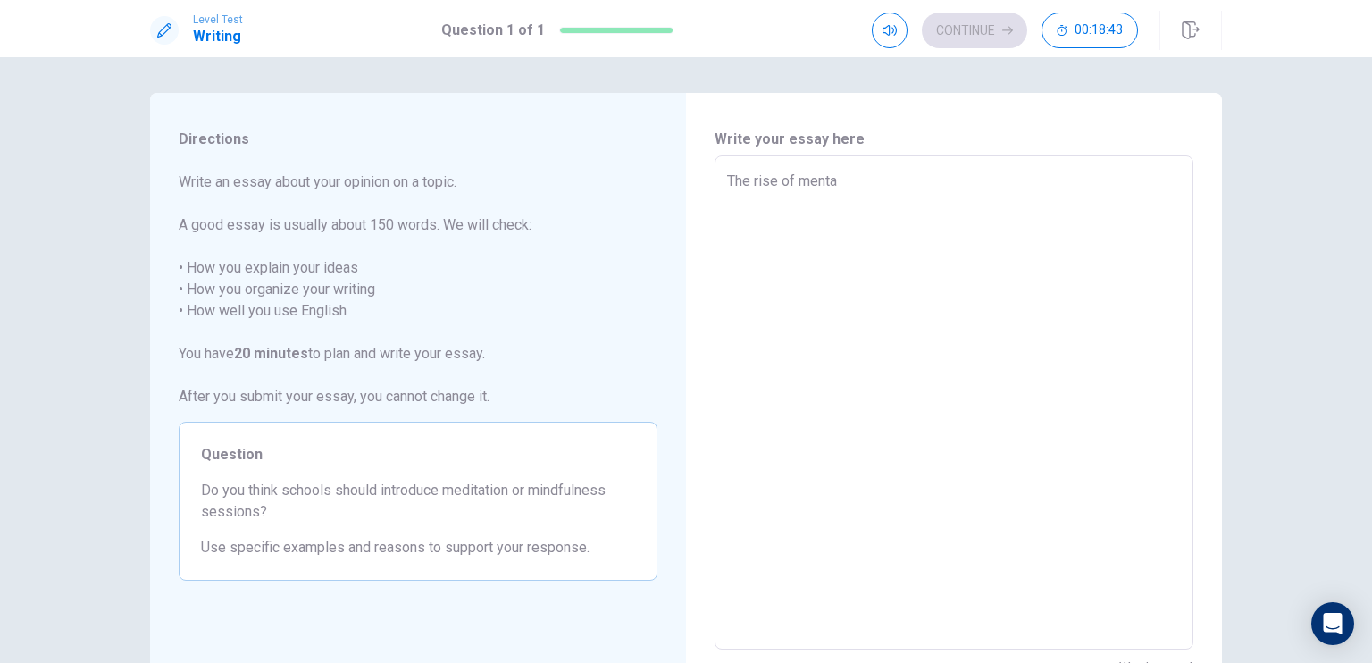
type textarea "The rise of mental"
type textarea "x"
type textarea "The rise of mental"
type textarea "x"
type textarea "The rise of mental h"
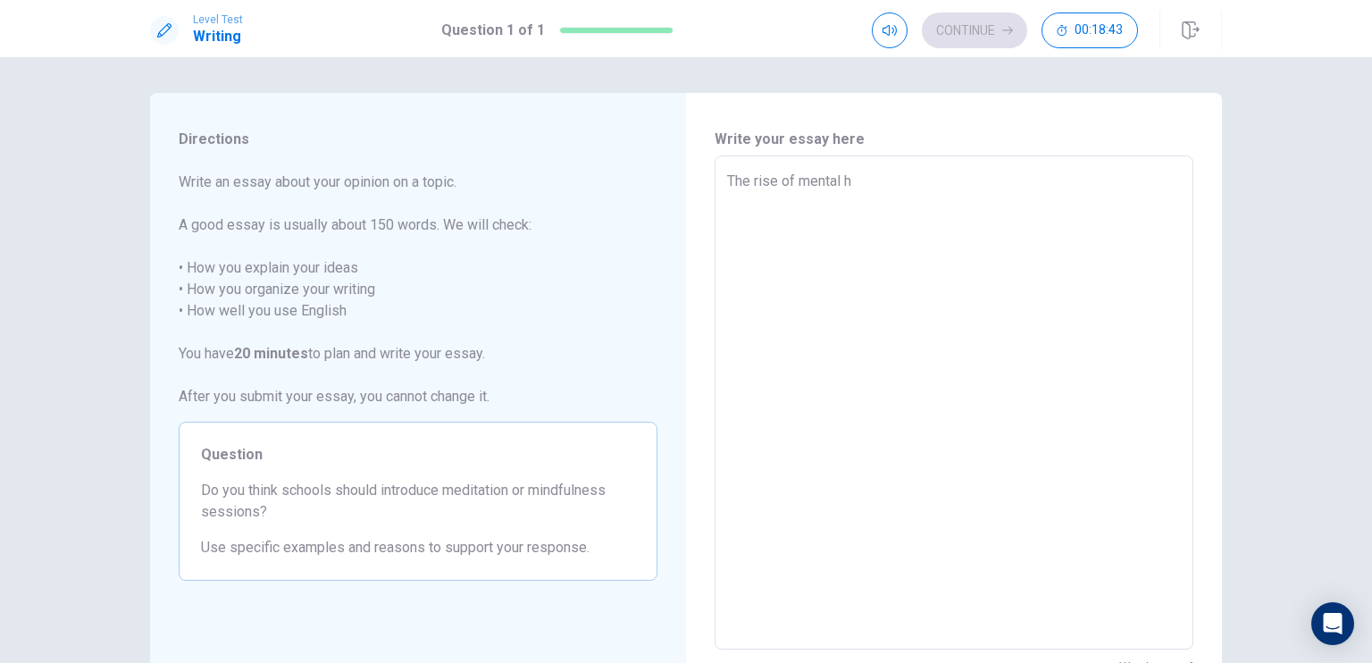
type textarea "x"
type textarea "The rise of mental he"
type textarea "x"
type textarea "The rise of mental hea"
type textarea "x"
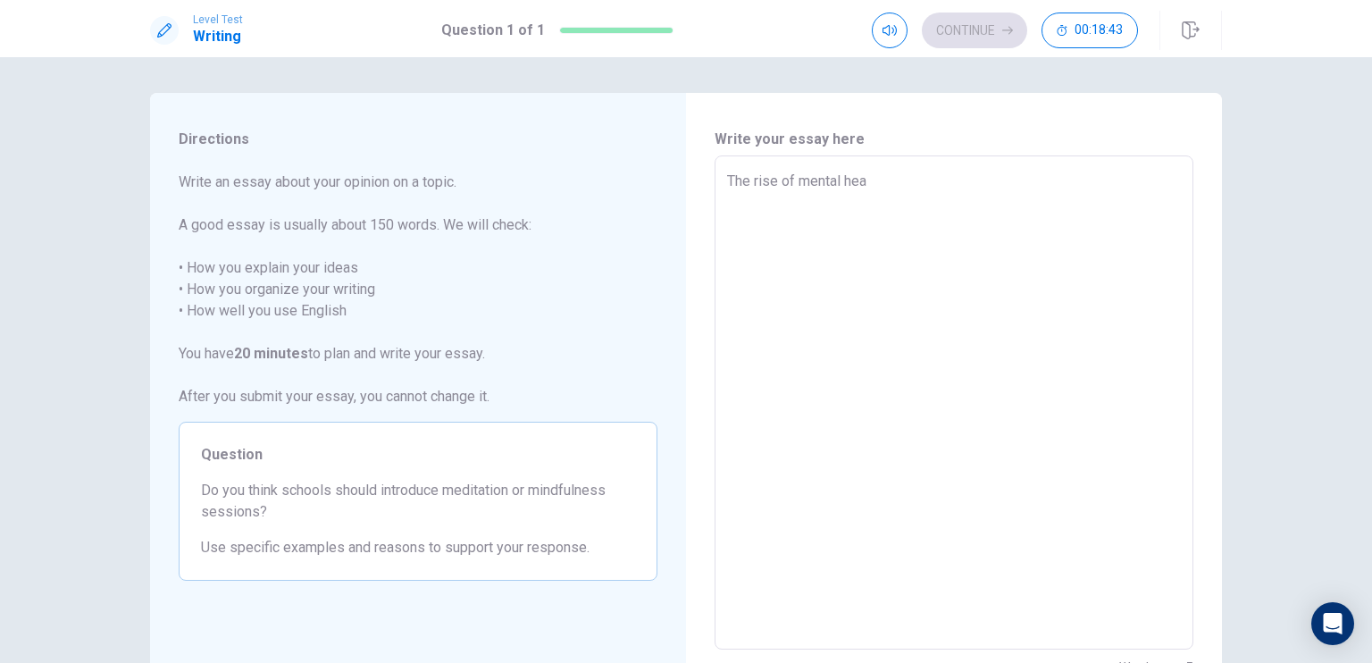
type textarea "The rise of mental heal"
type textarea "x"
type textarea "The rise of mental healt"
type textarea "x"
type textarea "The rise of mental health"
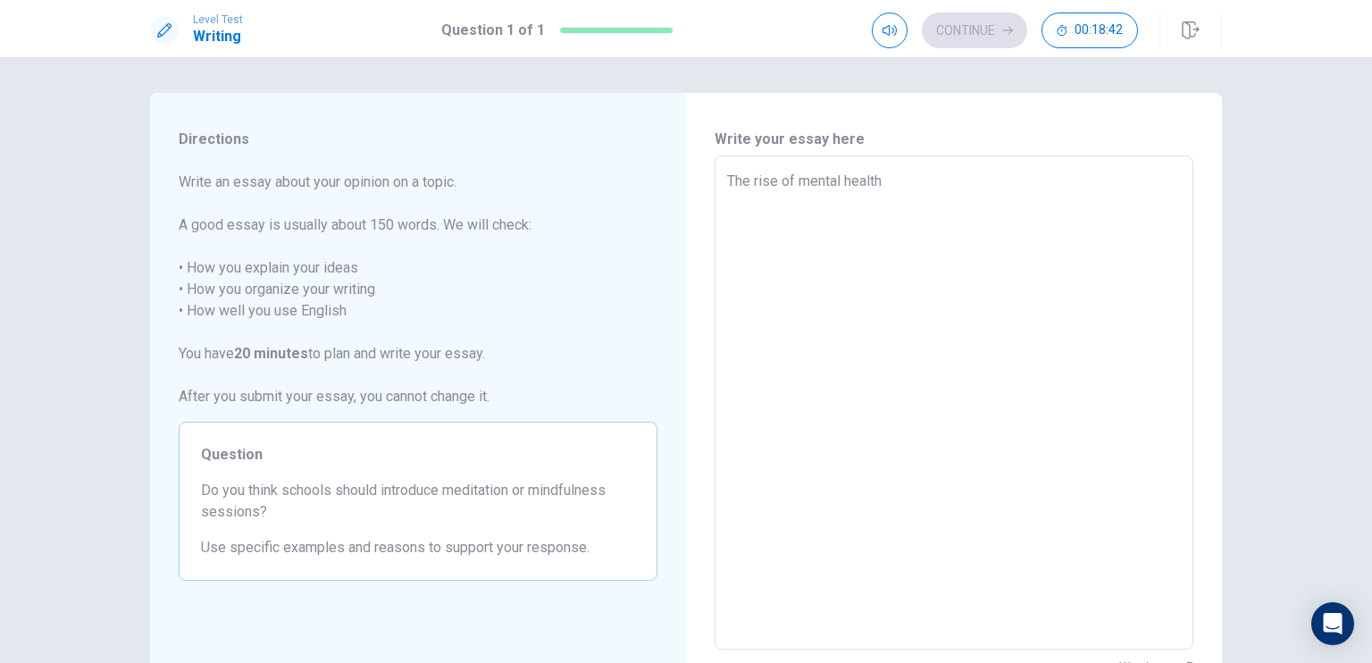
type textarea "x"
type textarea "The rise of mental health"
type textarea "x"
type textarea "The rise of mental health c"
type textarea "x"
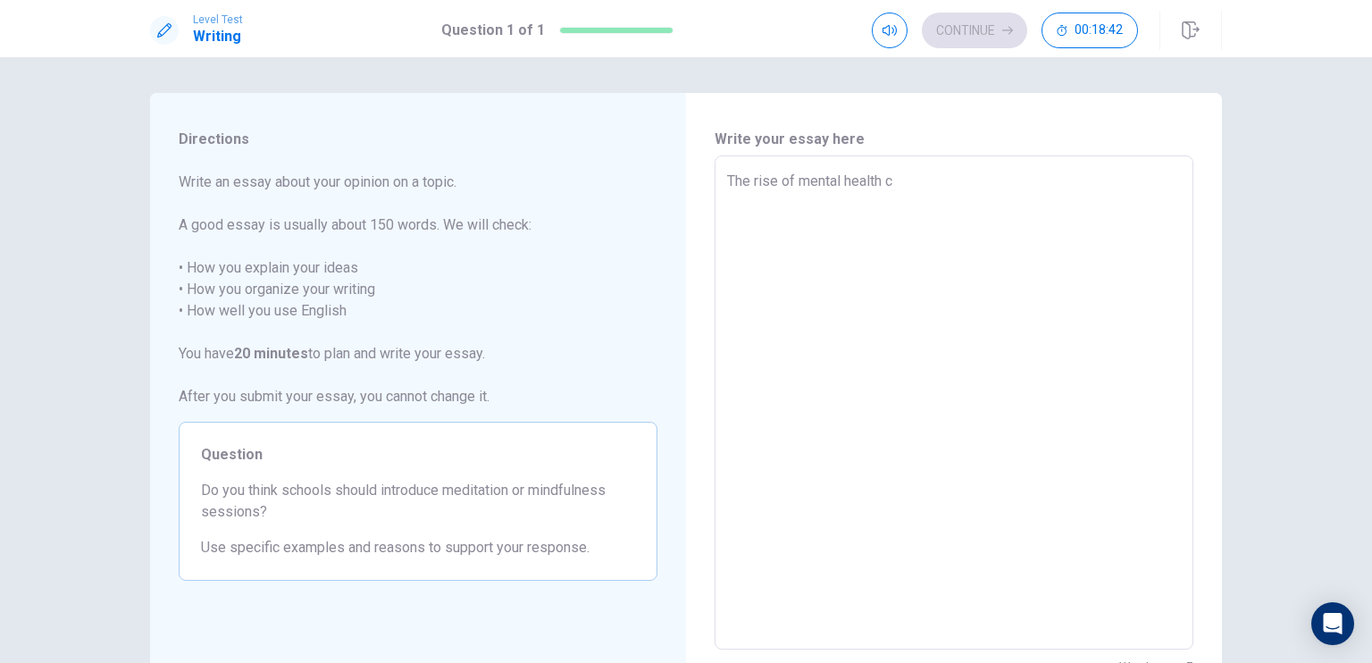
type textarea "The rise of mental health co"
type textarea "x"
type textarea "The rise of mental health con"
type textarea "x"
type textarea "The rise of mental health conc"
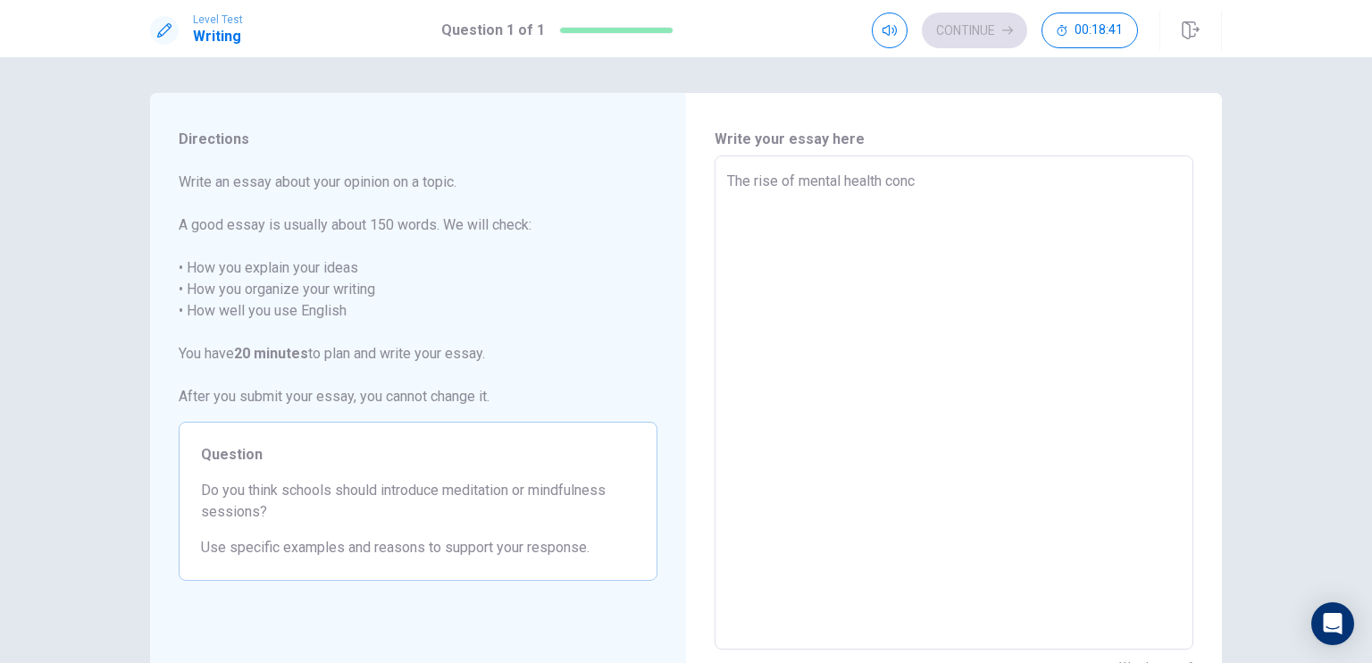
type textarea "x"
type textarea "The rise of mental health conce"
type textarea "x"
type textarea "The rise of mental health concer"
type textarea "x"
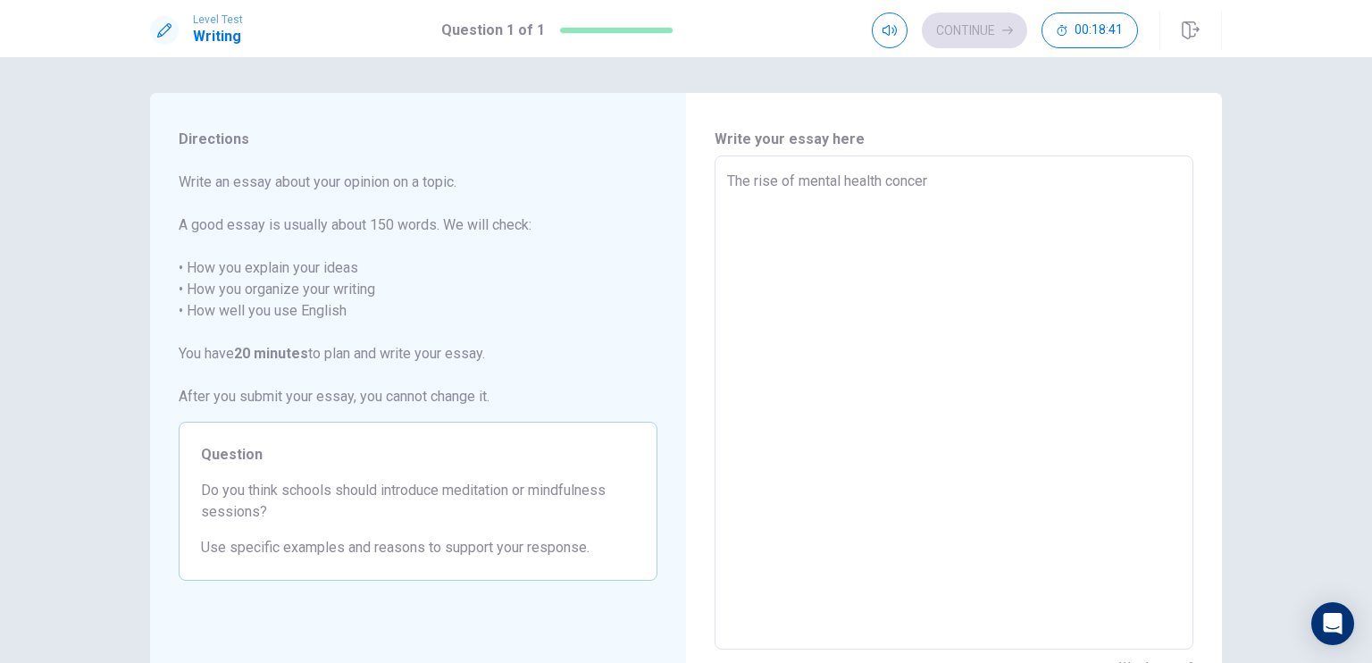
type textarea "The rise of mental health concern"
type textarea "x"
type textarea "The rise of mental health concerns"
type textarea "x"
type textarea "The rise of mental health concerns"
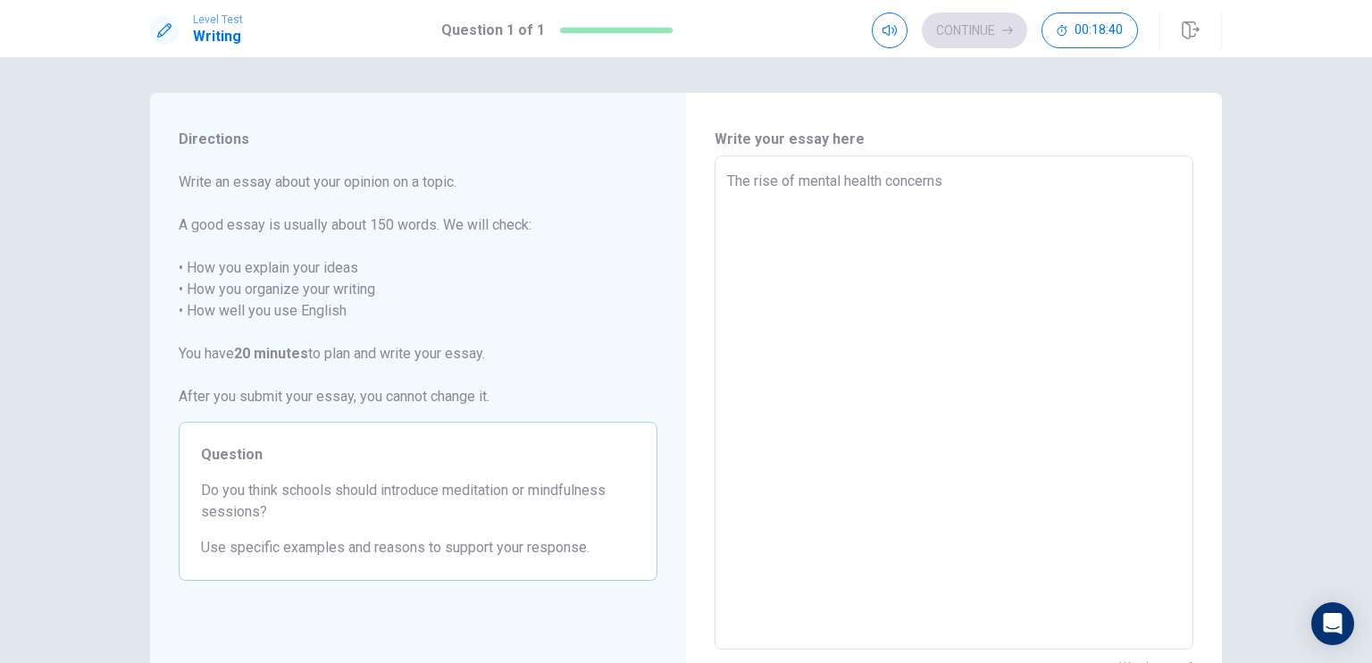
type textarea "x"
type textarea "The rise of mental health concerns a"
type textarea "x"
type textarea "The rise of mental health concerns am"
type textarea "x"
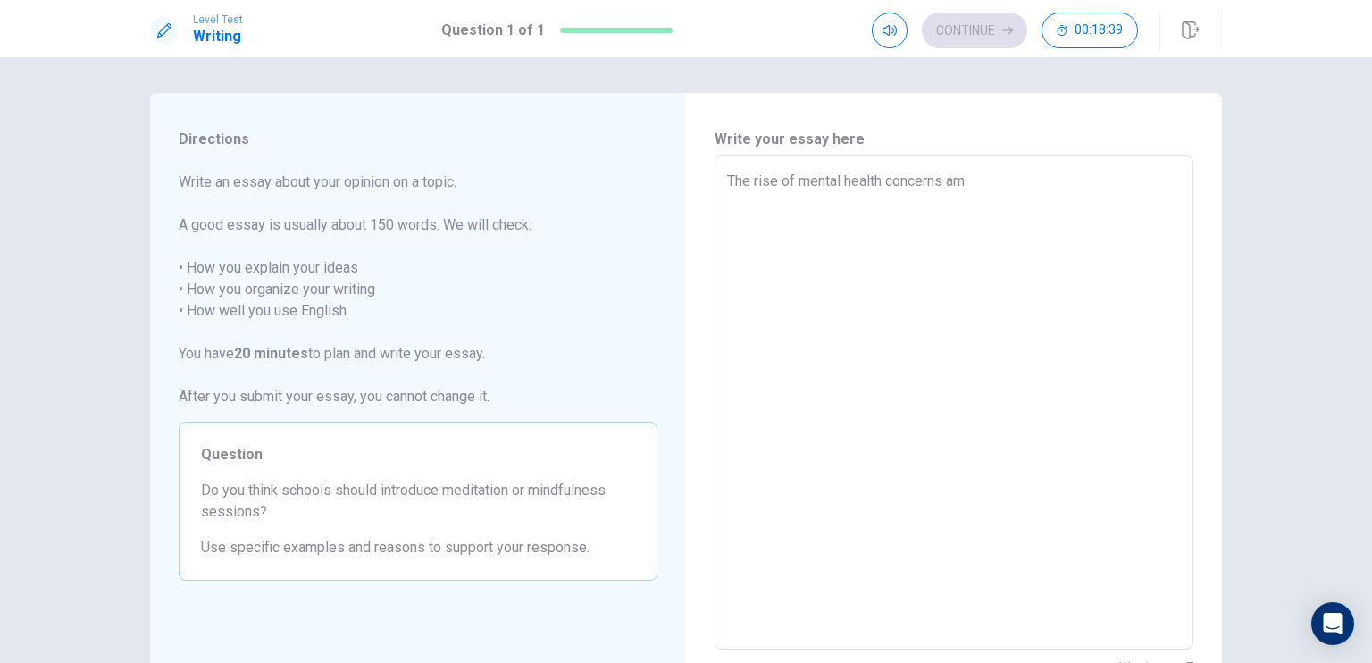
type textarea "The rise of mental health concerns amo"
type textarea "x"
type textarea "The rise of mental health concerns amon"
type textarea "x"
type textarea "The rise of mental health concerns among"
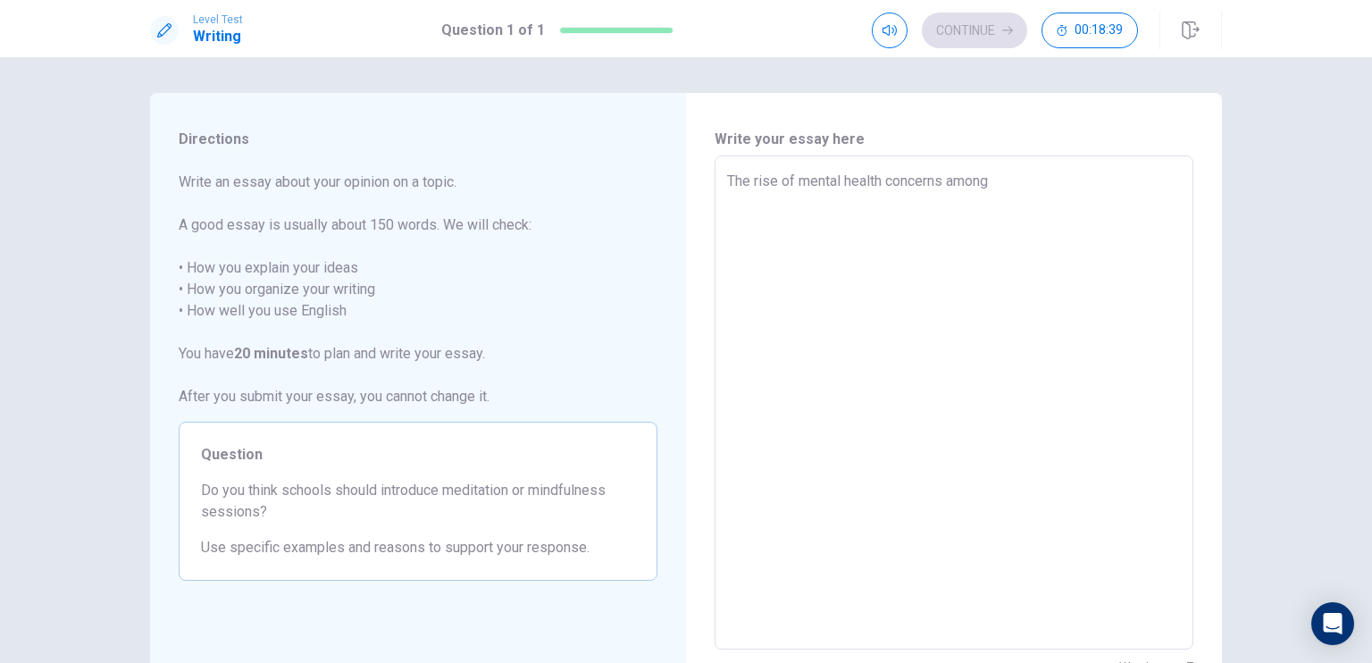
type textarea "x"
type textarea "The rise of mental health concerns among"
type textarea "x"
type textarea "The rise of mental health concerns among y"
type textarea "x"
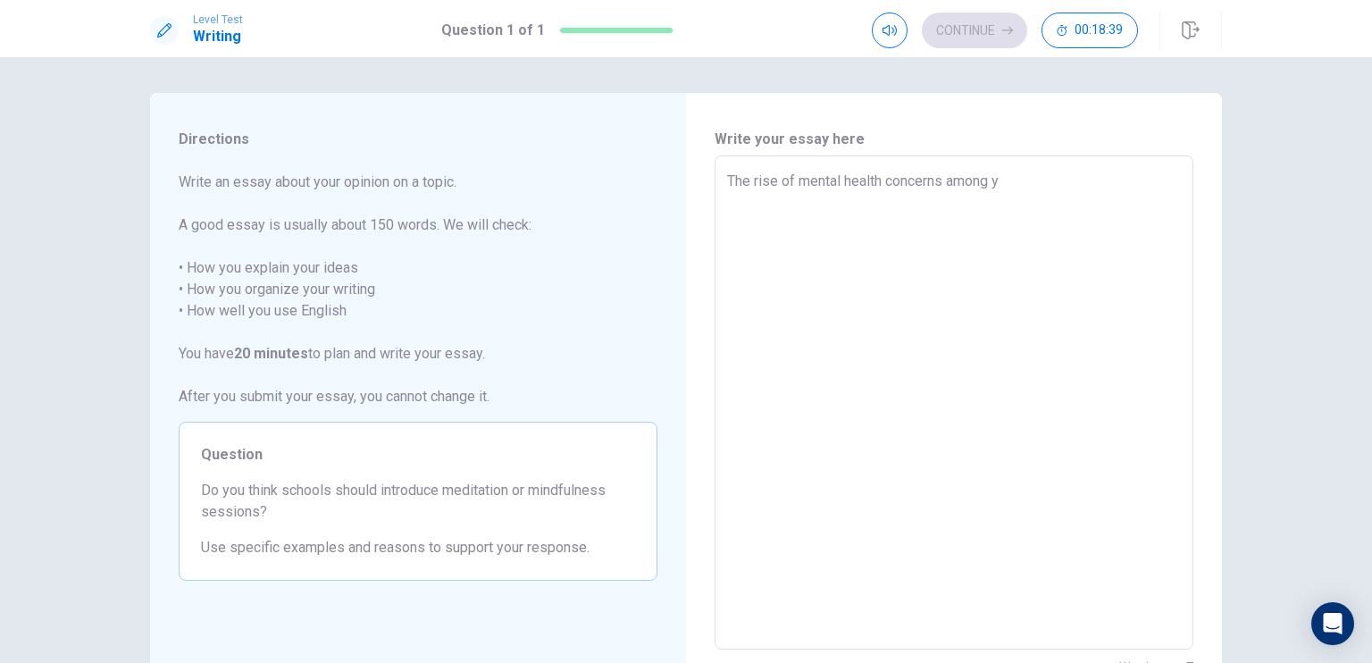
type textarea "The rise of mental health concerns among yo"
type textarea "x"
type textarea "The rise of mental health concerns among you"
type textarea "x"
type textarea "The rise of mental health concerns among youn"
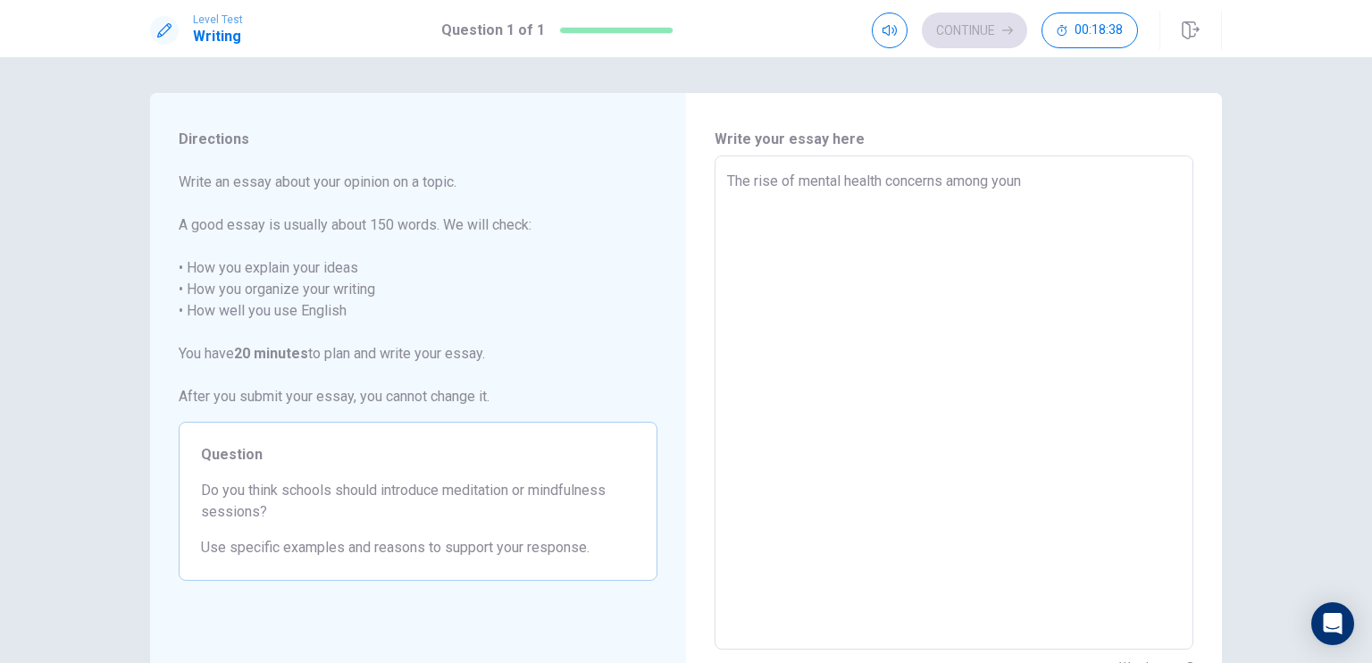
type textarea "x"
type textarea "The rise of mental health concerns among young"
type textarea "x"
type textarea "The rise of mental health concerns among young"
type textarea "x"
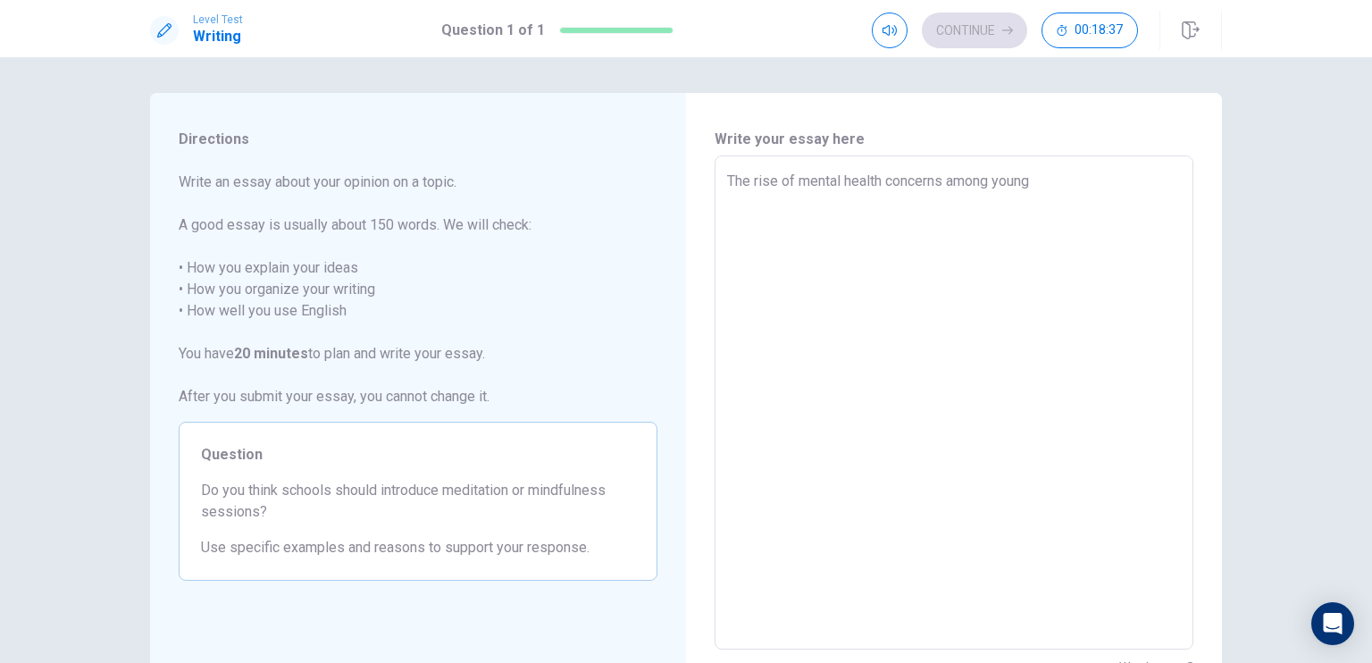
type textarea "The rise of mental health concerns among young p"
type textarea "x"
type textarea "The rise of mental health concerns among young pe"
type textarea "x"
type textarea "The rise of mental health concerns among young peo"
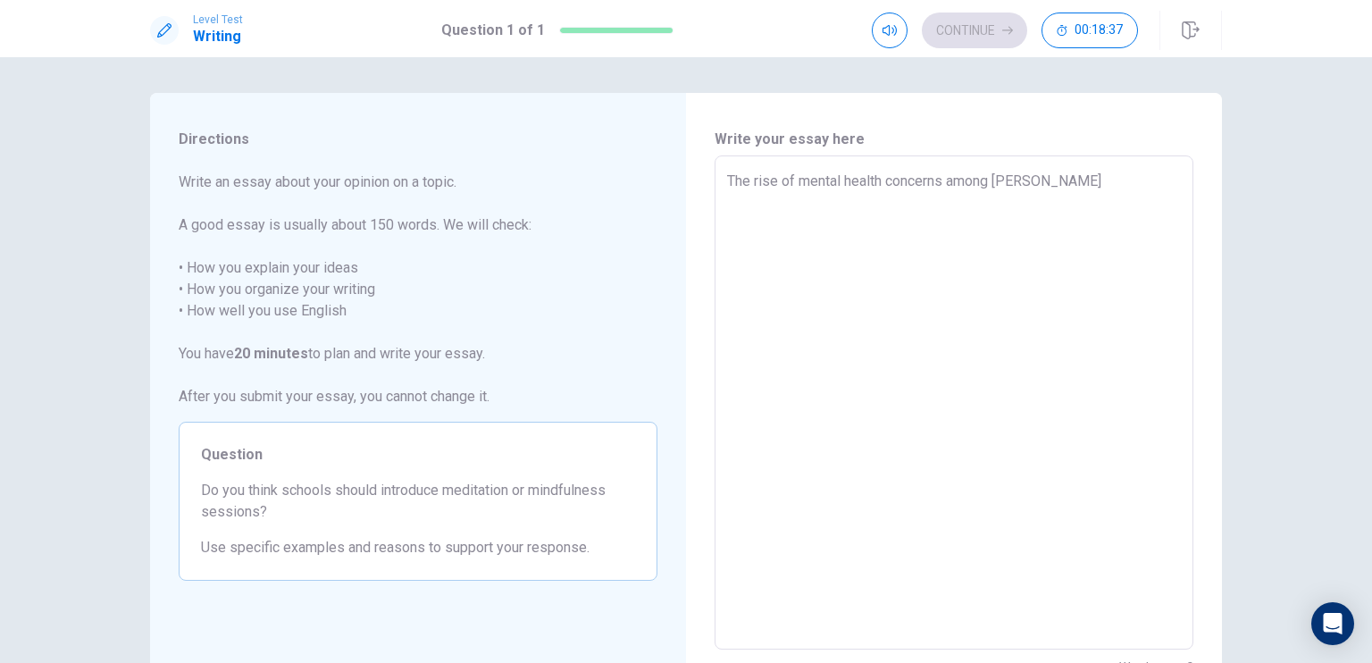
type textarea "x"
type textarea "The rise of mental health concerns among young peop"
type textarea "x"
type textarea "The rise of mental health concerns among young peopl"
type textarea "x"
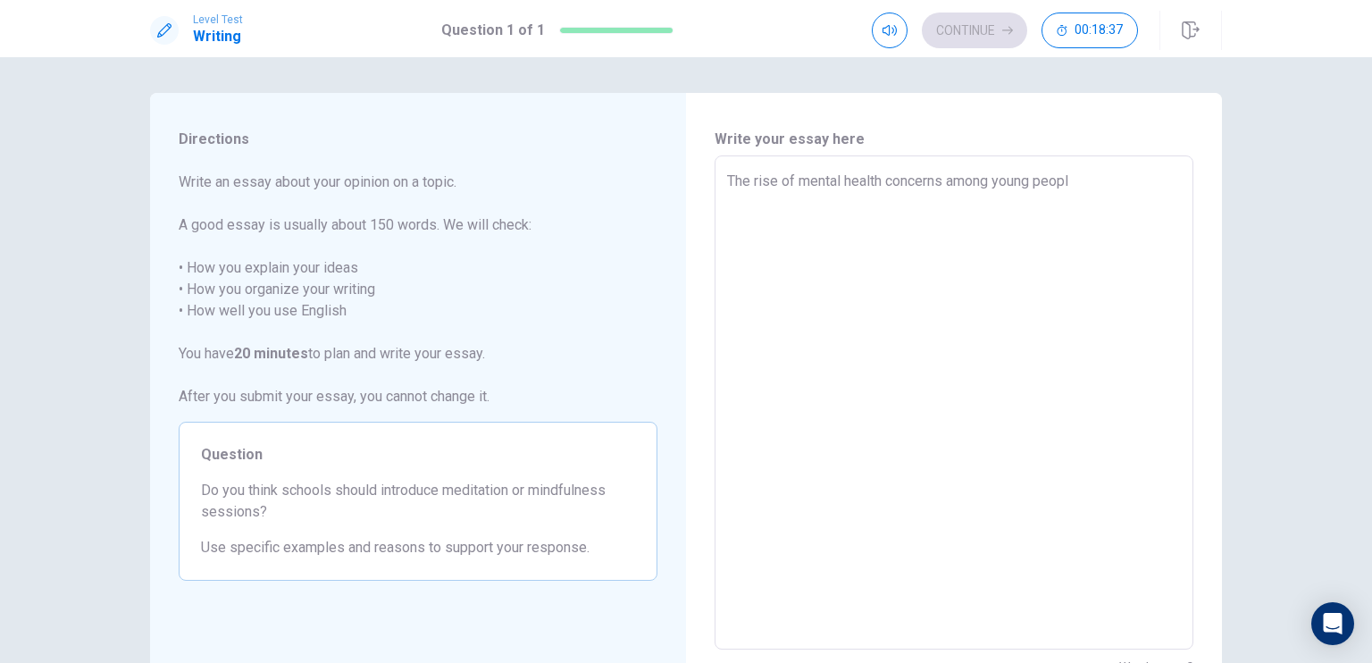
type textarea "The rise of mental health concerns among young people"
type textarea "x"
type textarea "The rise of mental health concerns among young people"
type textarea "x"
type textarea "The rise of mental health concerns among young people"
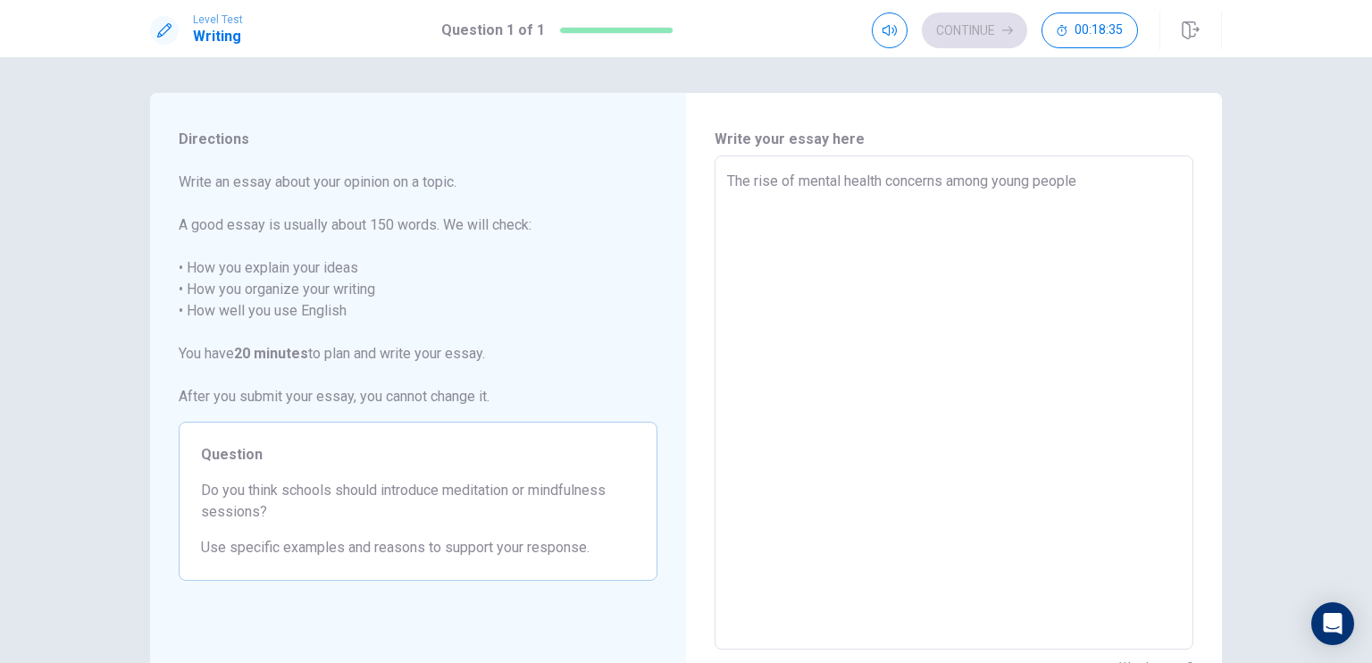
type textarea "x"
type textarea "The rise of mental health concerns among young peopleh"
type textarea "x"
type textarea "The rise of mental health concerns among young peopleha"
type textarea "x"
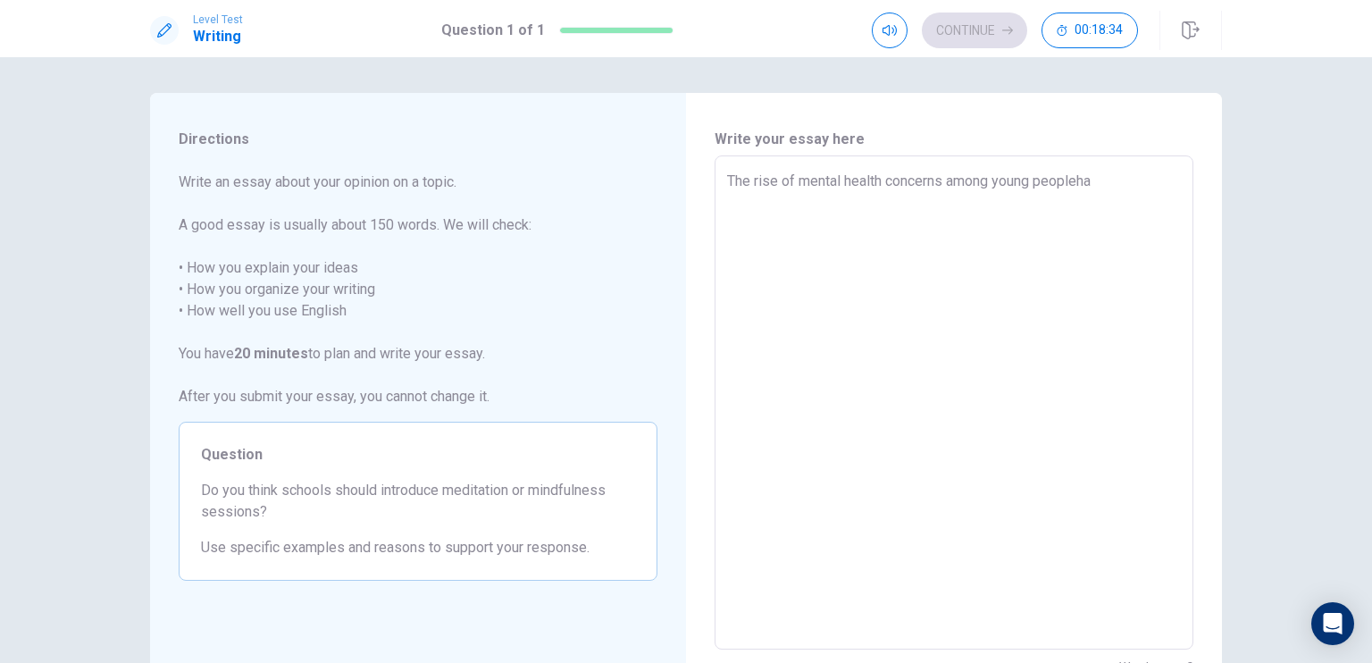
type textarea "The rise of mental health concerns among young peoplehas"
type textarea "x"
type textarea "The rise of mental health concerns among young peoplehas"
type textarea "x"
type textarea "The rise of mental health concerns among young peoplehas l"
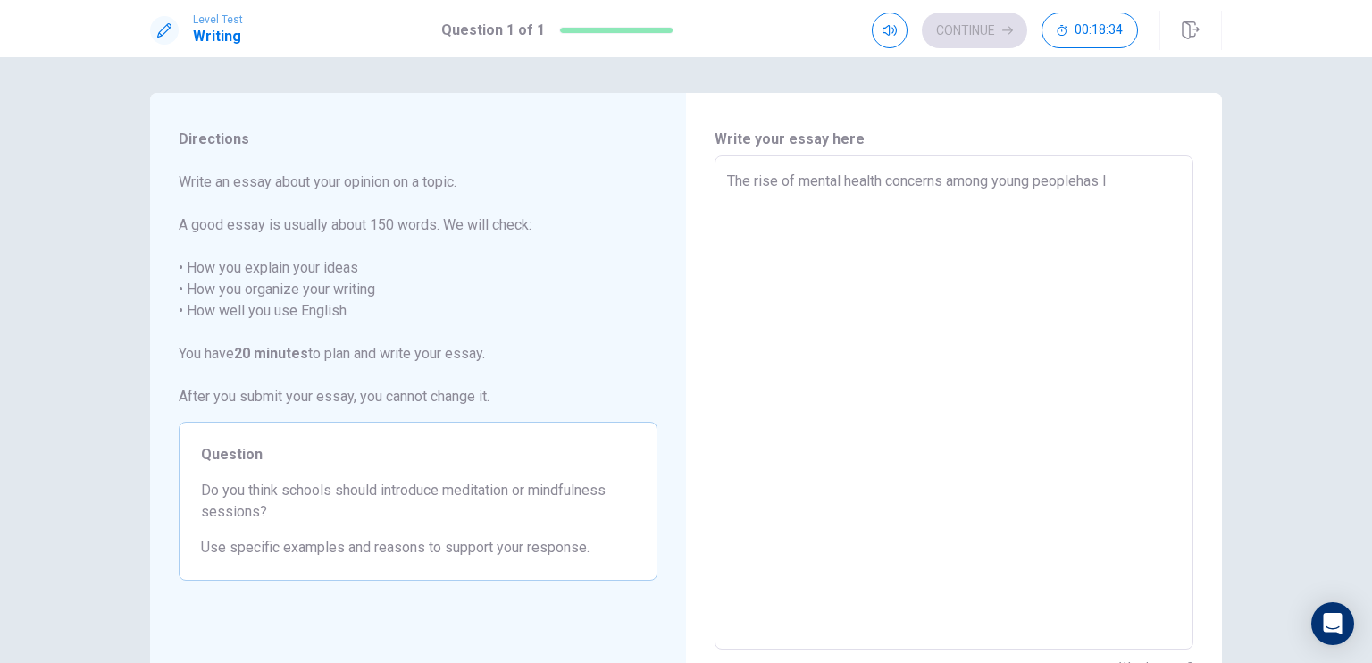
type textarea "x"
type textarea "The rise of mental health concerns among young peoplehas"
type textarea "x"
type textarea "The rise of mental health concerns among young peoplehas"
type textarea "x"
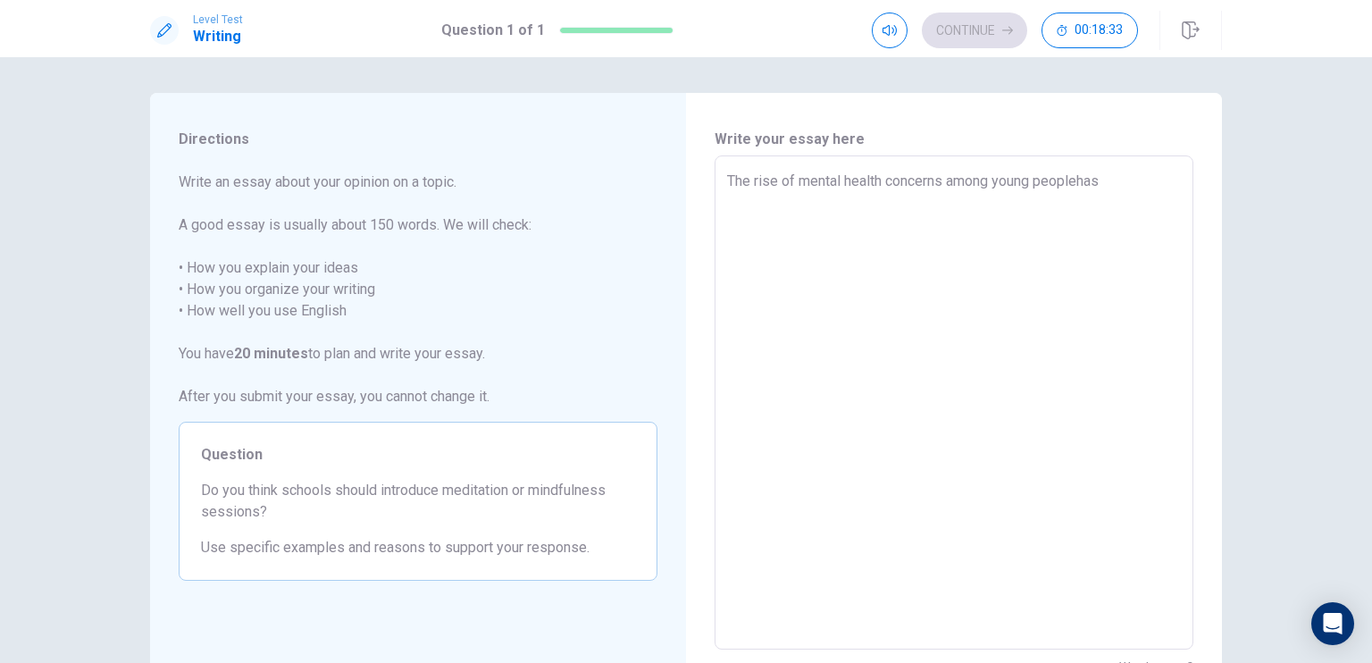
type textarea "The rise of mental health concerns among young peopleha"
type textarea "x"
type textarea "The rise of mental health concerns among young peopleh"
type textarea "x"
type textarea "The rise of mental health concerns among young people"
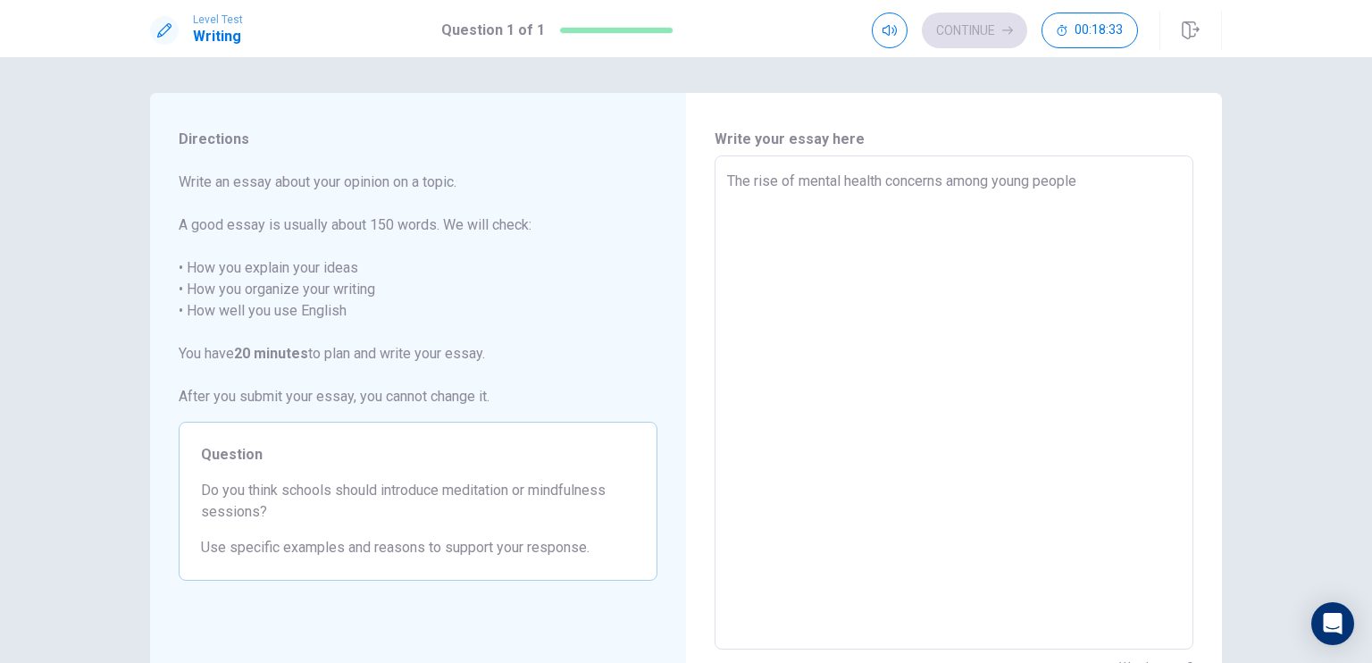
type textarea "x"
type textarea "The rise of mental health concerns among young people"
type textarea "x"
type textarea "The rise of mental health concerns among young people h"
type textarea "x"
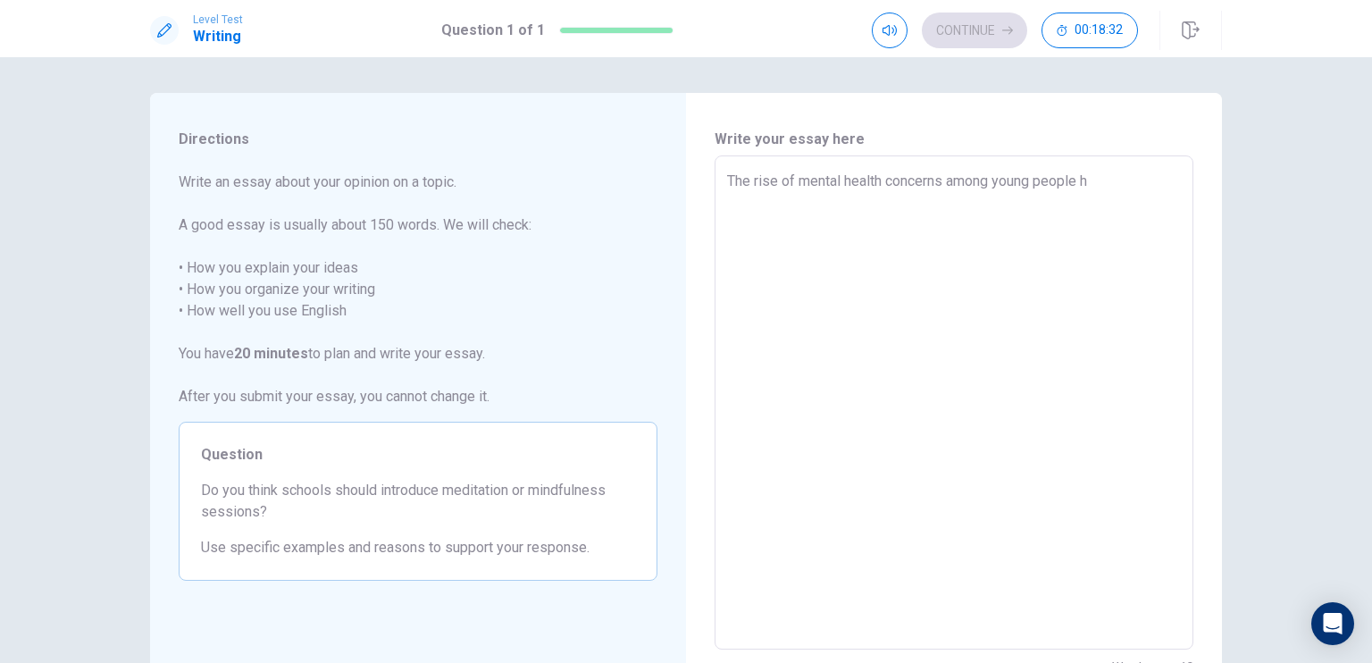
type textarea "The rise of mental health concerns among young people ha"
type textarea "x"
type textarea "The rise of mental health concerns among young people has"
type textarea "x"
type textarea "The rise of mental health concerns among young people has"
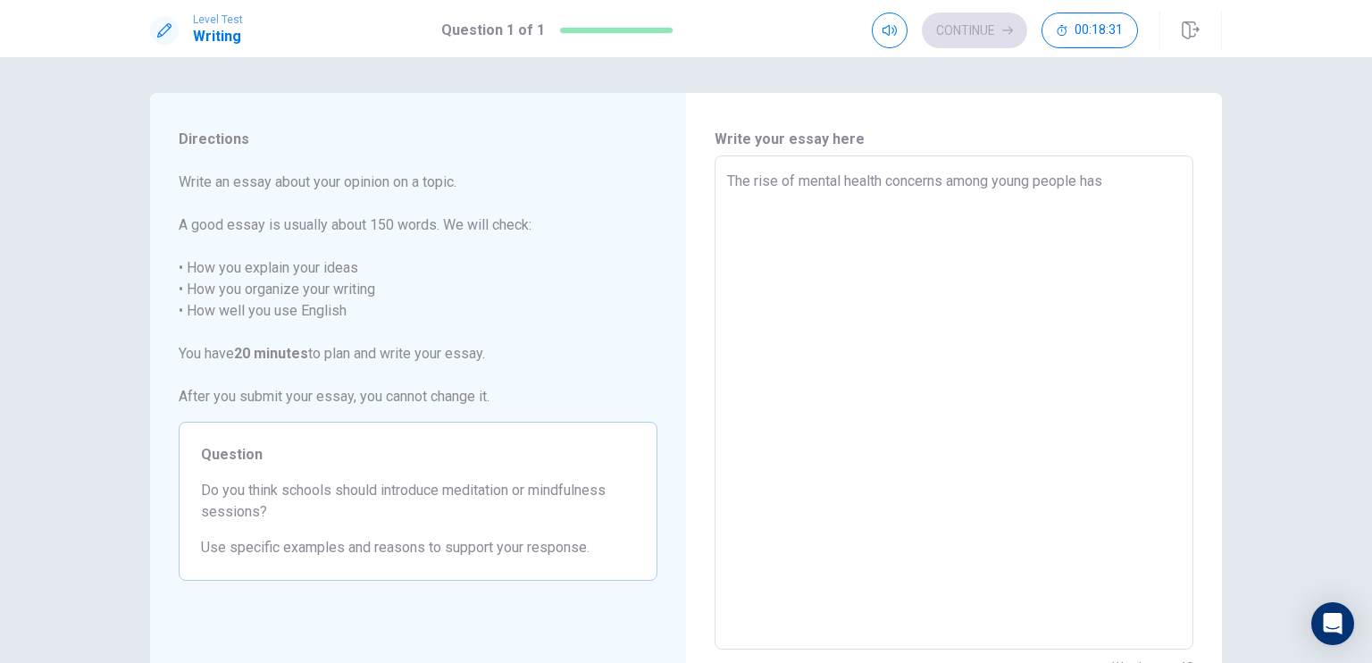
type textarea "x"
type textarea "The rise of mental health concerns among young people has l"
type textarea "x"
type textarea "The rise of mental health concerns among young people has le"
type textarea "x"
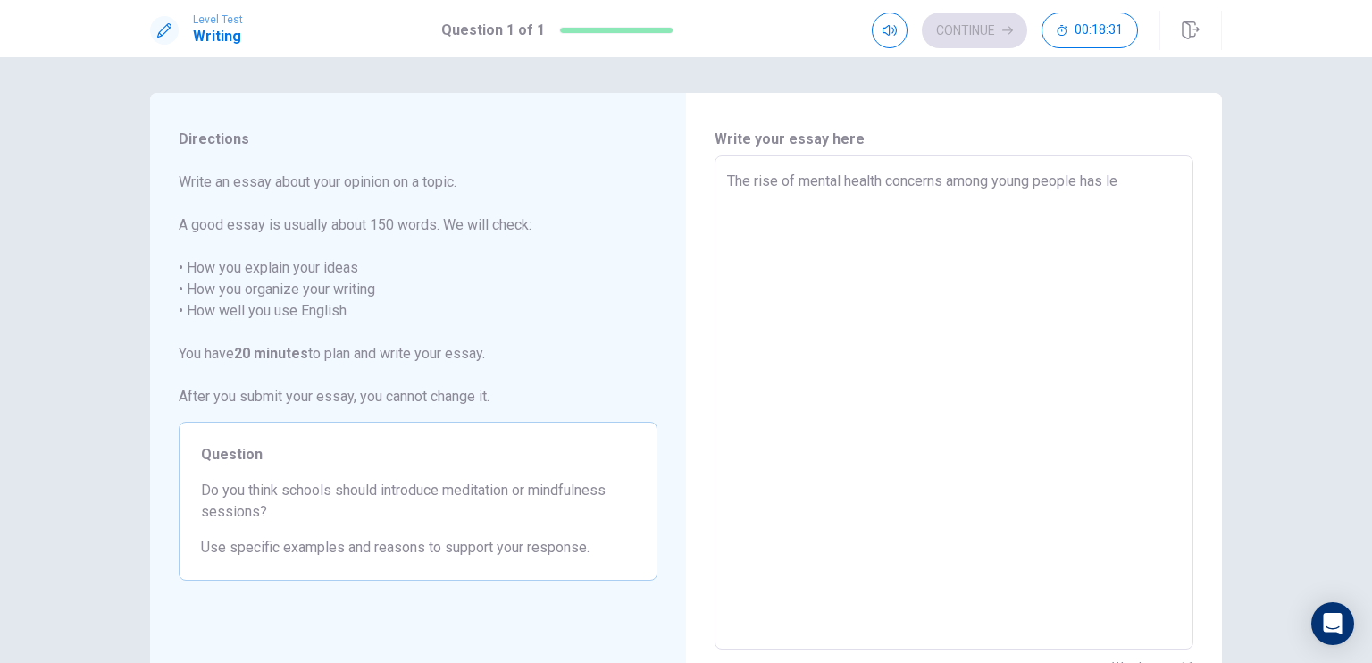
type textarea "The rise of mental health concerns among young people has led"
type textarea "x"
type textarea "The rise of mental health concerns among young people has led"
type textarea "x"
type textarea "The rise of mental health concerns among young people has led e"
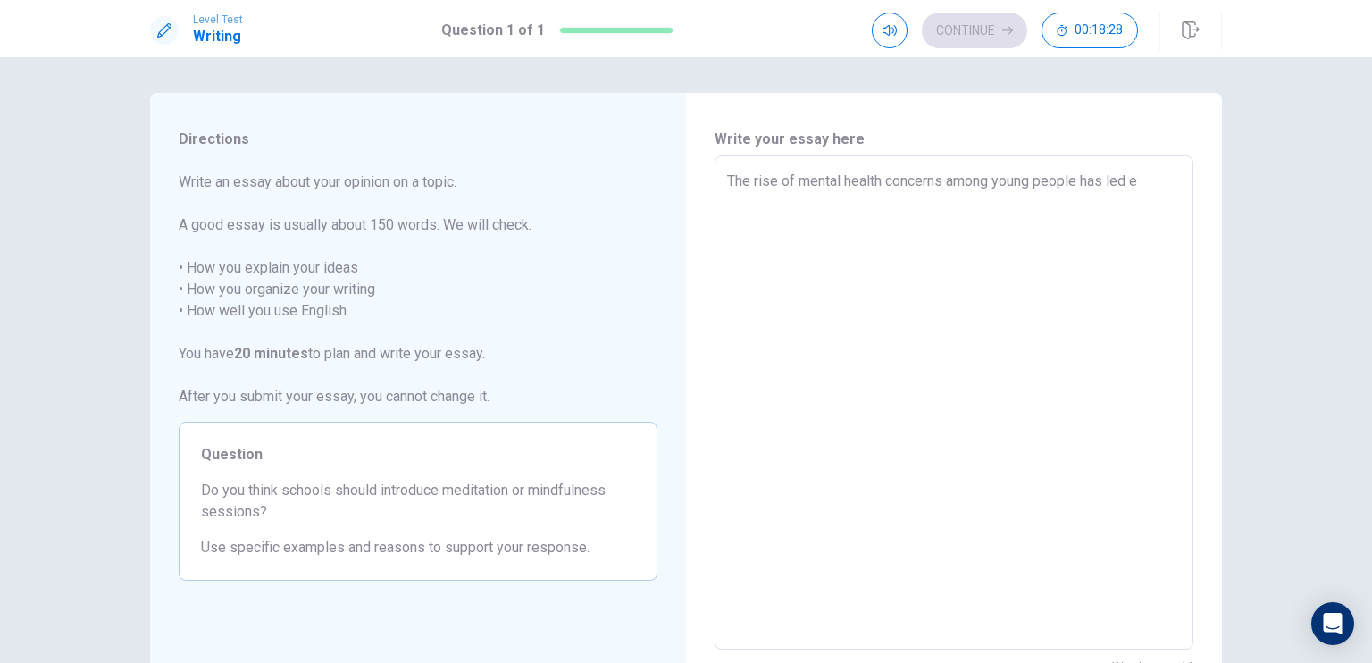
type textarea "x"
type textarea "The rise of mental health concerns among young people has led ed"
type textarea "x"
type textarea "The rise of mental health concerns among young people has led edu"
type textarea "x"
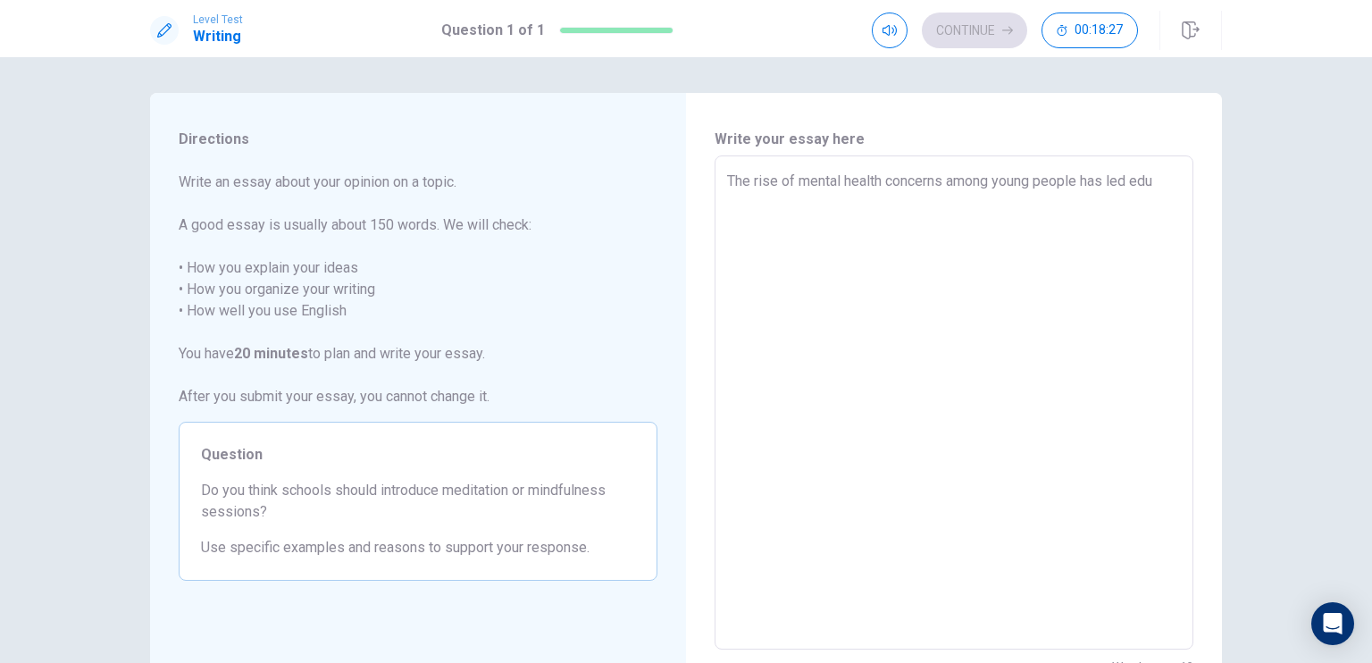
type textarea "The rise of mental health concerns among young people has led educ"
type textarea "x"
type textarea "The rise of mental health concerns among young people has led educa"
type textarea "x"
type textarea "The rise of mental health concerns among young people has led educat"
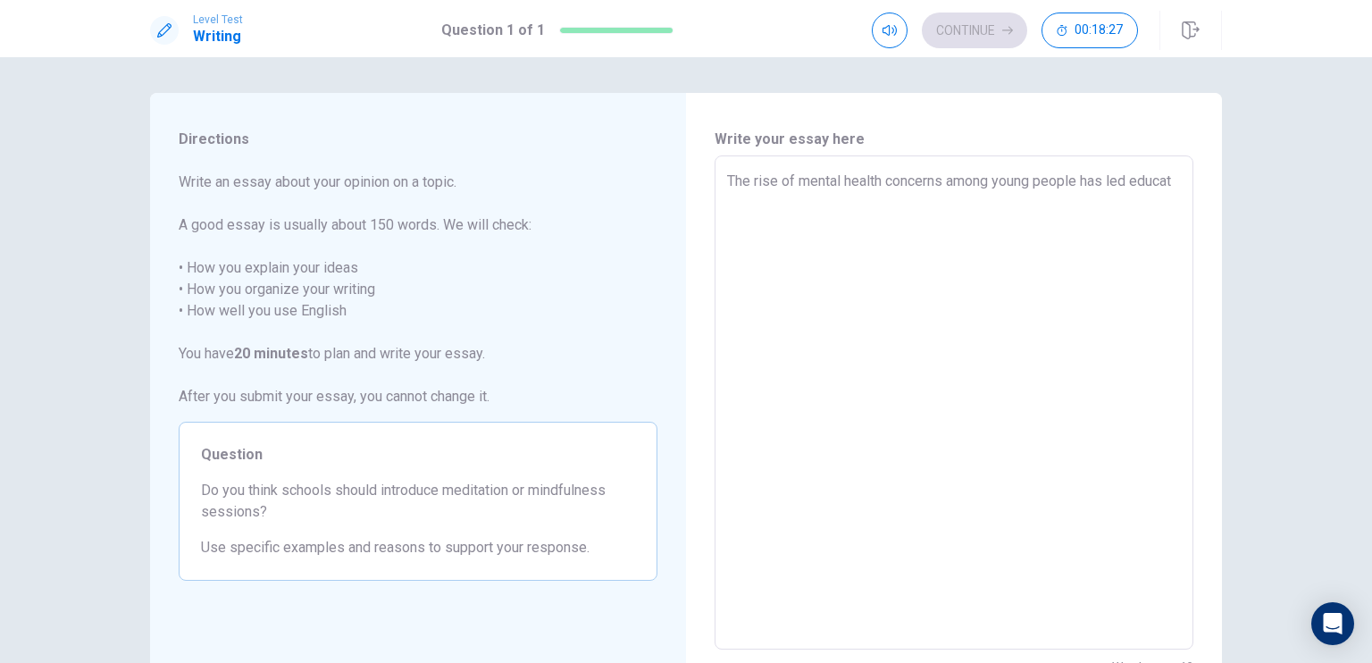
type textarea "x"
type textarea "The rise of mental health concerns among young people has led educato"
type textarea "x"
type textarea "The rise of mental health concerns among young people has led educator"
type textarea "x"
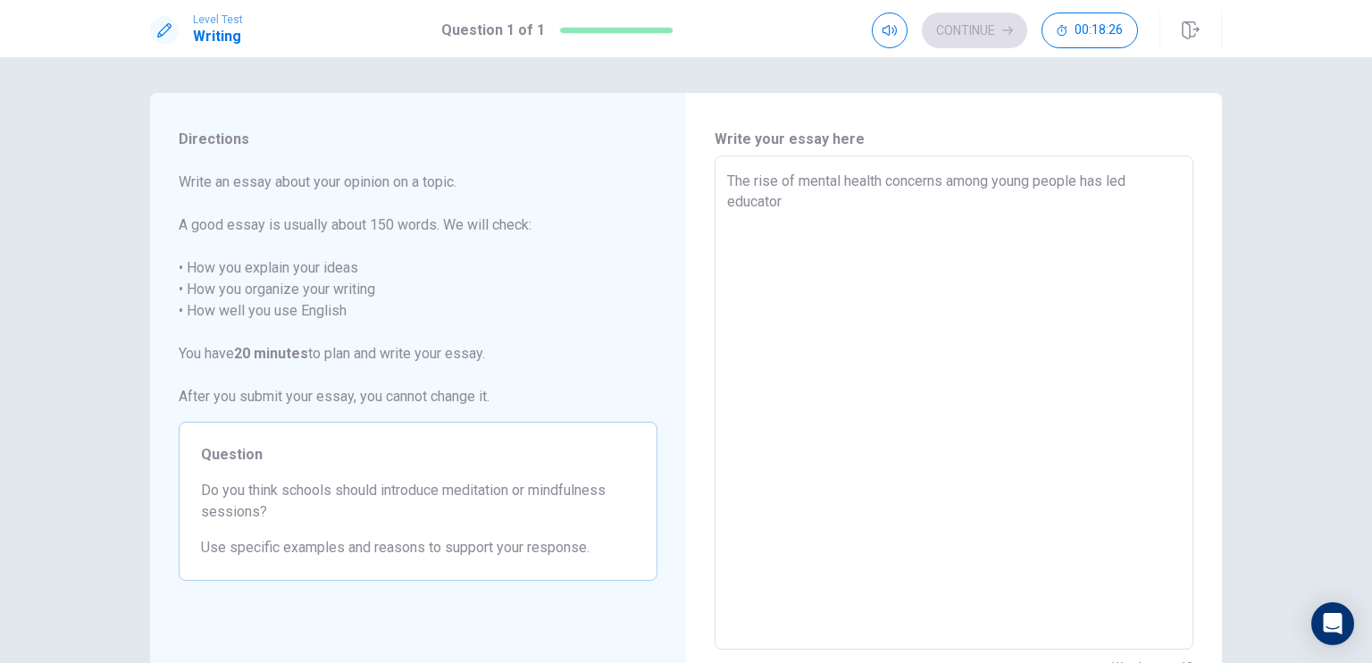
type textarea "The rise of mental health concerns among young people has led educators"
type textarea "x"
type textarea "The rise of mental health concerns among young people has led educators"
type textarea "x"
type textarea "The rise of mental health concerns among young people has led educators t"
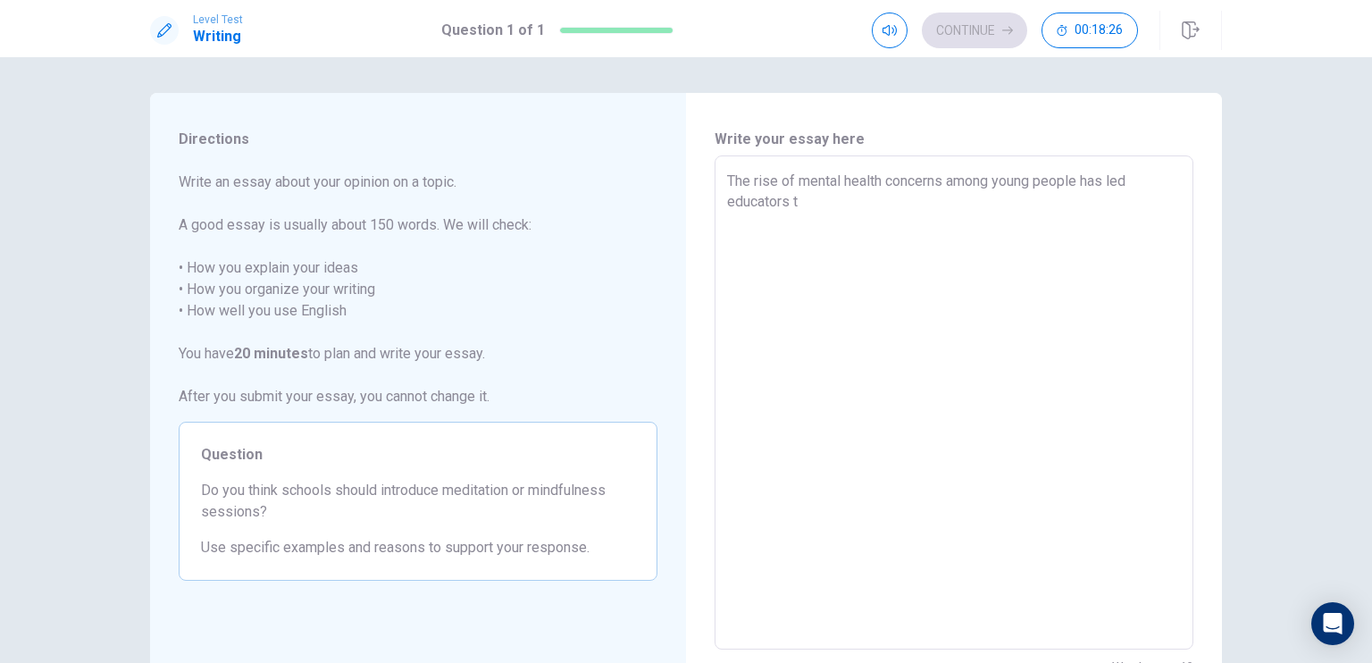
type textarea "x"
type textarea "The rise of mental health concerns among young people has led educators to"
type textarea "x"
type textarea "The rise of mental health concerns among young people has led educators to"
type textarea "x"
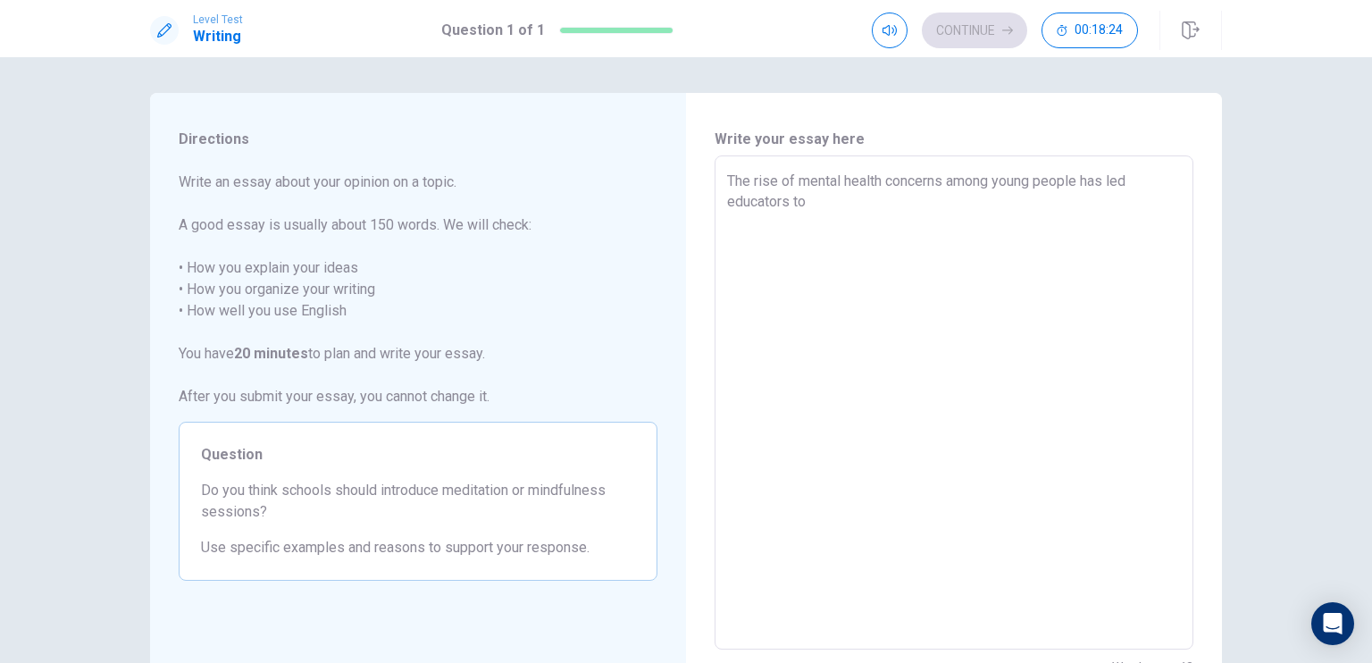
type textarea "The rise of mental health concerns among young people has led educators to c"
type textarea "x"
type textarea "The rise of mental health concerns among young people has led educators to co"
type textarea "x"
type textarea "The rise of mental health concerns among young people has led educators to con"
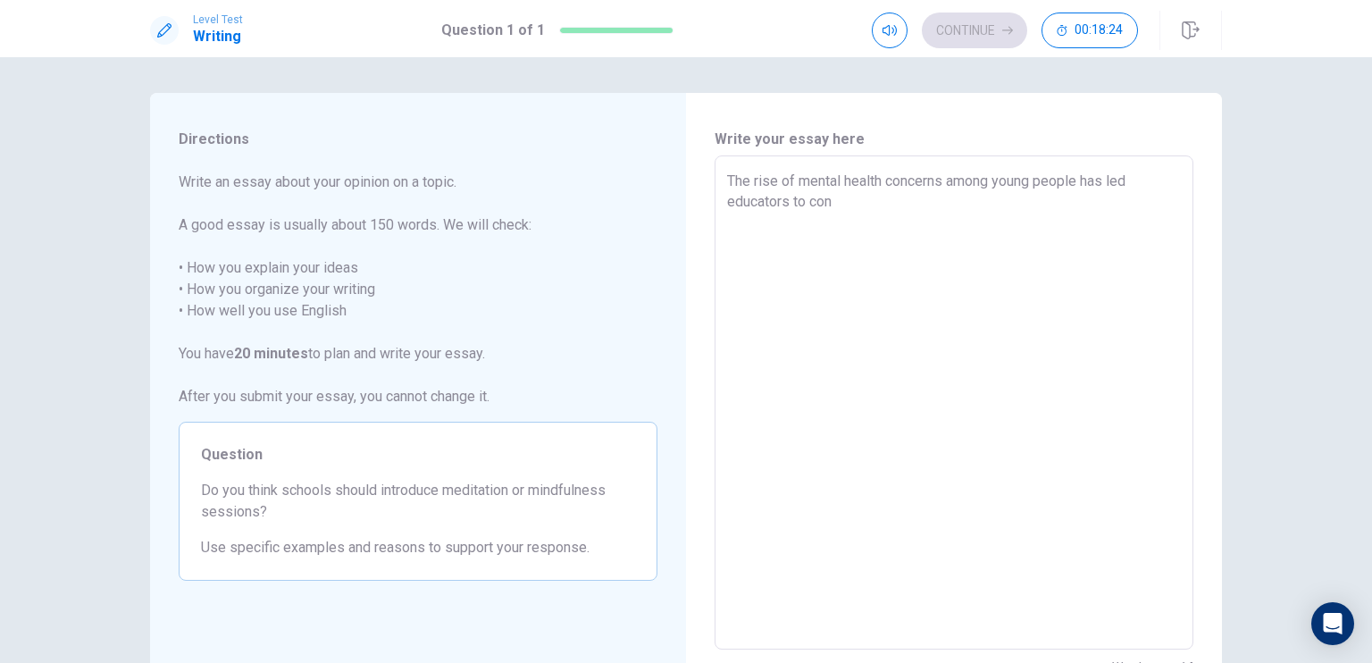
type textarea "x"
type textarea "The rise of mental health concerns among young people has led educators to cons"
type textarea "x"
type textarea "The rise of mental health concerns among young people has led educators to consi"
type textarea "x"
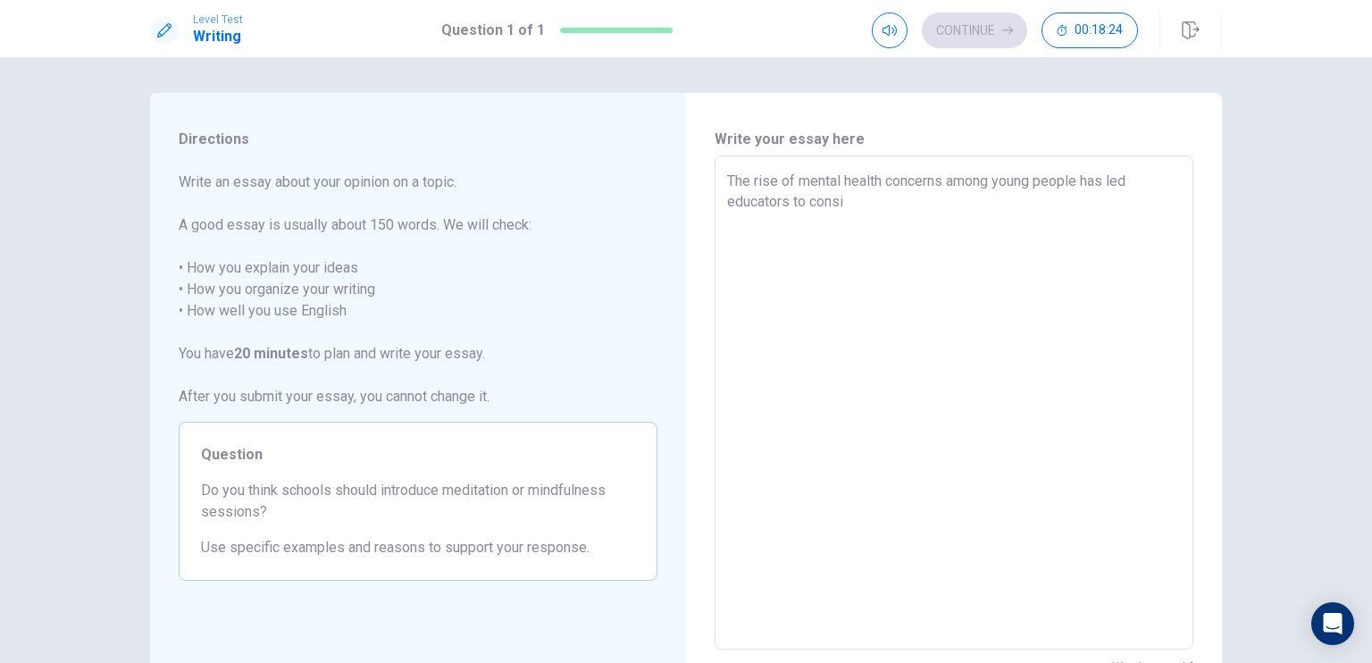
type textarea "The rise of mental health concerns among young people has led educators to cons…"
type textarea "x"
type textarea "The rise of mental health concerns among young people has led educators to cons…"
type textarea "x"
type textarea "The rise of mental health concerns among young people has led educators to cons…"
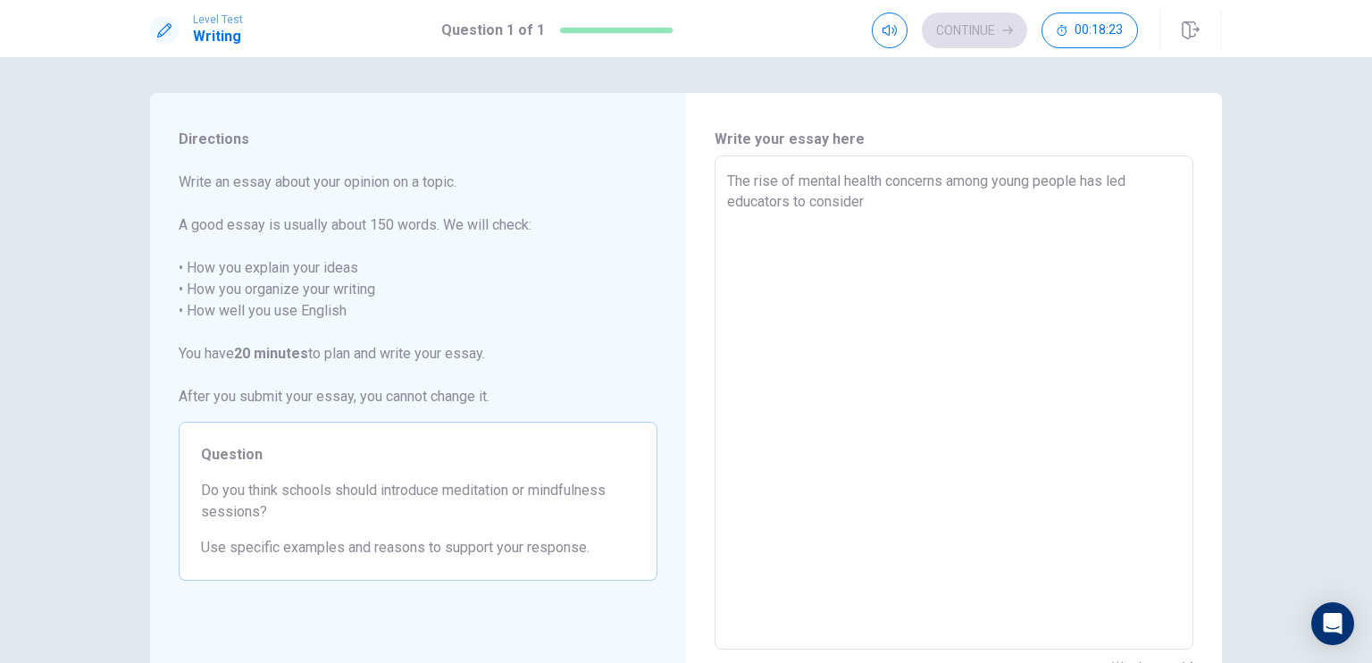
type textarea "x"
type textarea "The rise of mental health concerns among young people has led educators to cons…"
type textarea "x"
type textarea "The rise of mental health concerns among young people has led educators to cons…"
type textarea "x"
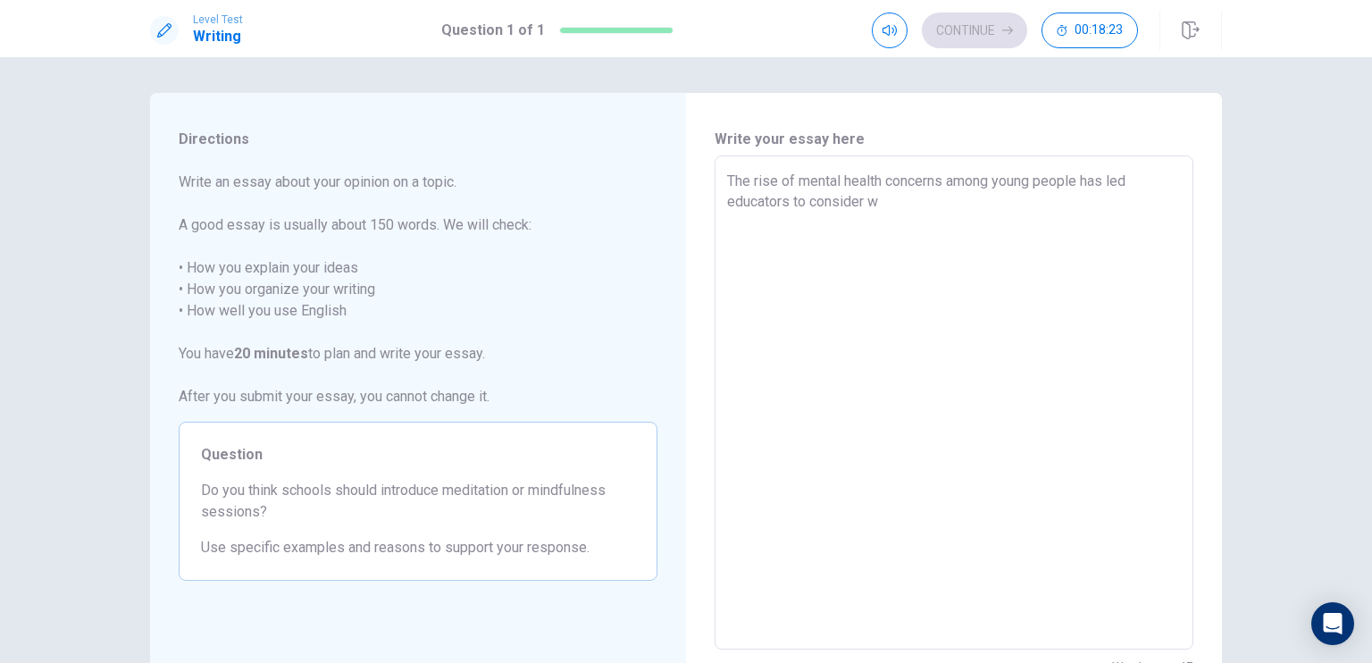
type textarea "The rise of mental health concerns among young people has led educators to cons…"
type textarea "x"
type textarea "The rise of mental health concerns among young people has led educators to cons…"
type textarea "x"
type textarea "The rise of mental health concerns among young people has led educators to cons…"
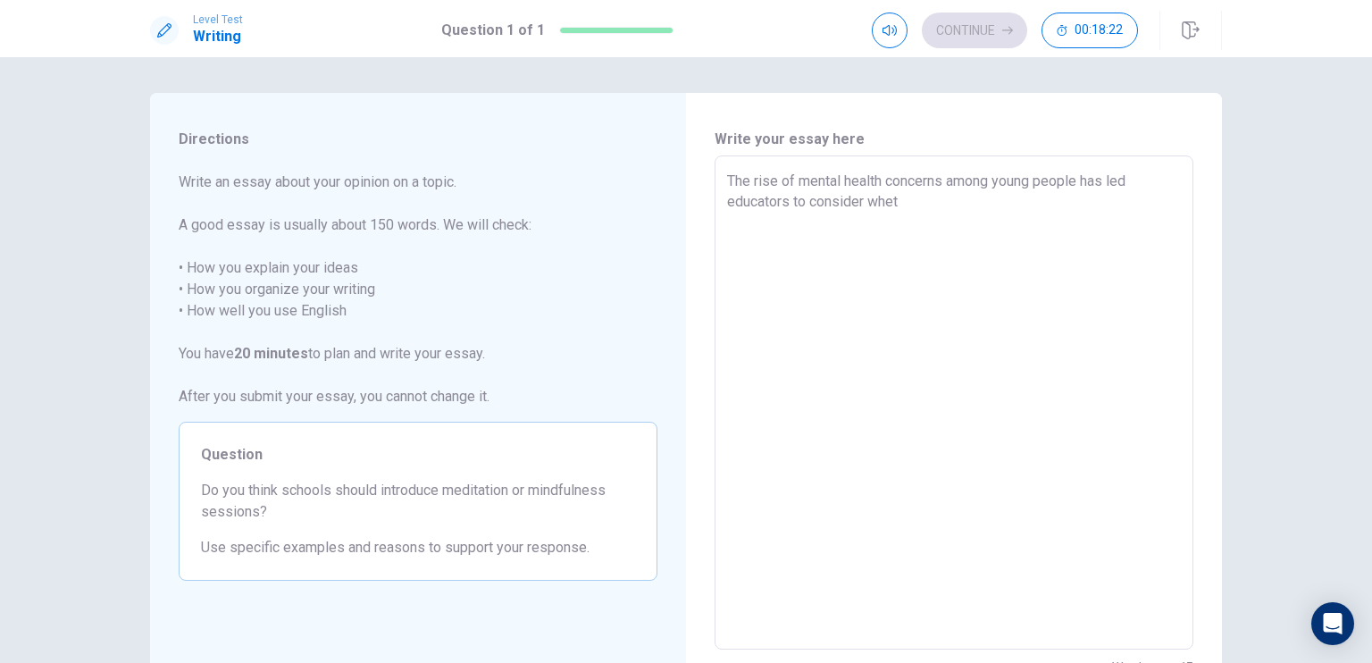
type textarea "x"
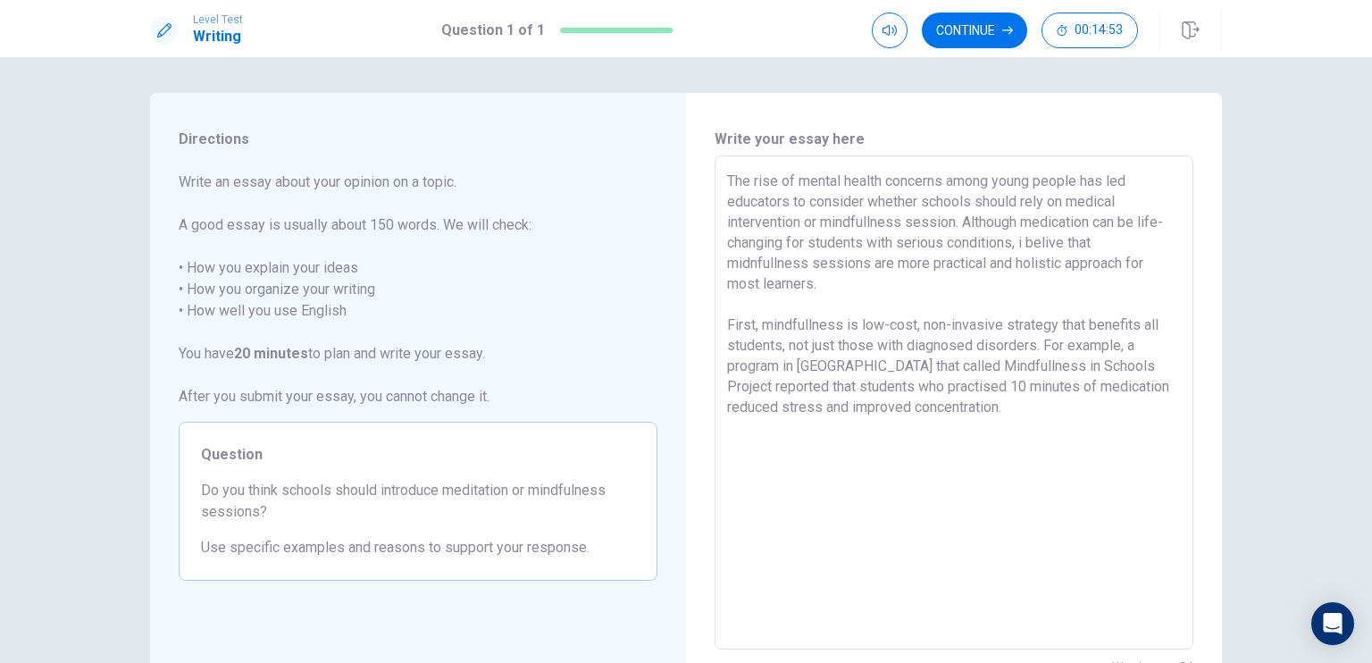
click at [1087, 407] on textarea "The rise of mental health concerns among young people has led educators to cons…" at bounding box center [954, 403] width 454 height 465
click at [721, 321] on div "The rise of mental health concerns among young people has led educators to cons…" at bounding box center [954, 402] width 479 height 494
click at [727, 320] on textarea "The rise of mental health concerns among young people has led educators to cons…" at bounding box center [954, 403] width 454 height 465
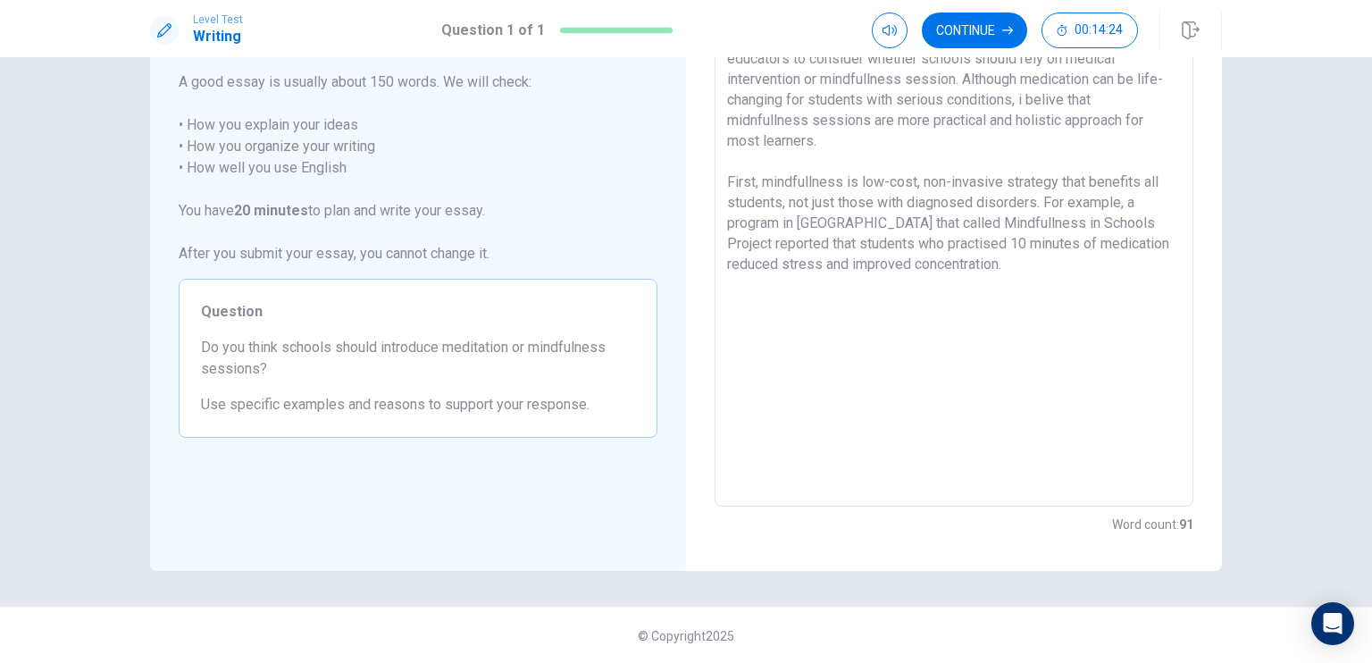
scroll to position [143, 0]
click at [1023, 99] on textarea "The rise of mental health concerns among young people has led educators to cons…" at bounding box center [954, 260] width 454 height 465
click at [1049, 98] on textarea "The rise of mental health concerns among young people has led educators to cons…" at bounding box center [954, 260] width 454 height 465
click at [946, 245] on textarea "The rise of mental health concerns among young people has led educators to cons…" at bounding box center [954, 260] width 454 height 465
click at [1104, 259] on textarea "The rise of mental health concerns among young people has led educators to cons…" at bounding box center [954, 260] width 454 height 465
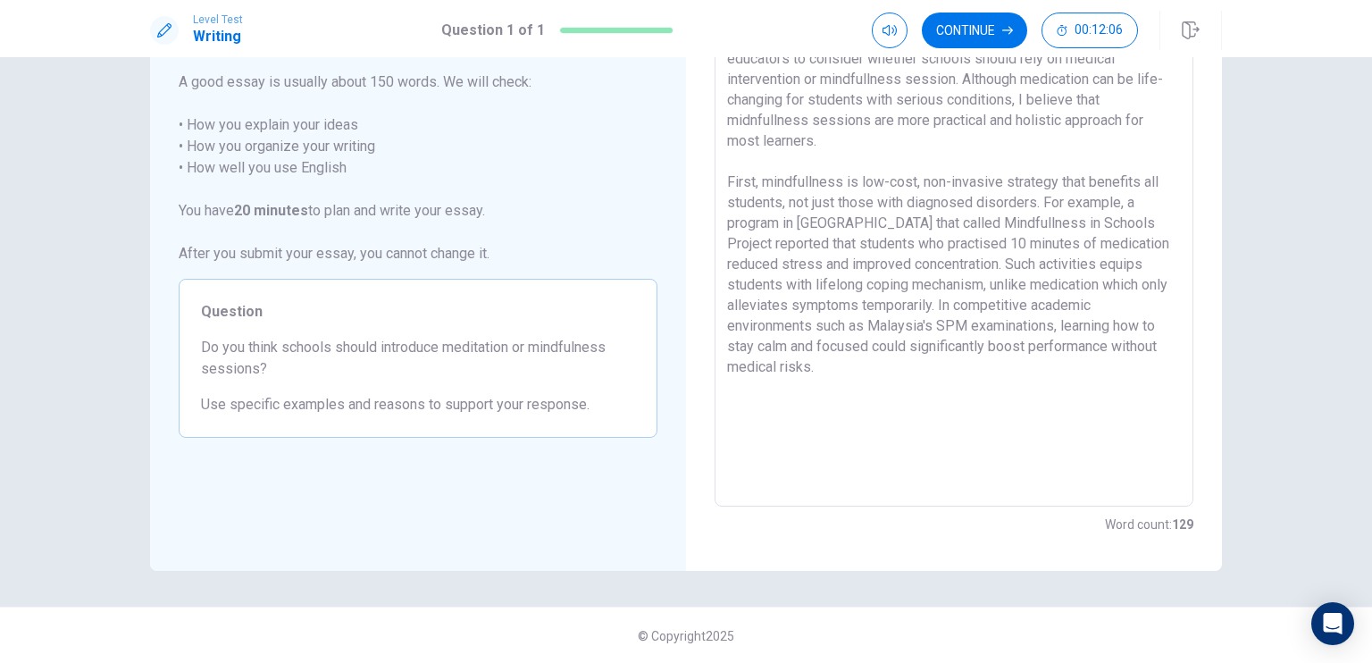
click at [1046, 242] on textarea "The rise of mental health concerns among young people has led educators to cons…" at bounding box center [954, 260] width 454 height 465
click at [1077, 323] on textarea "The rise of mental health concerns among young people has led educators to cons…" at bounding box center [954, 260] width 454 height 465
click at [1085, 368] on textarea "The rise of mental health concerns among young people has led educators to cons…" at bounding box center [954, 260] width 454 height 465
click at [1097, 371] on textarea "The rise of mental health concerns among young people has led educators to cons…" at bounding box center [954, 260] width 454 height 465
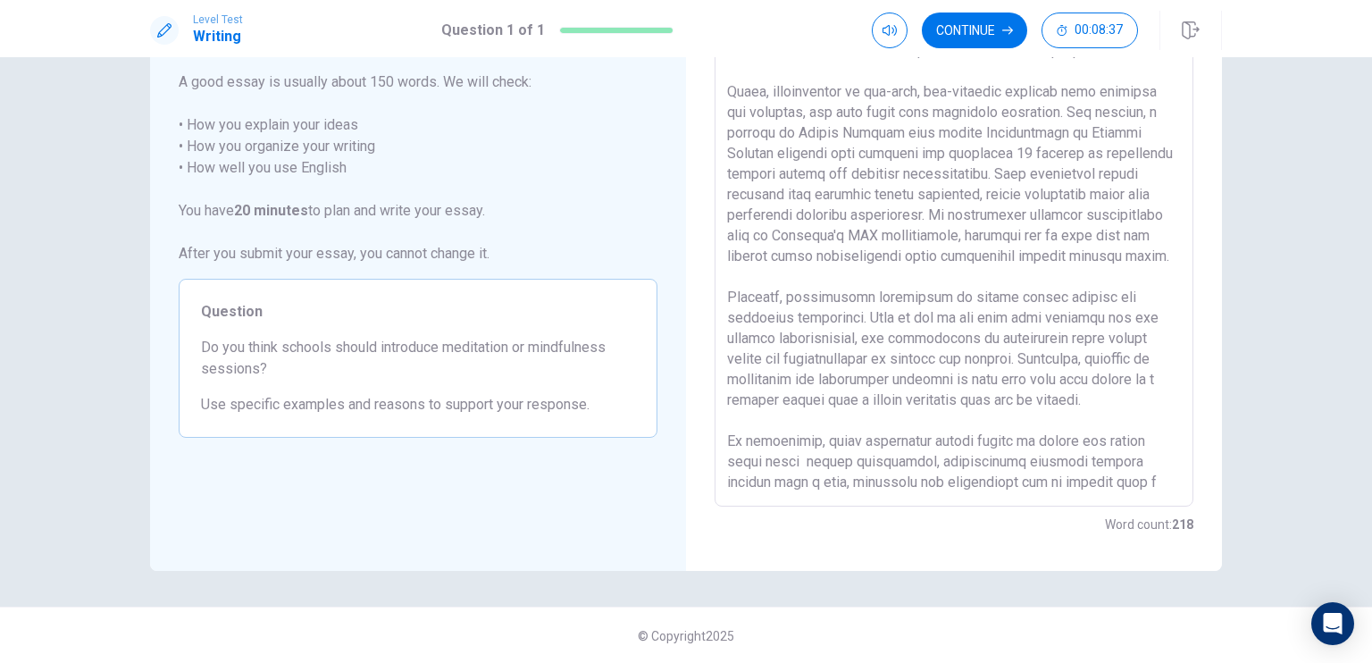
scroll to position [150, 0]
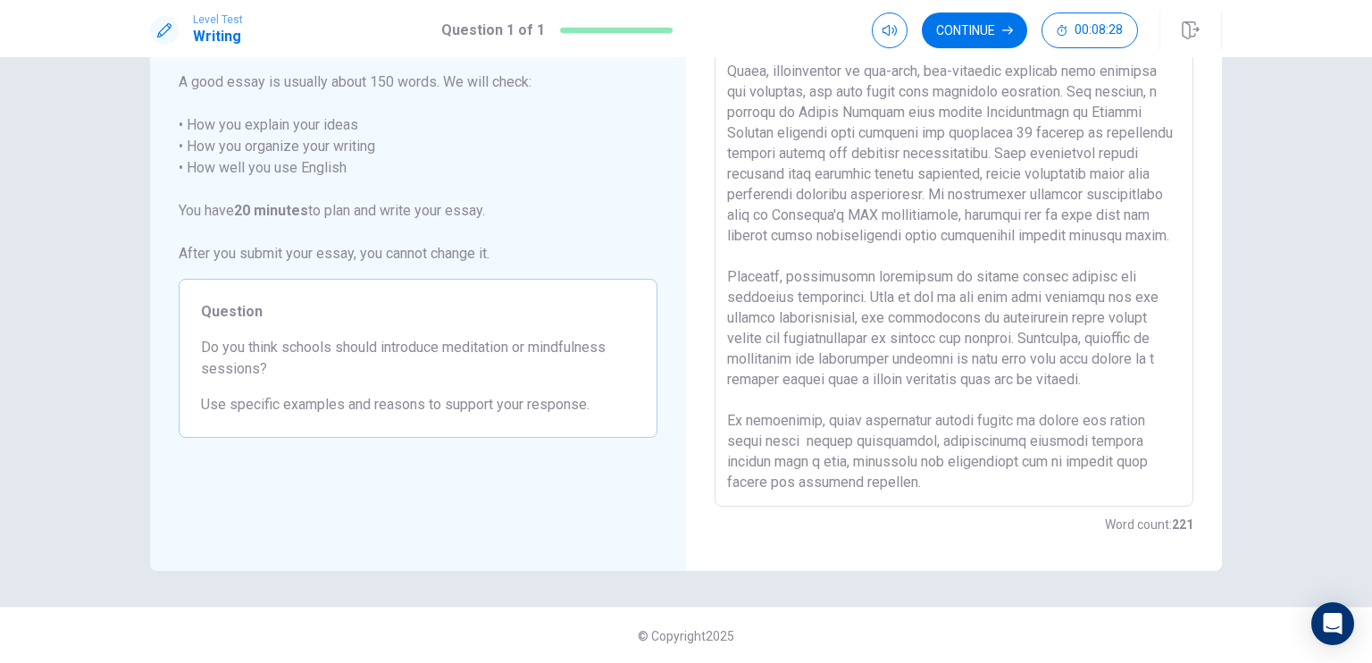
click at [805, 444] on textarea at bounding box center [954, 260] width 454 height 465
click at [961, 485] on textarea at bounding box center [954, 260] width 454 height 465
click at [937, 482] on textarea at bounding box center [954, 260] width 454 height 465
click at [862, 489] on textarea at bounding box center [954, 260] width 454 height 465
click at [1042, 293] on textarea at bounding box center [954, 260] width 454 height 465
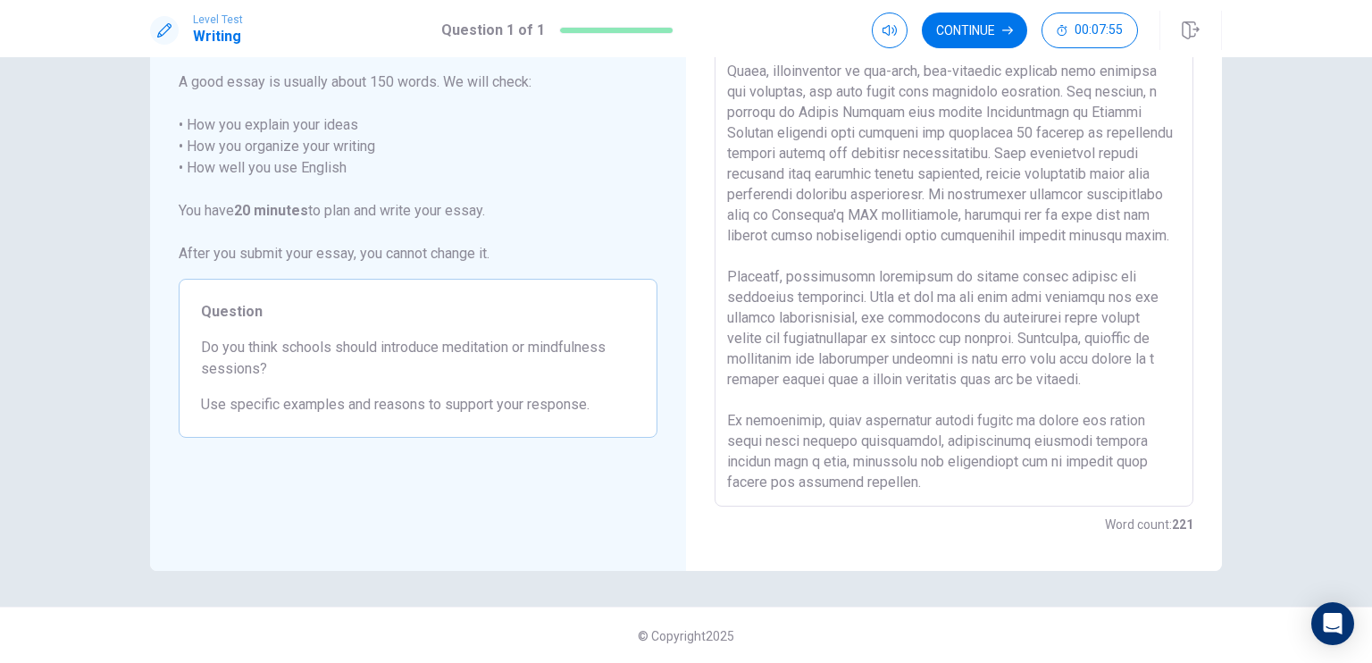
click at [955, 349] on textarea at bounding box center [954, 260] width 454 height 465
click at [809, 390] on textarea at bounding box center [954, 260] width 454 height 465
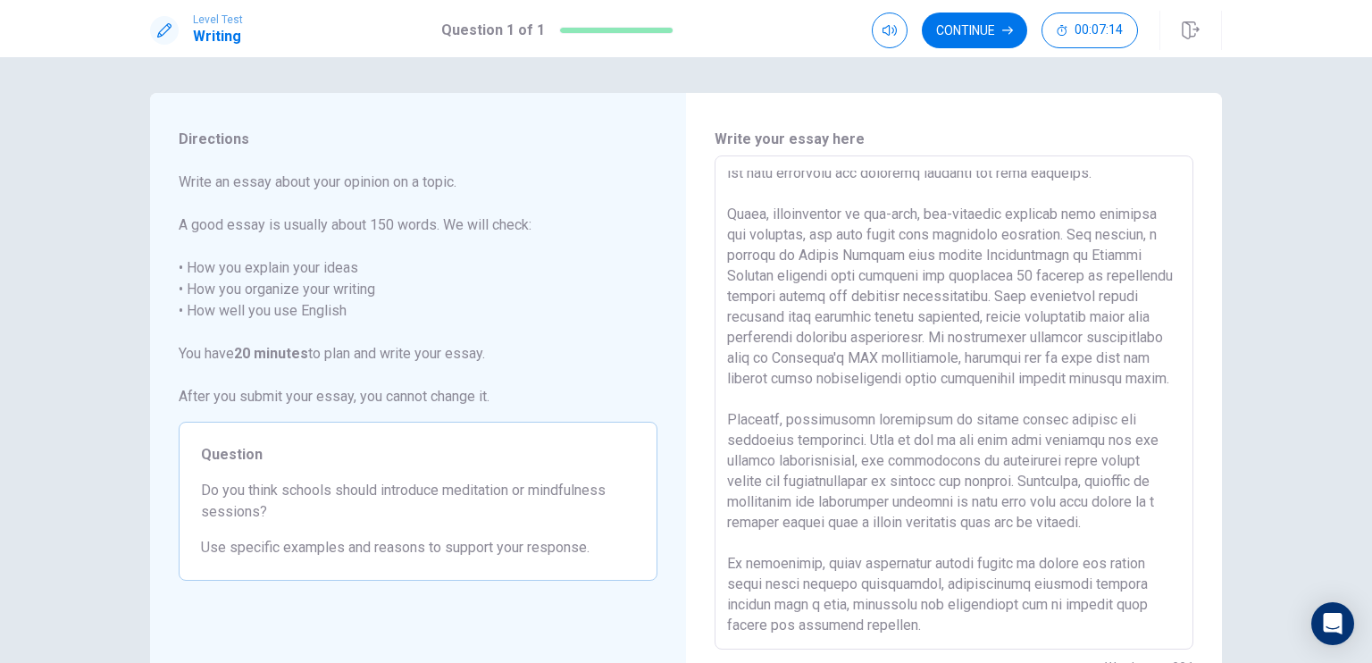
scroll to position [143, 0]
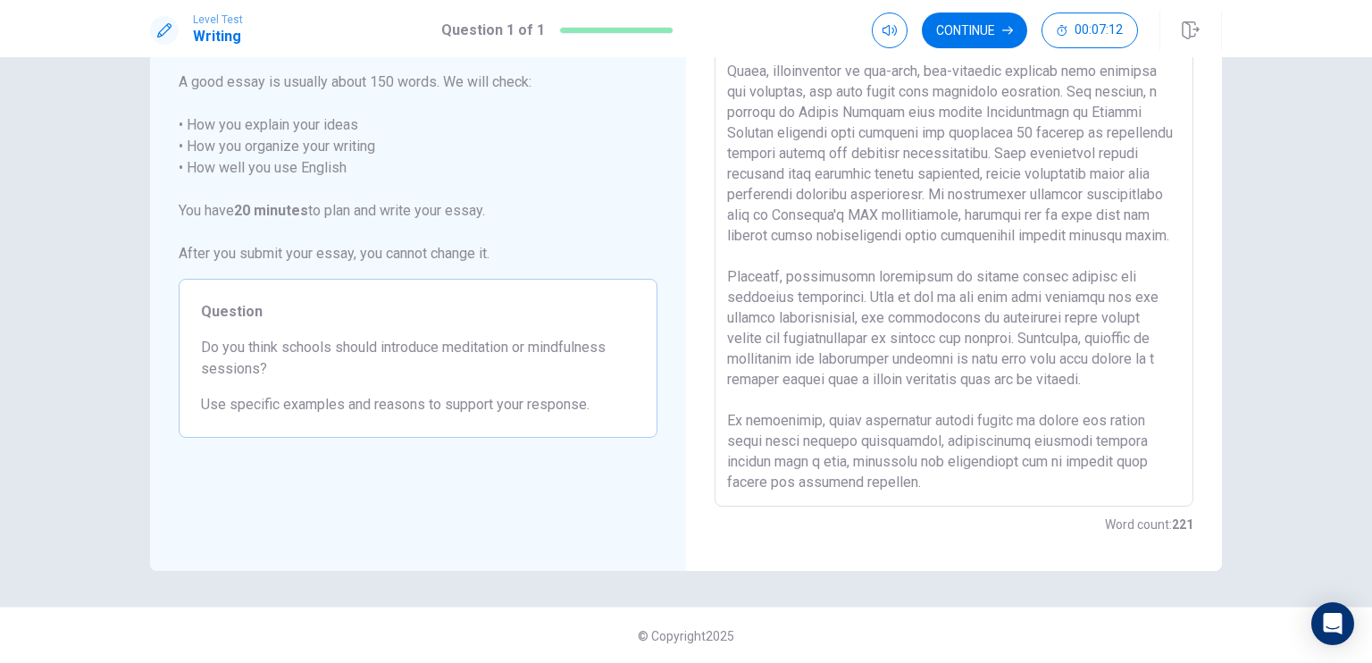
click at [971, 498] on div "x ​" at bounding box center [954, 260] width 479 height 494
click at [946, 485] on textarea at bounding box center [954, 260] width 454 height 465
click at [957, 30] on button "Continue" at bounding box center [974, 31] width 105 height 36
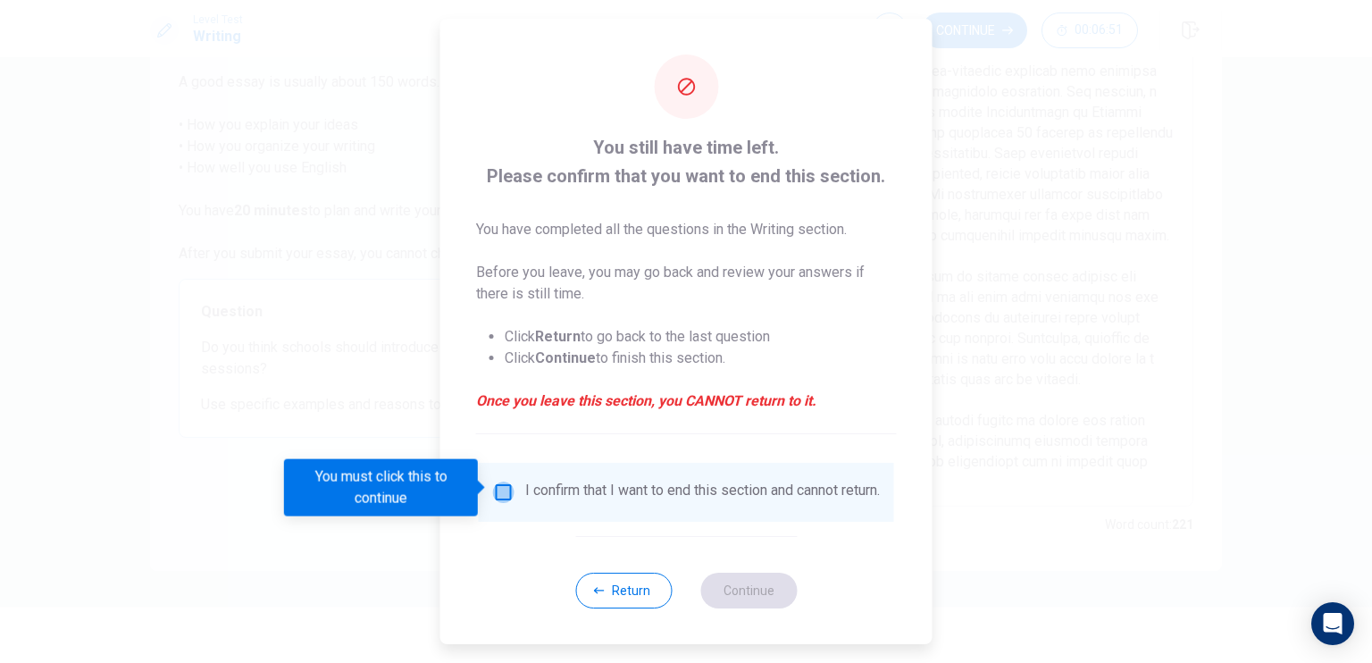
click at [502, 491] on input "You must click this to continue" at bounding box center [503, 492] width 21 height 21
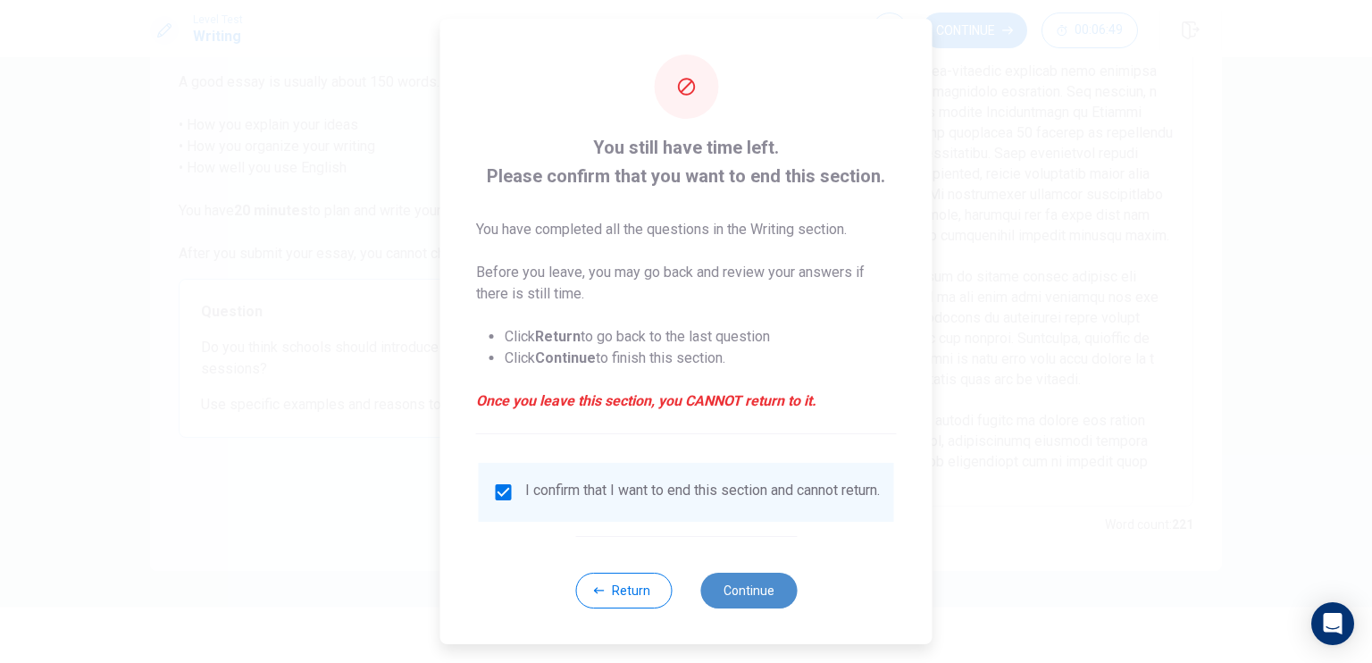
click at [744, 609] on button "Continue" at bounding box center [749, 591] width 97 height 36
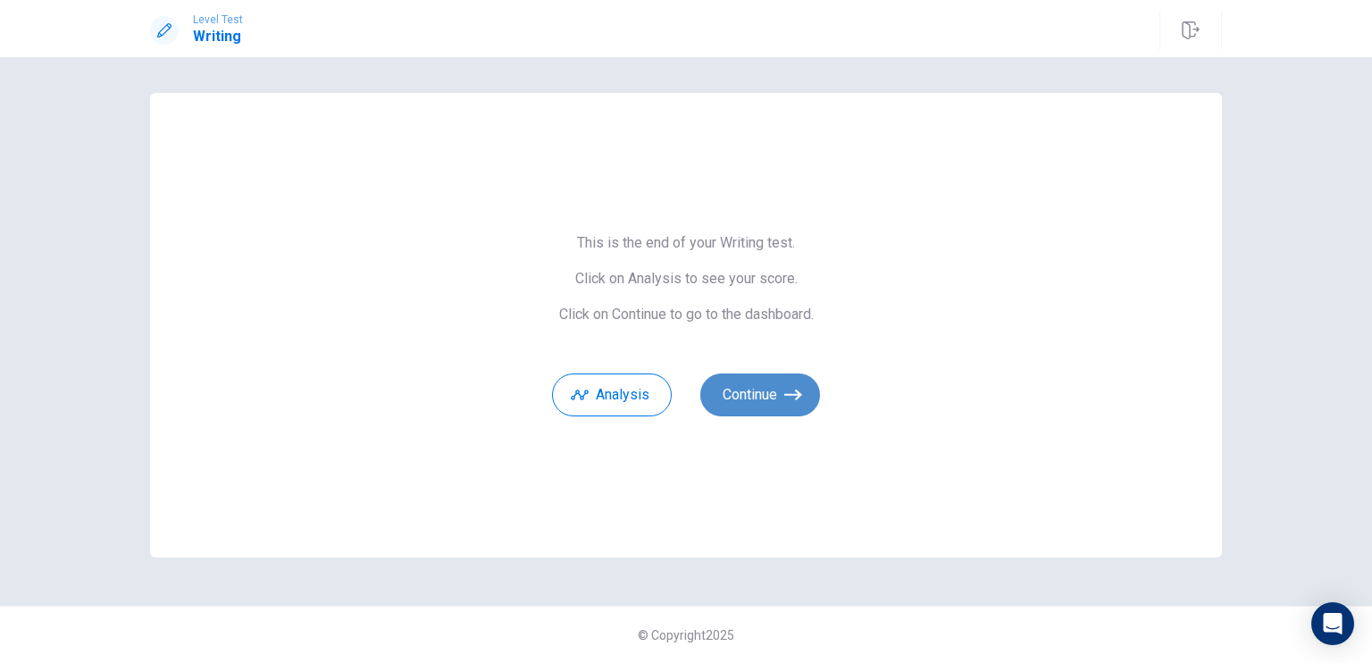
click at [735, 399] on button "Continue" at bounding box center [761, 395] width 120 height 43
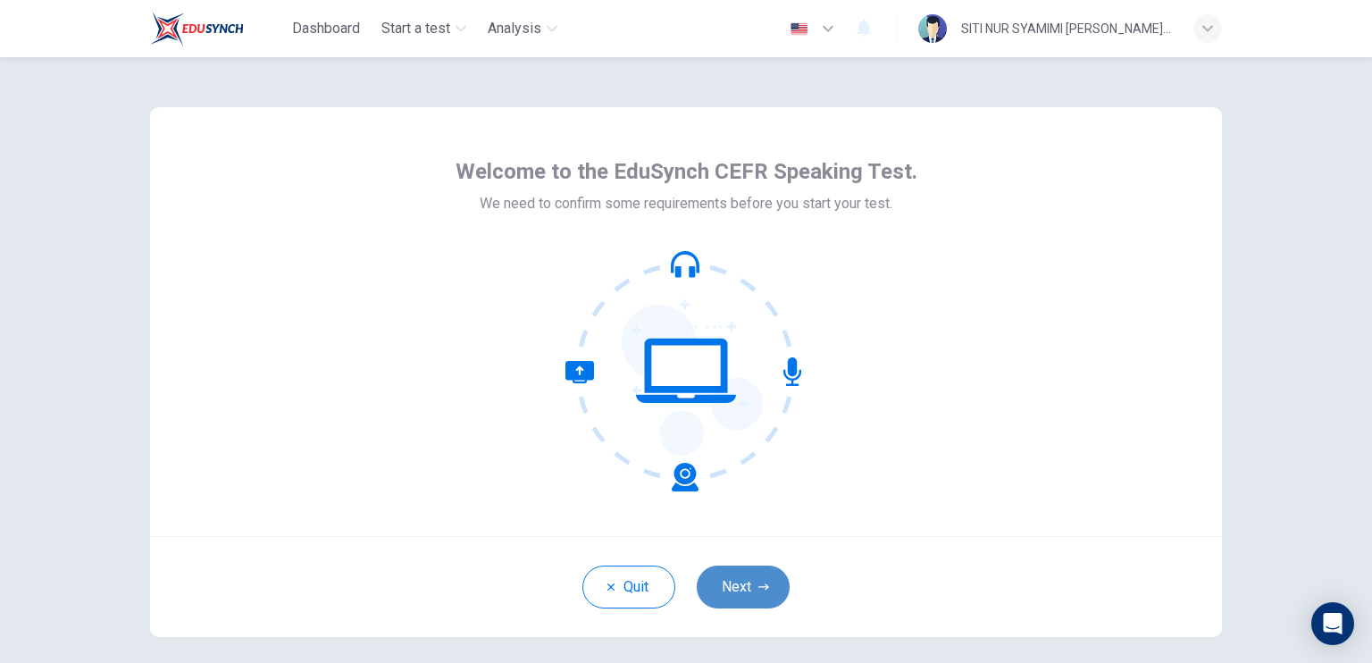
click at [735, 575] on button "Next" at bounding box center [743, 587] width 93 height 43
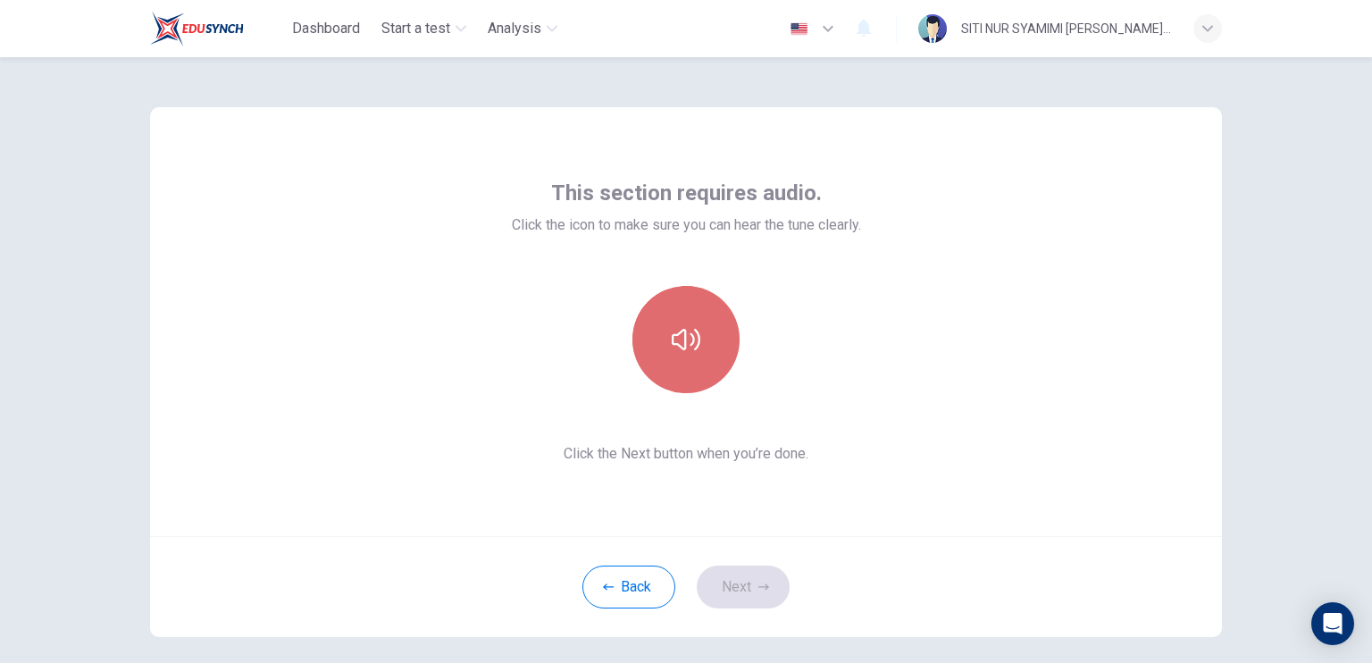
click at [686, 346] on icon "button" at bounding box center [686, 339] width 29 height 21
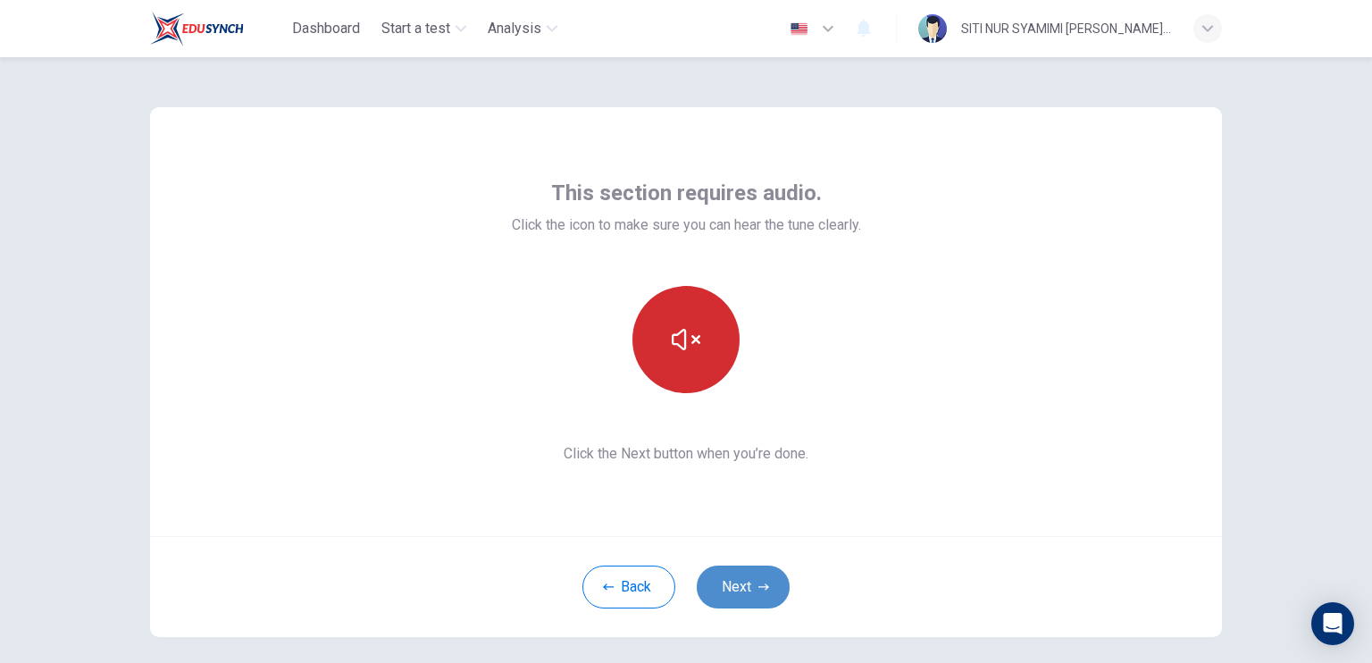
click at [722, 589] on button "Next" at bounding box center [743, 587] width 93 height 43
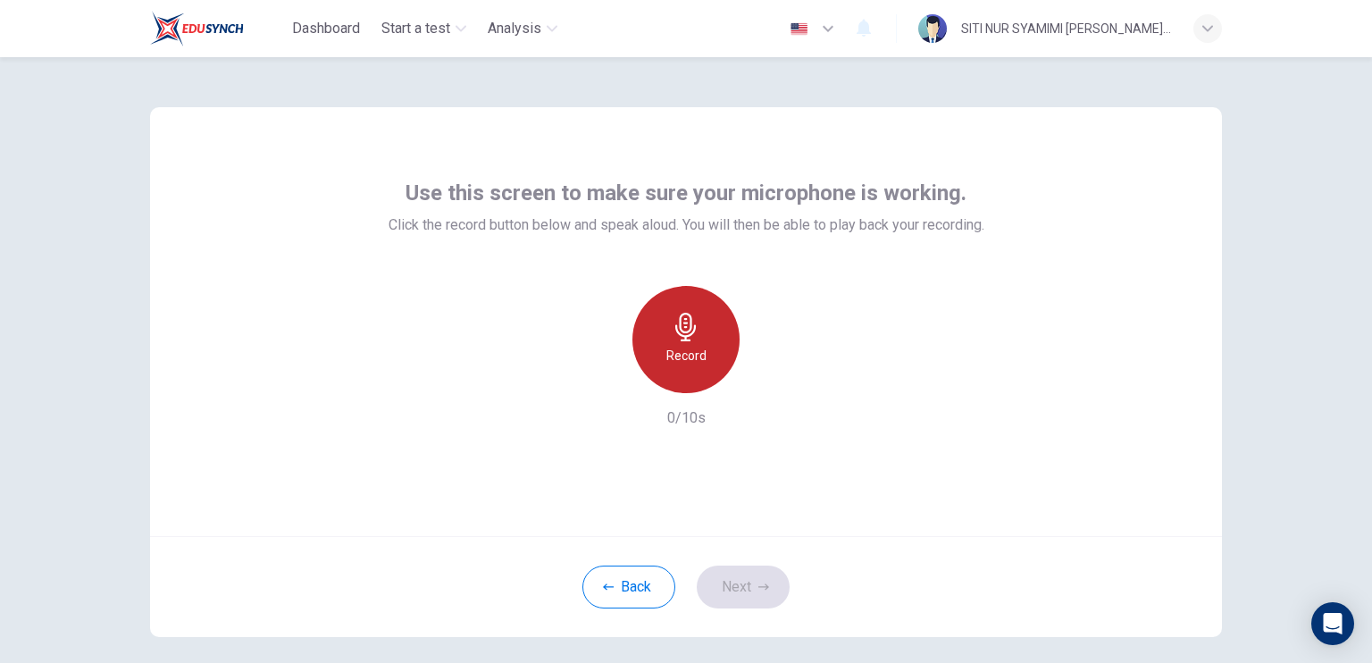
click at [658, 348] on div "Record" at bounding box center [686, 339] width 107 height 107
click at [658, 348] on div "Stop" at bounding box center [686, 339] width 107 height 107
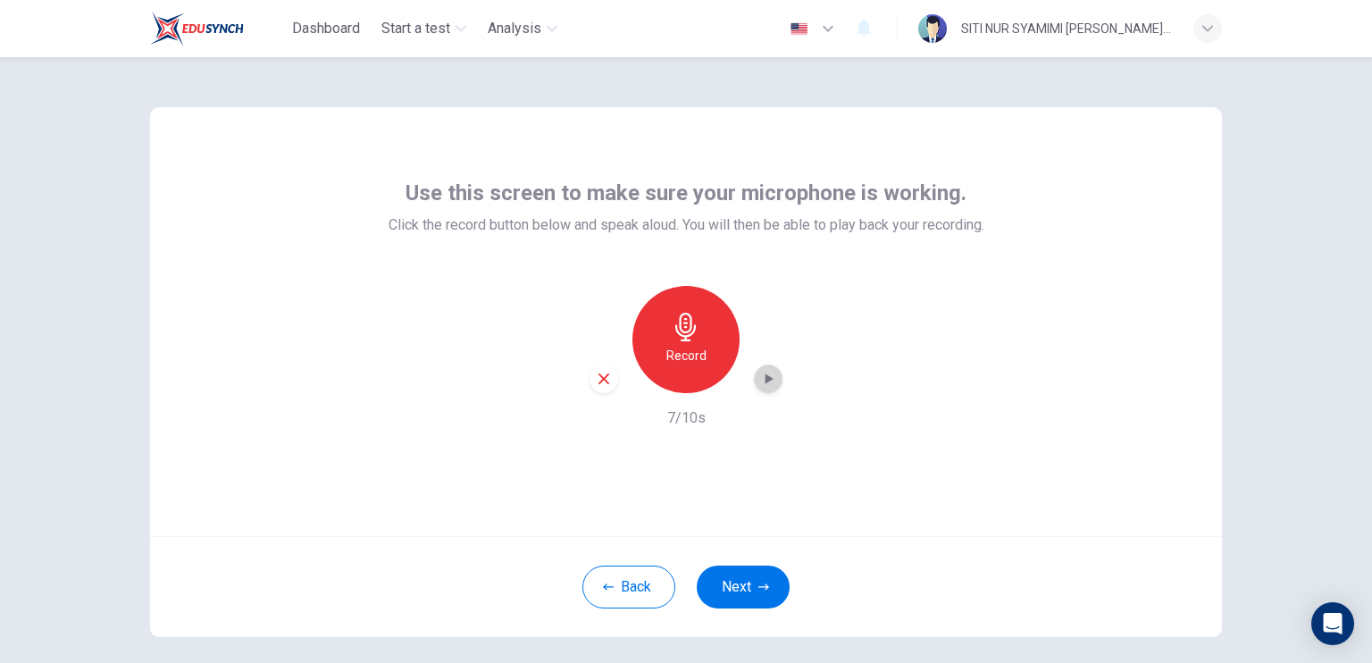
click at [764, 384] on icon "button" at bounding box center [769, 379] width 18 height 18
click at [728, 579] on button "Next" at bounding box center [743, 587] width 93 height 43
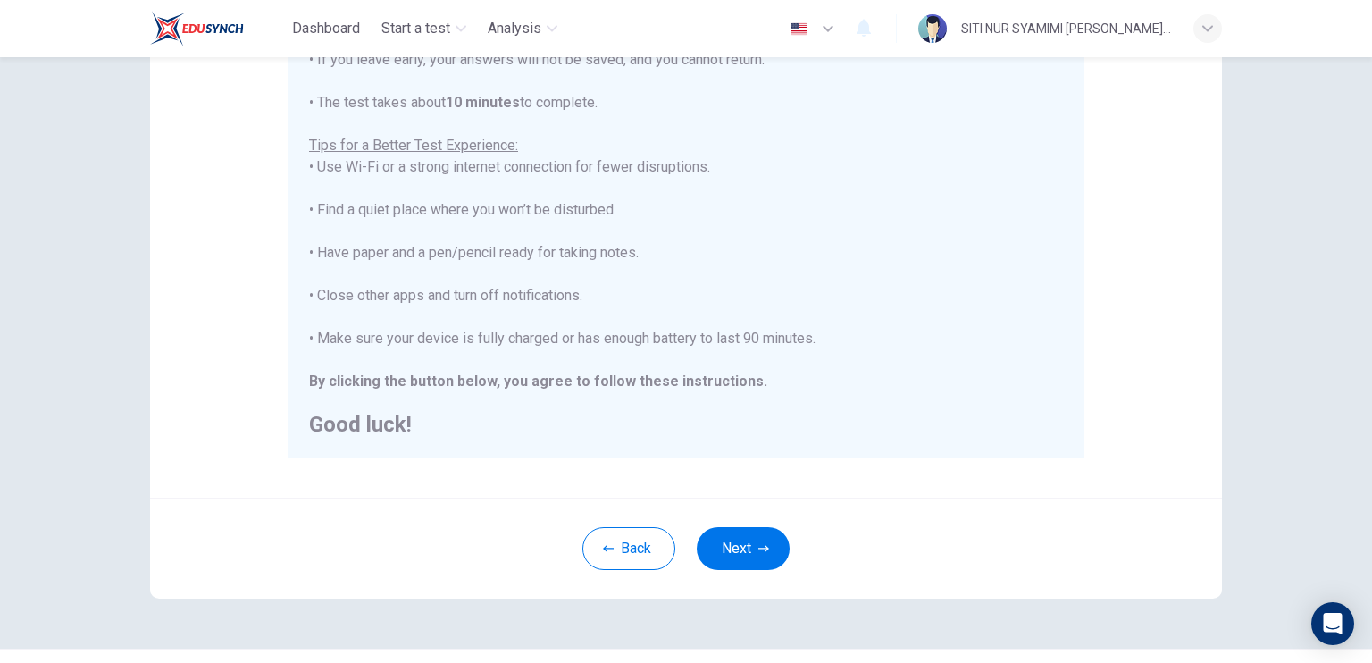
scroll to position [291, 0]
click at [721, 557] on button "Next" at bounding box center [743, 545] width 93 height 43
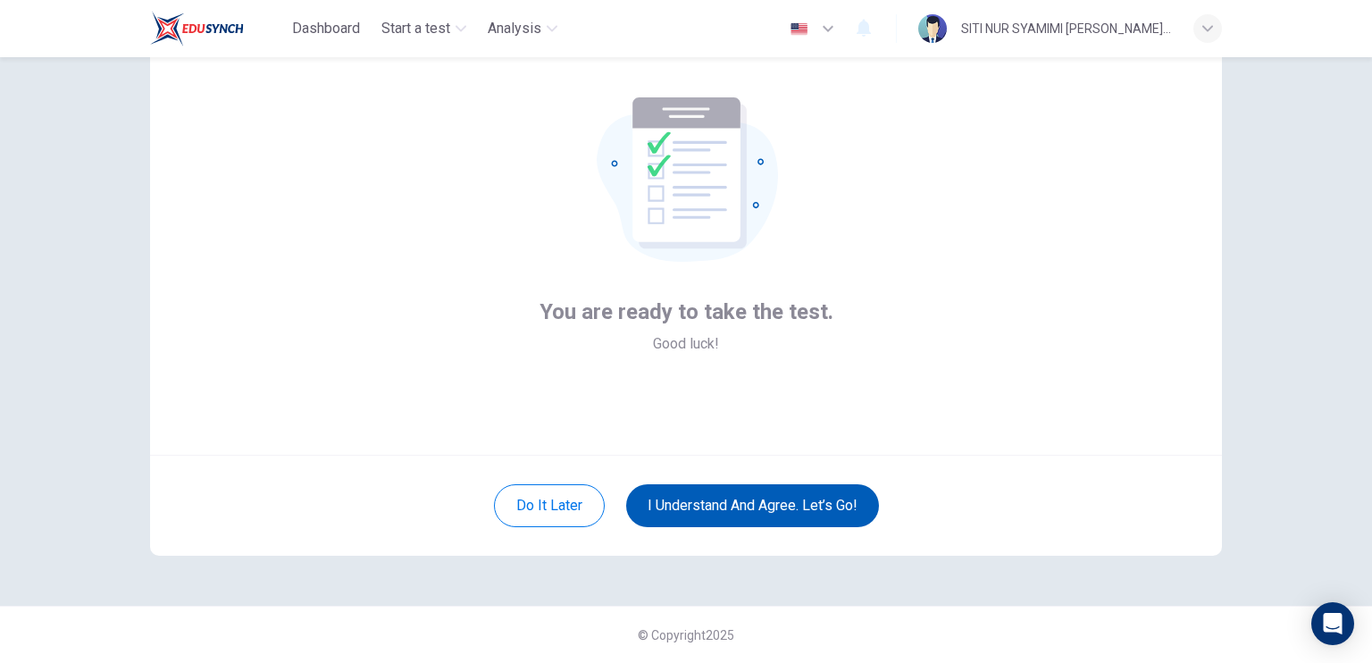
scroll to position [80, 0]
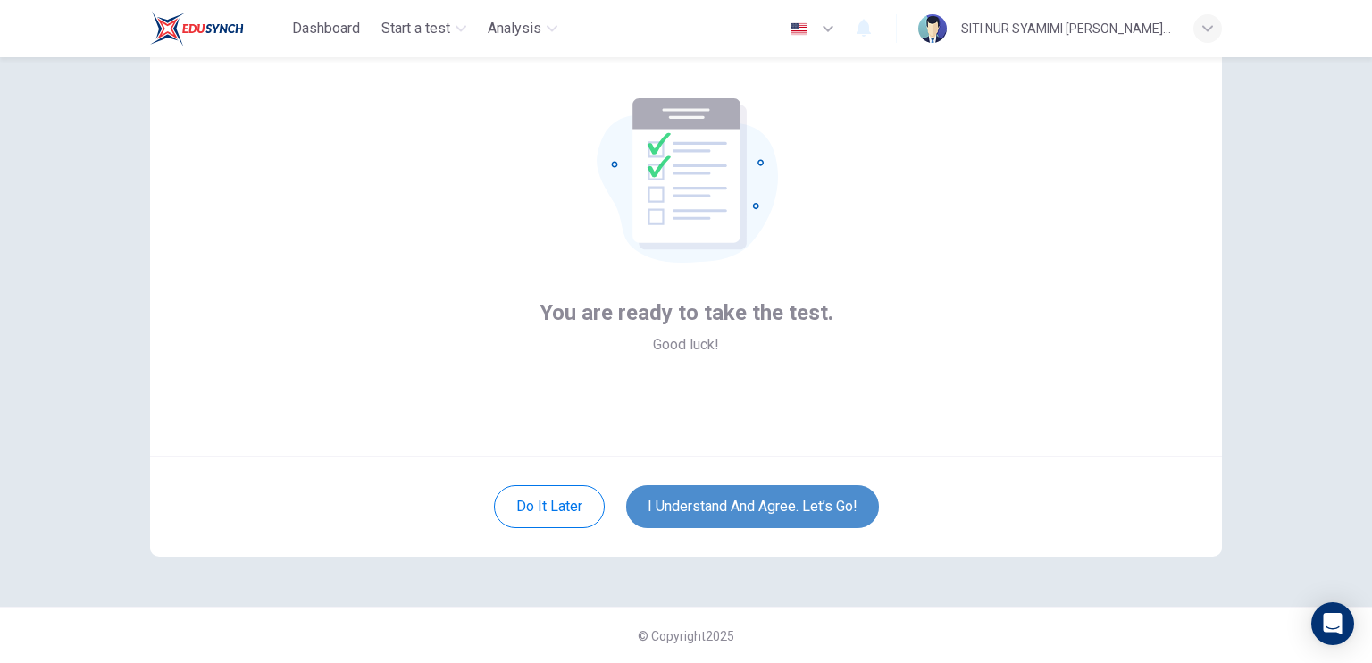
click at [684, 512] on button "I understand and agree. Let’s go!" at bounding box center [752, 506] width 253 height 43
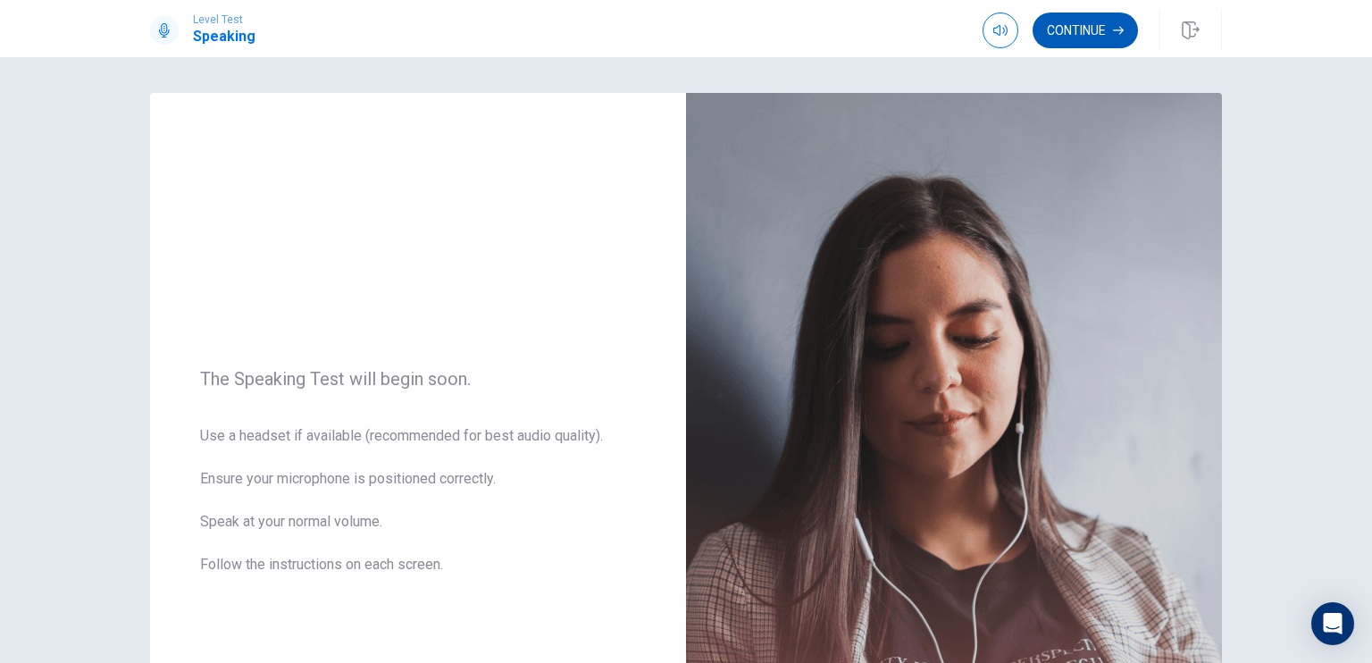
click at [1059, 24] on button "Continue" at bounding box center [1085, 31] width 105 height 36
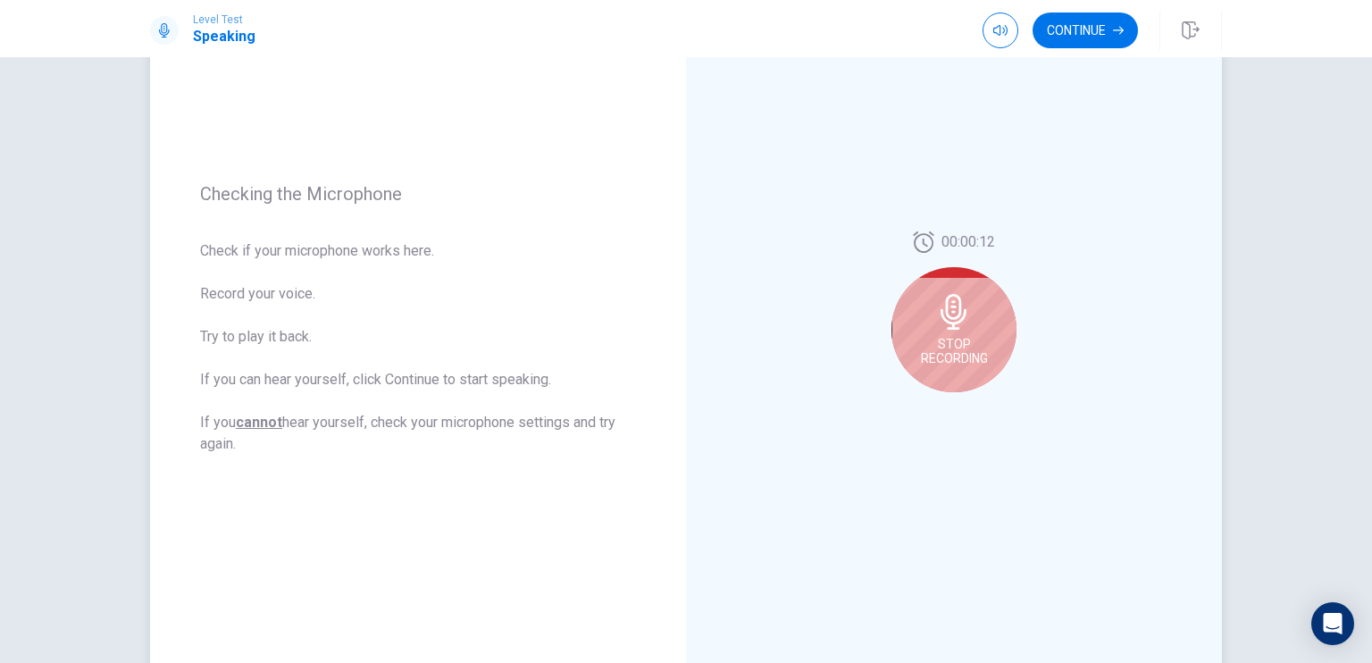
scroll to position [198, 0]
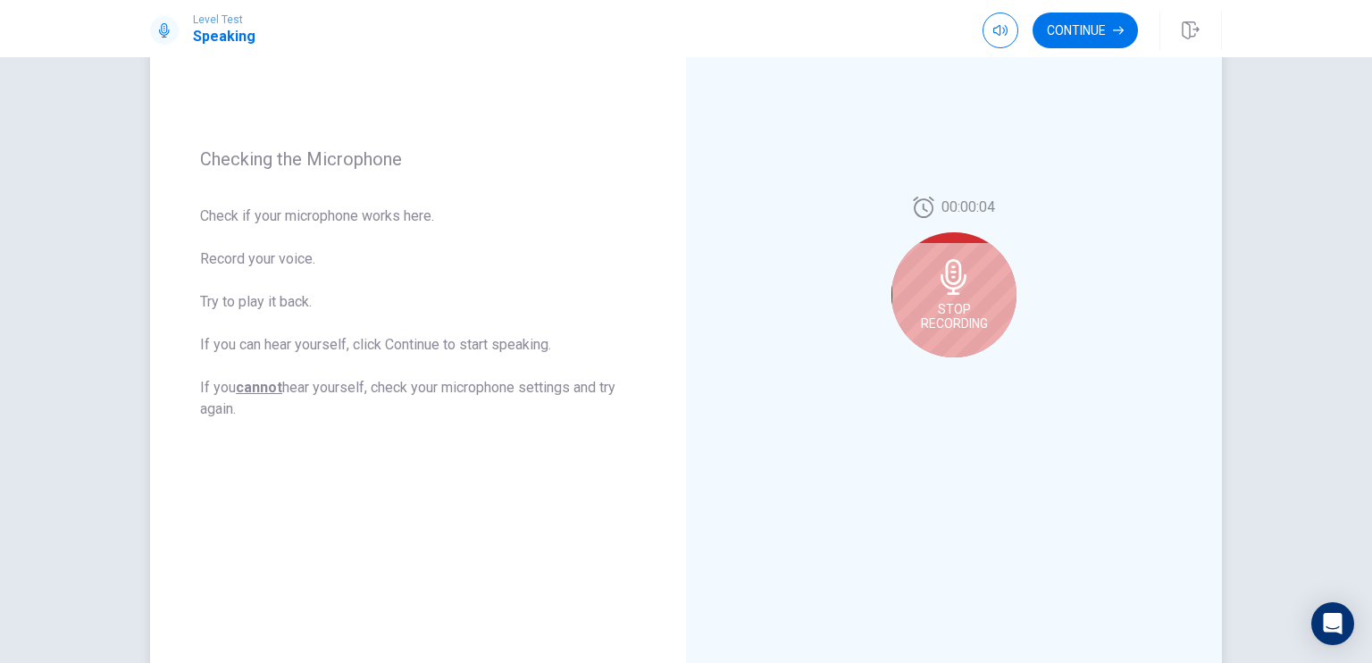
click at [953, 294] on icon at bounding box center [954, 277] width 26 height 36
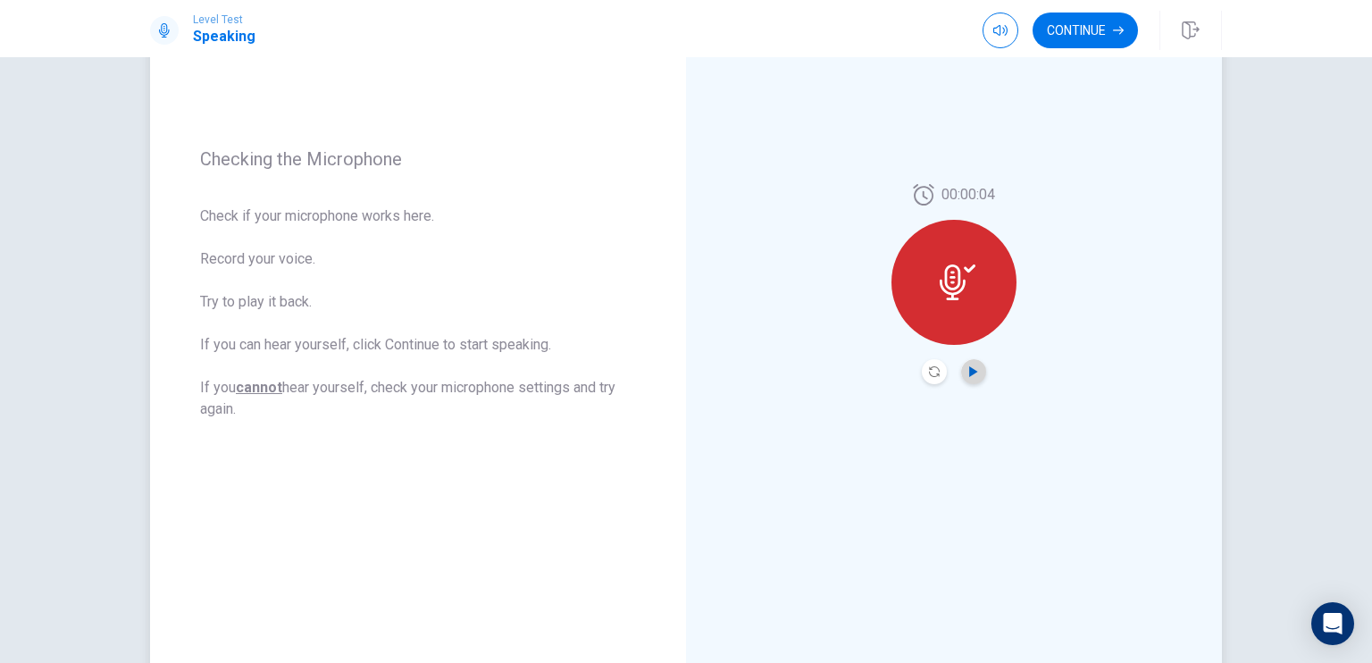
click at [969, 368] on icon "Play Audio" at bounding box center [974, 371] width 11 height 11
click at [1069, 25] on button "Continue" at bounding box center [1085, 31] width 105 height 36
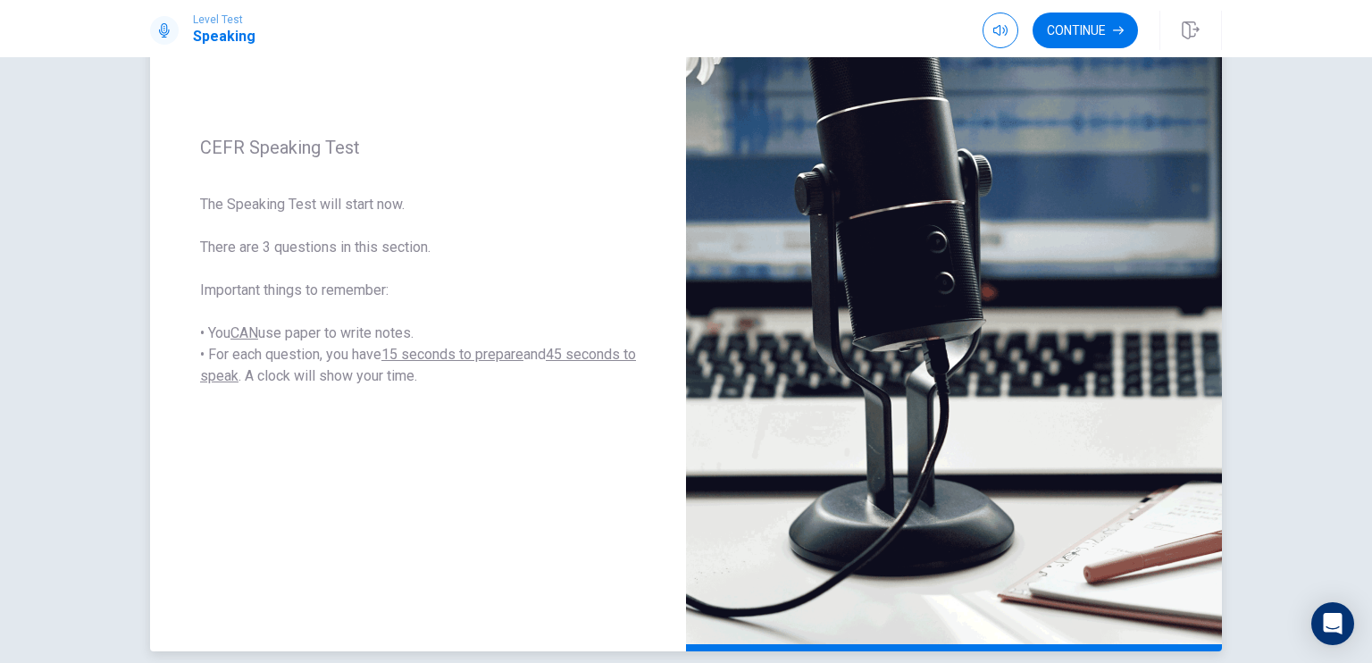
scroll to position [236, 0]
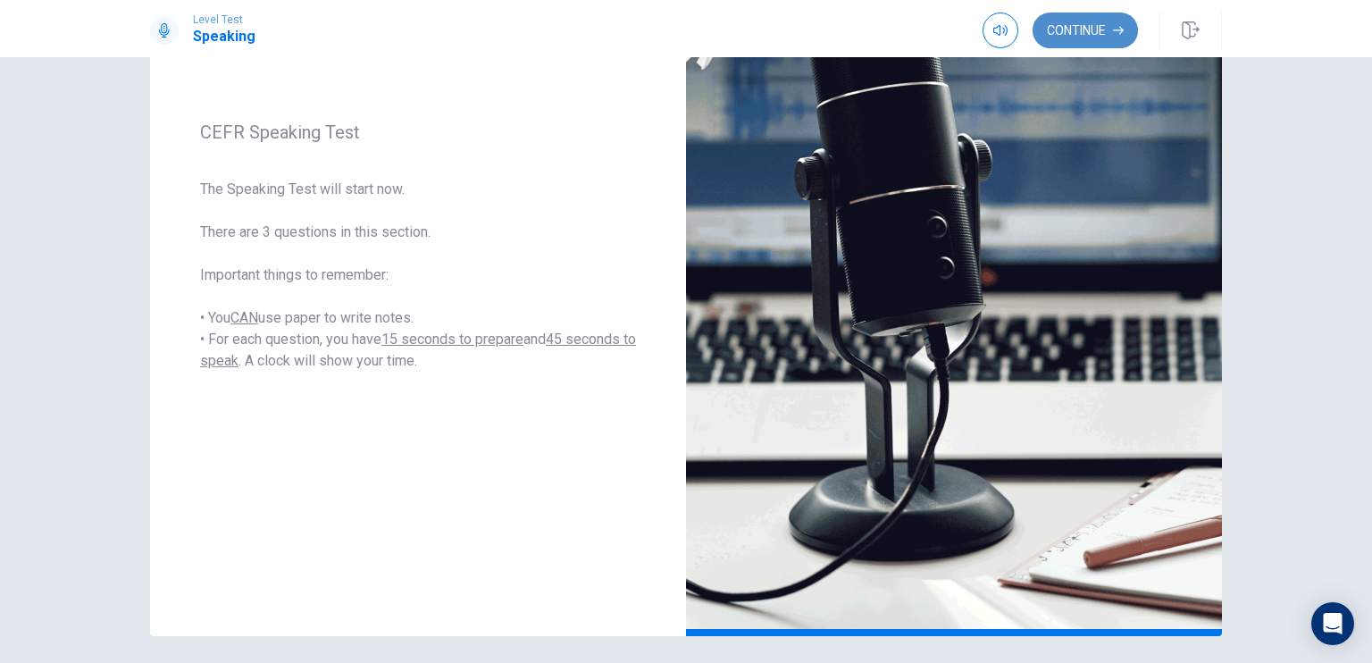
click at [1072, 21] on button "Continue" at bounding box center [1085, 31] width 105 height 36
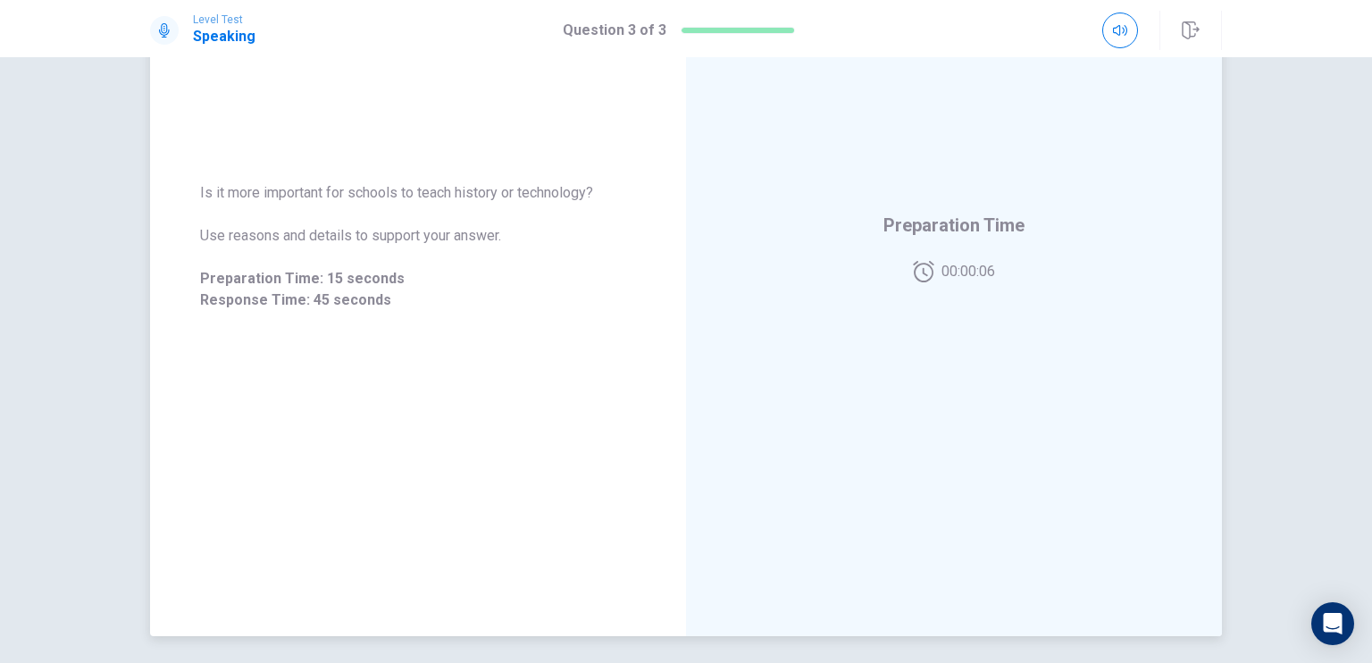
click at [611, 249] on div "Is it more important for schools to teach history or technology? Use reasons an…" at bounding box center [418, 246] width 436 height 129
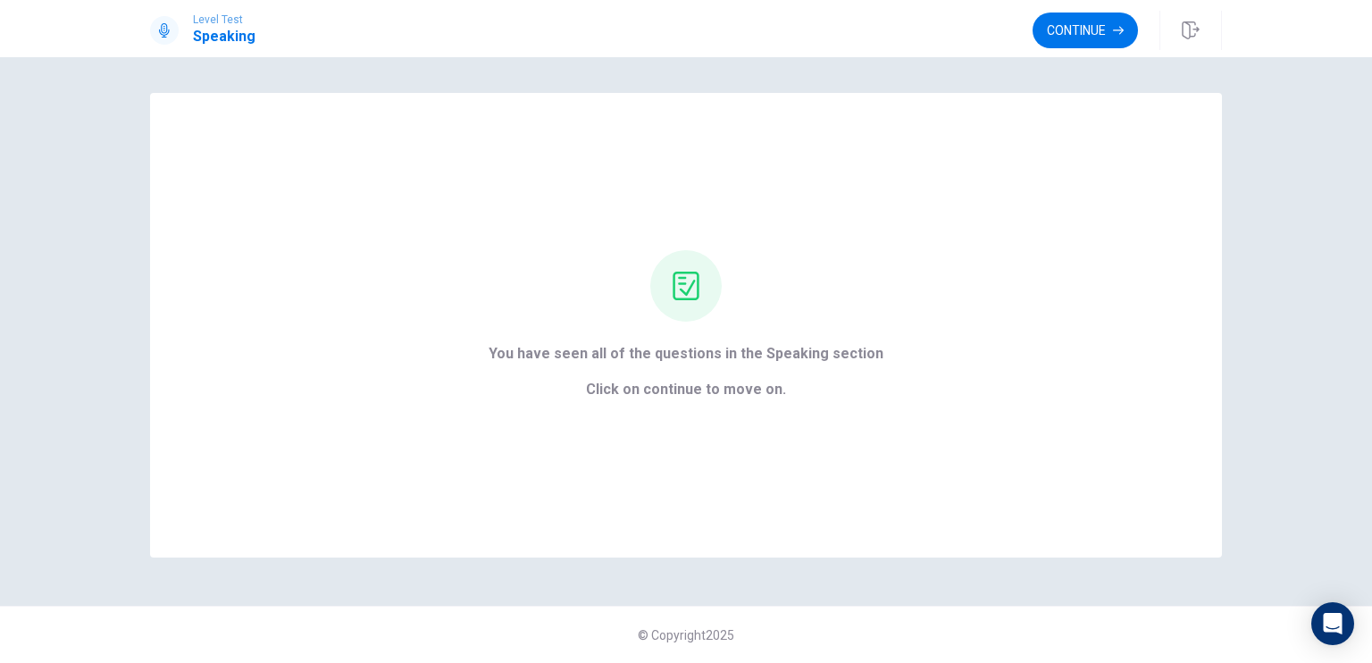
scroll to position [0, 0]
click at [1072, 44] on button "Continue" at bounding box center [1085, 31] width 105 height 36
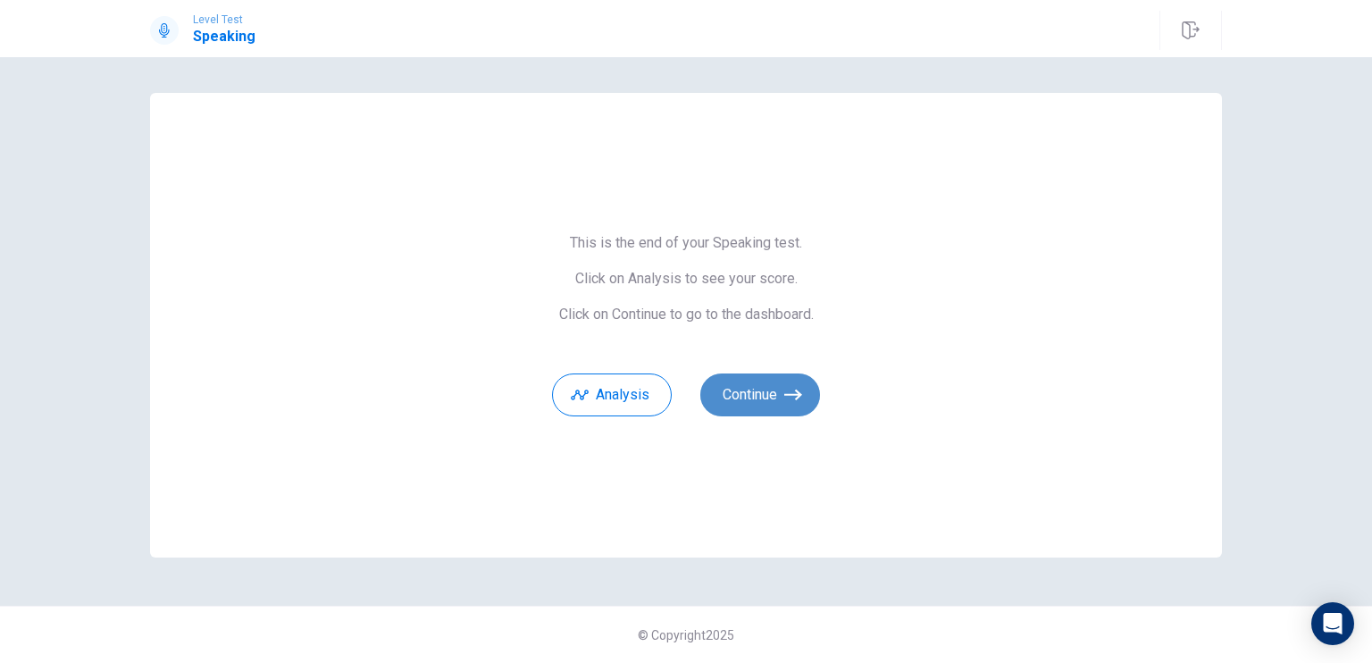
click at [772, 389] on button "Continue" at bounding box center [761, 395] width 120 height 43
